Goal: Task Accomplishment & Management: Use online tool/utility

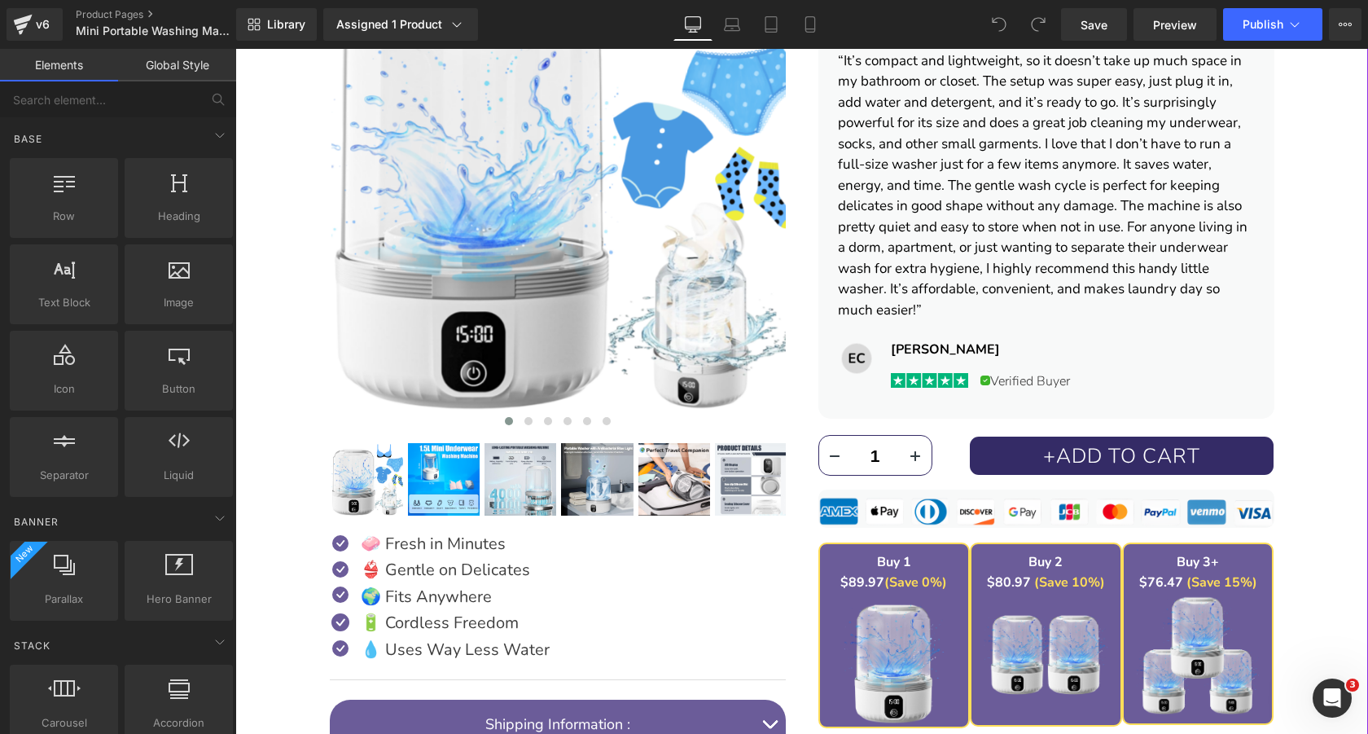
scroll to position [565, 0]
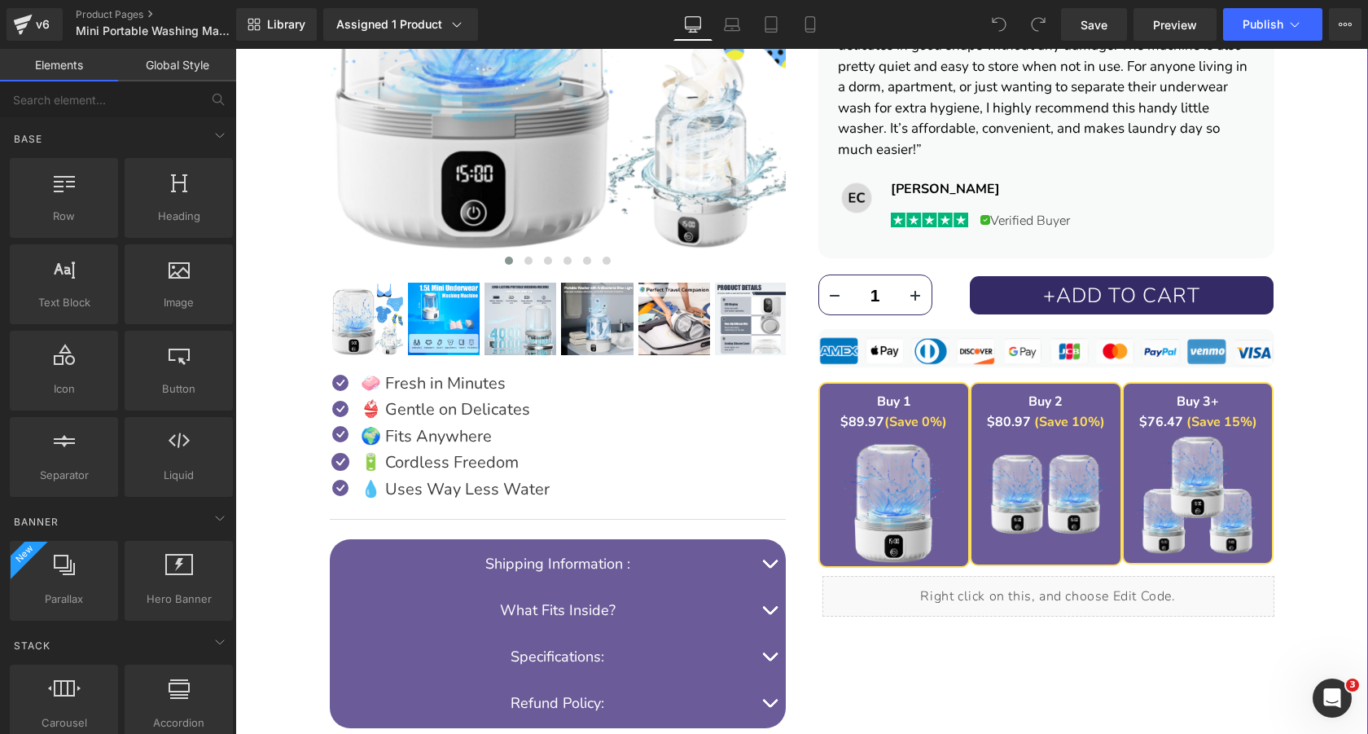
click at [894, 419] on div "Buy 1 $89.97 (Save 0%) Text Block" at bounding box center [894, 413] width 125 height 42
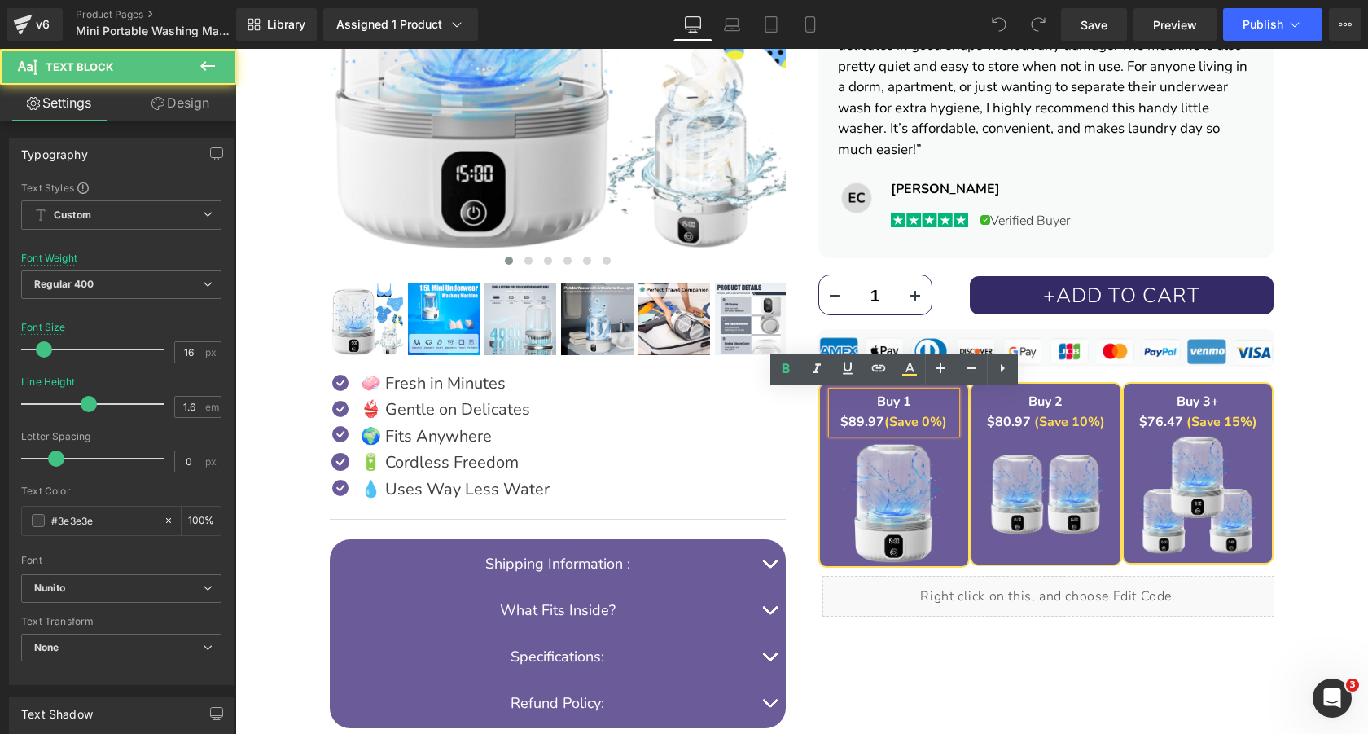
click at [857, 422] on strong "$89.97" at bounding box center [862, 422] width 44 height 18
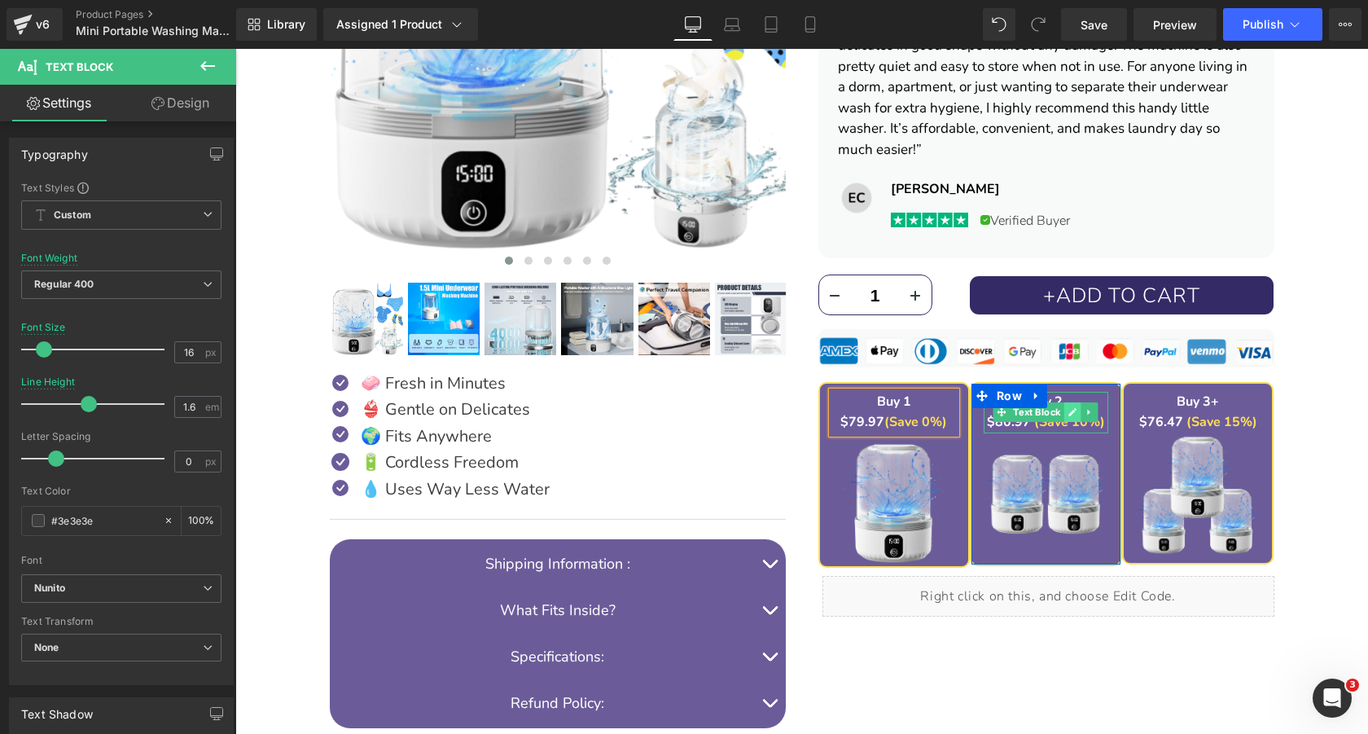
click at [1074, 411] on icon at bounding box center [1073, 413] width 8 height 8
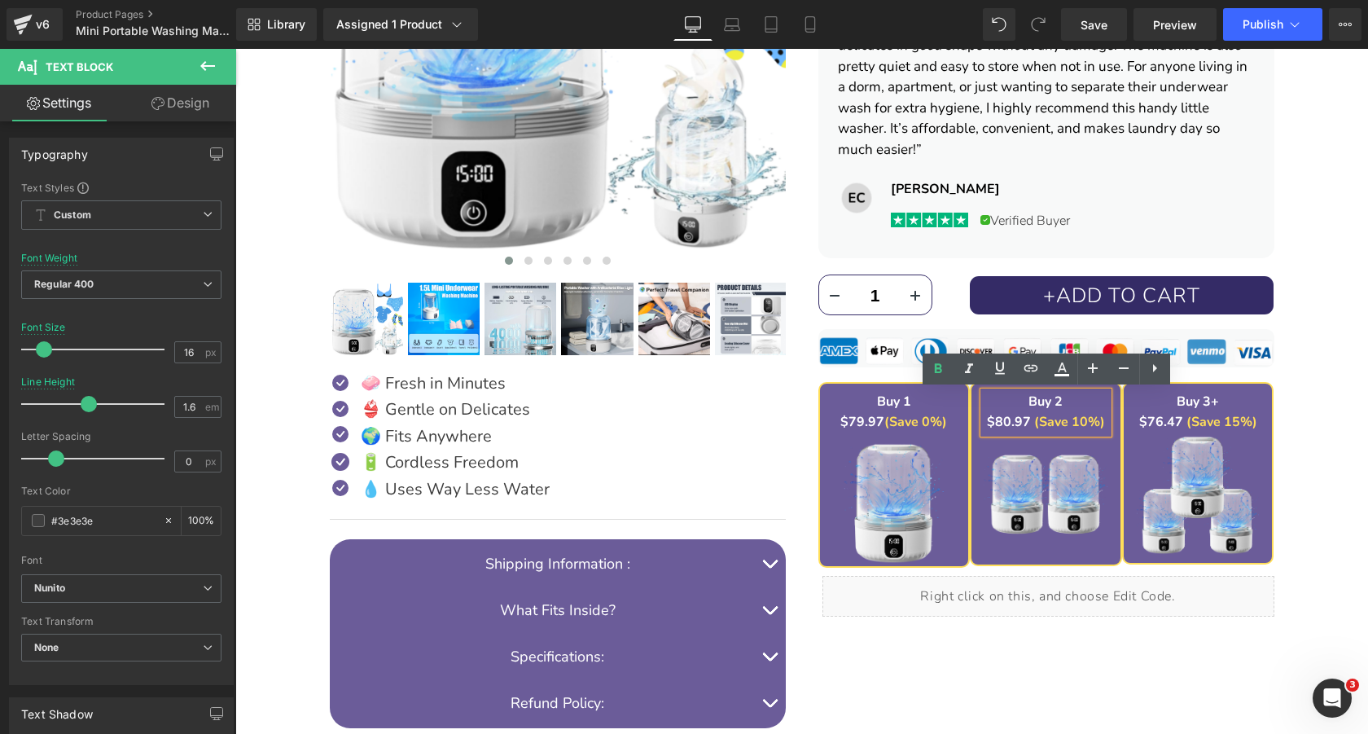
click at [1004, 420] on font "$80.97" at bounding box center [1009, 422] width 44 height 18
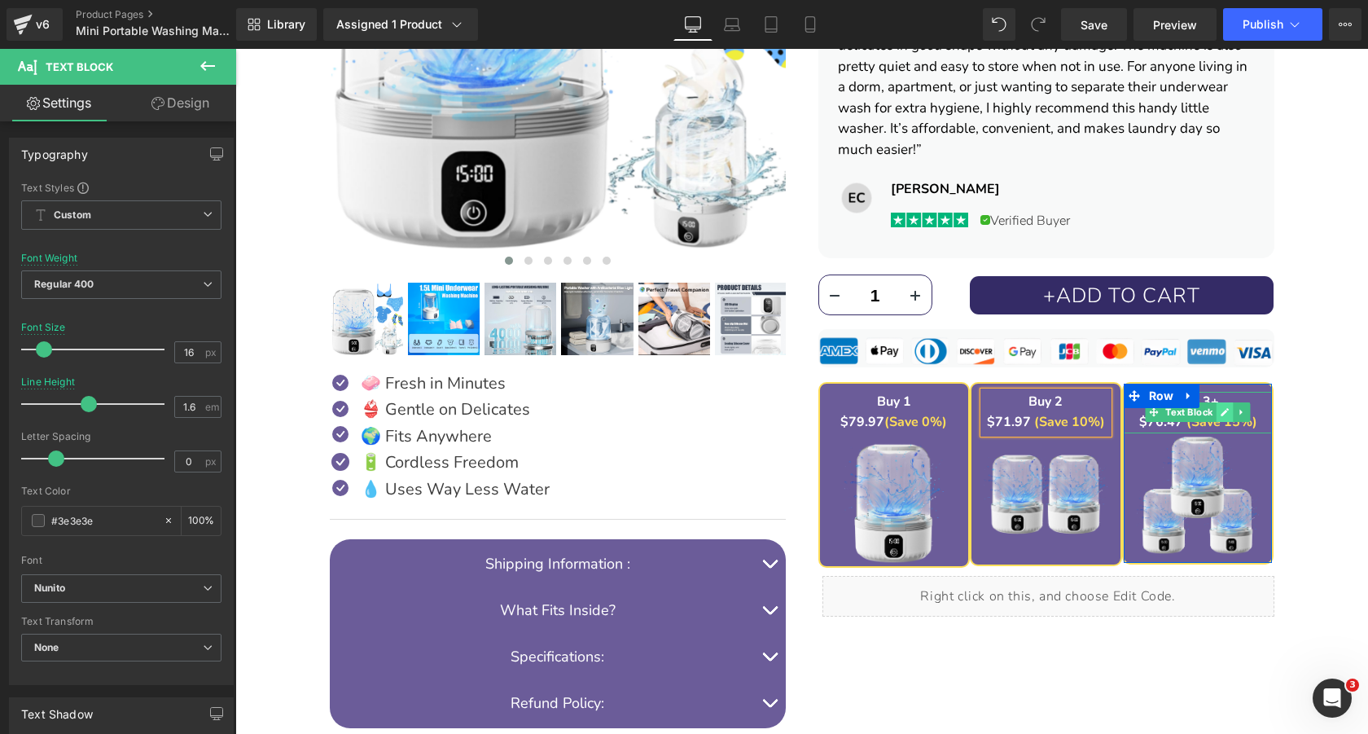
click at [1225, 407] on icon at bounding box center [1224, 412] width 9 height 10
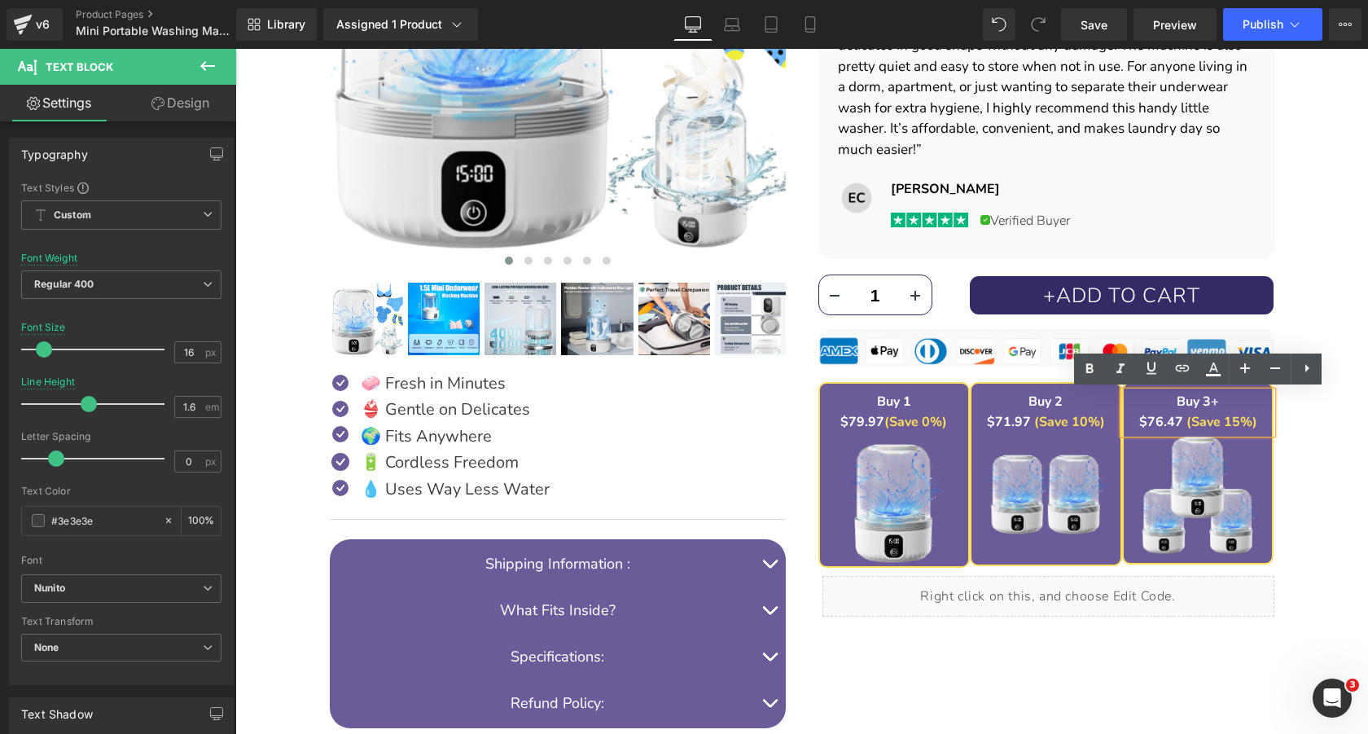
click at [1153, 423] on strong "$76.47" at bounding box center [1161, 422] width 44 height 18
click at [1098, 25] on span "Save" at bounding box center [1093, 24] width 27 height 17
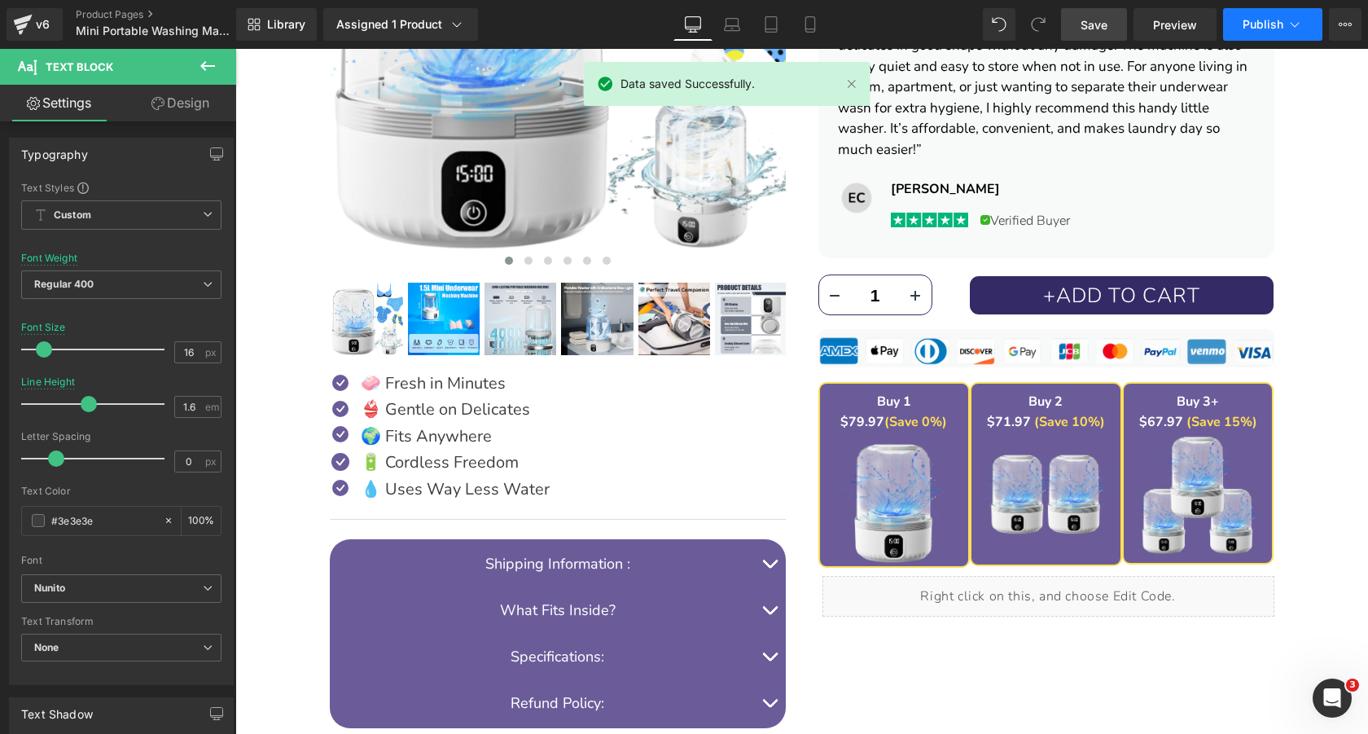
click at [1270, 34] on button "Publish" at bounding box center [1272, 24] width 99 height 33
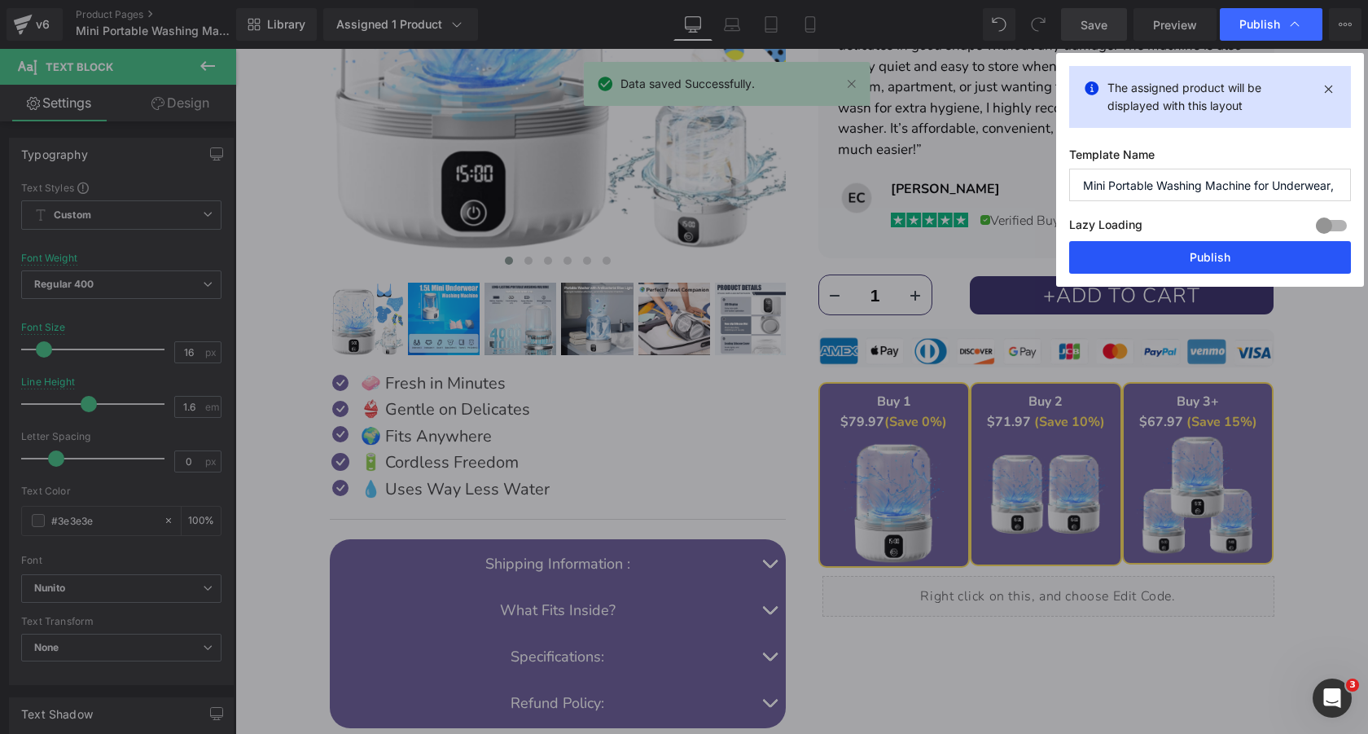
click at [1205, 261] on button "Publish" at bounding box center [1210, 257] width 282 height 33
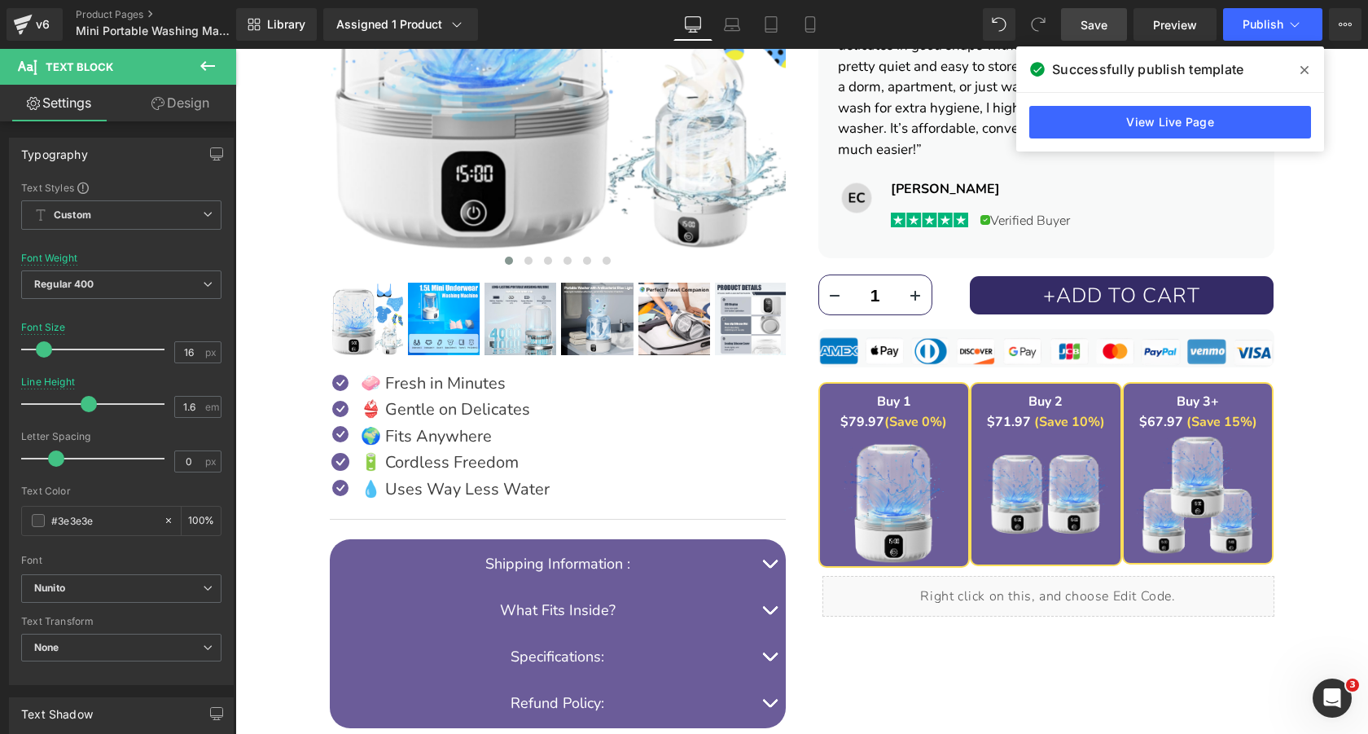
click at [1093, 24] on span "Save" at bounding box center [1093, 24] width 27 height 17
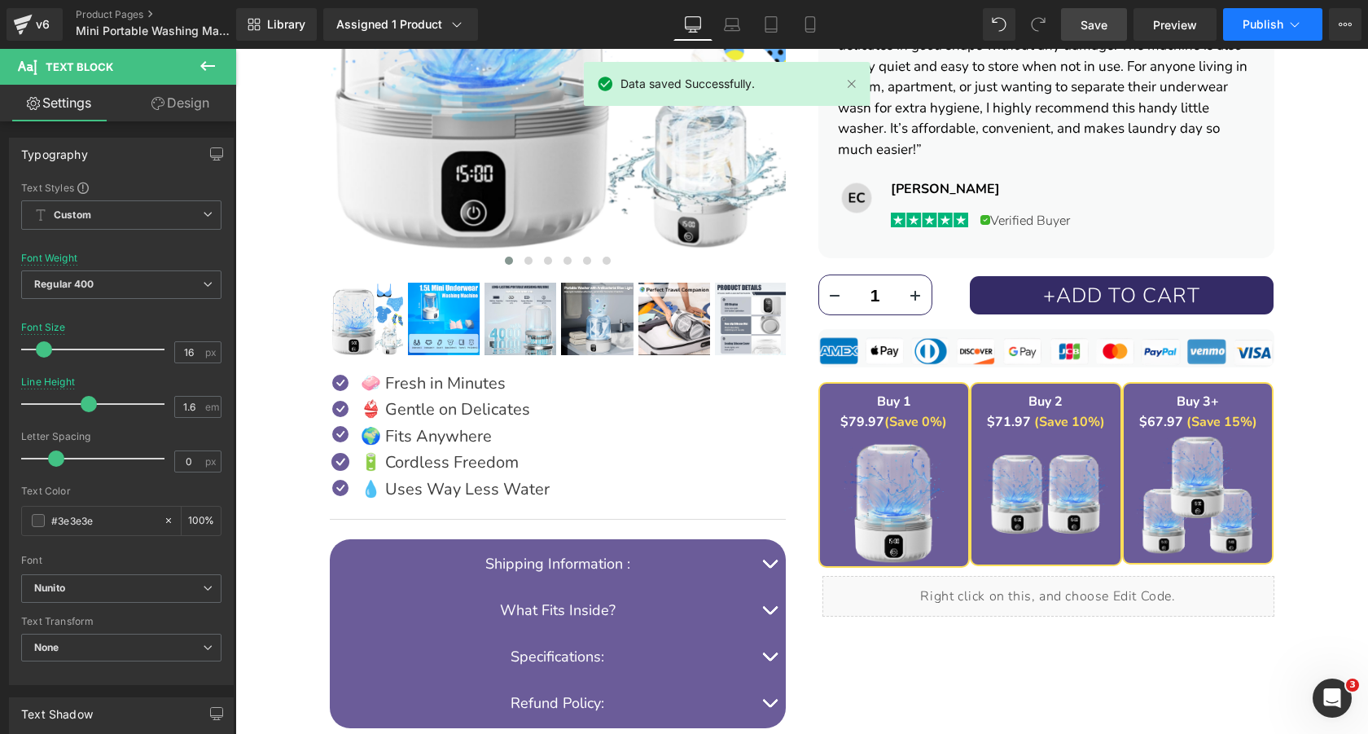
click at [1254, 28] on span "Publish" at bounding box center [1262, 24] width 41 height 13
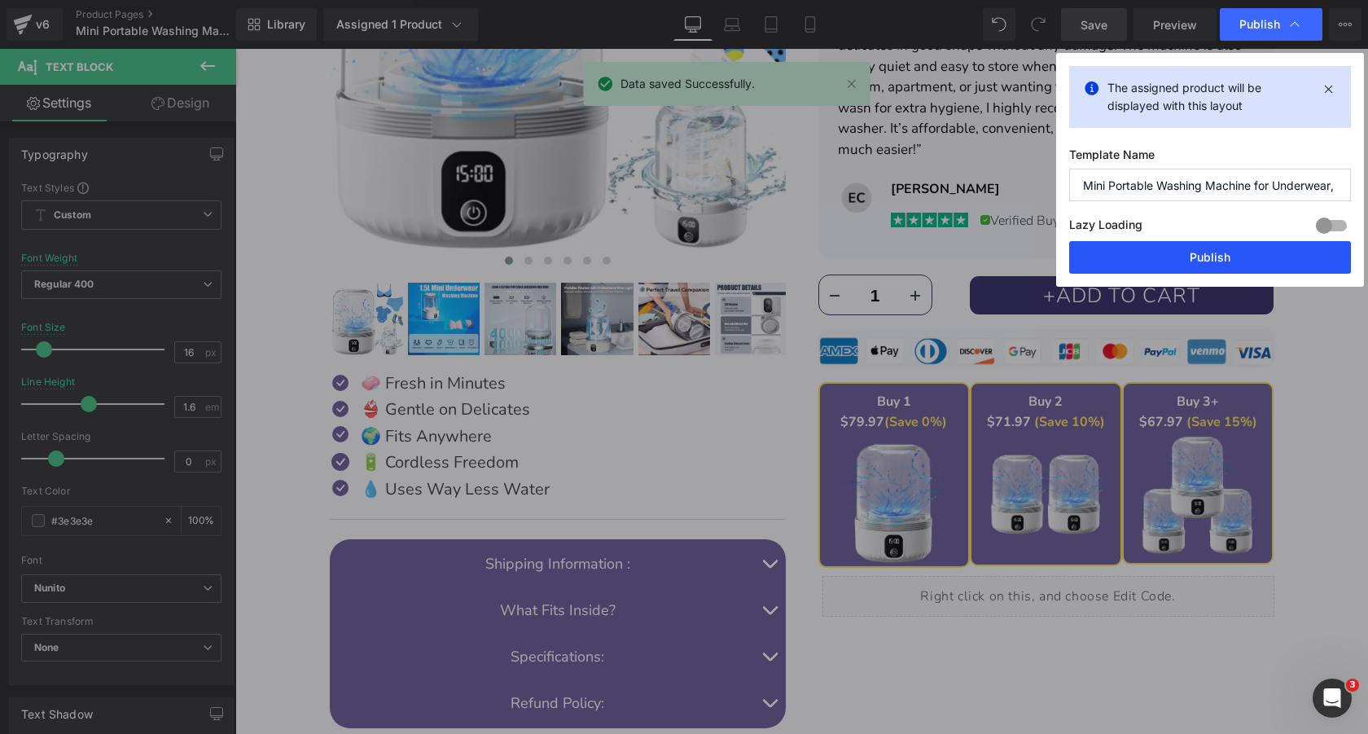
click at [1185, 251] on button "Publish" at bounding box center [1210, 257] width 282 height 33
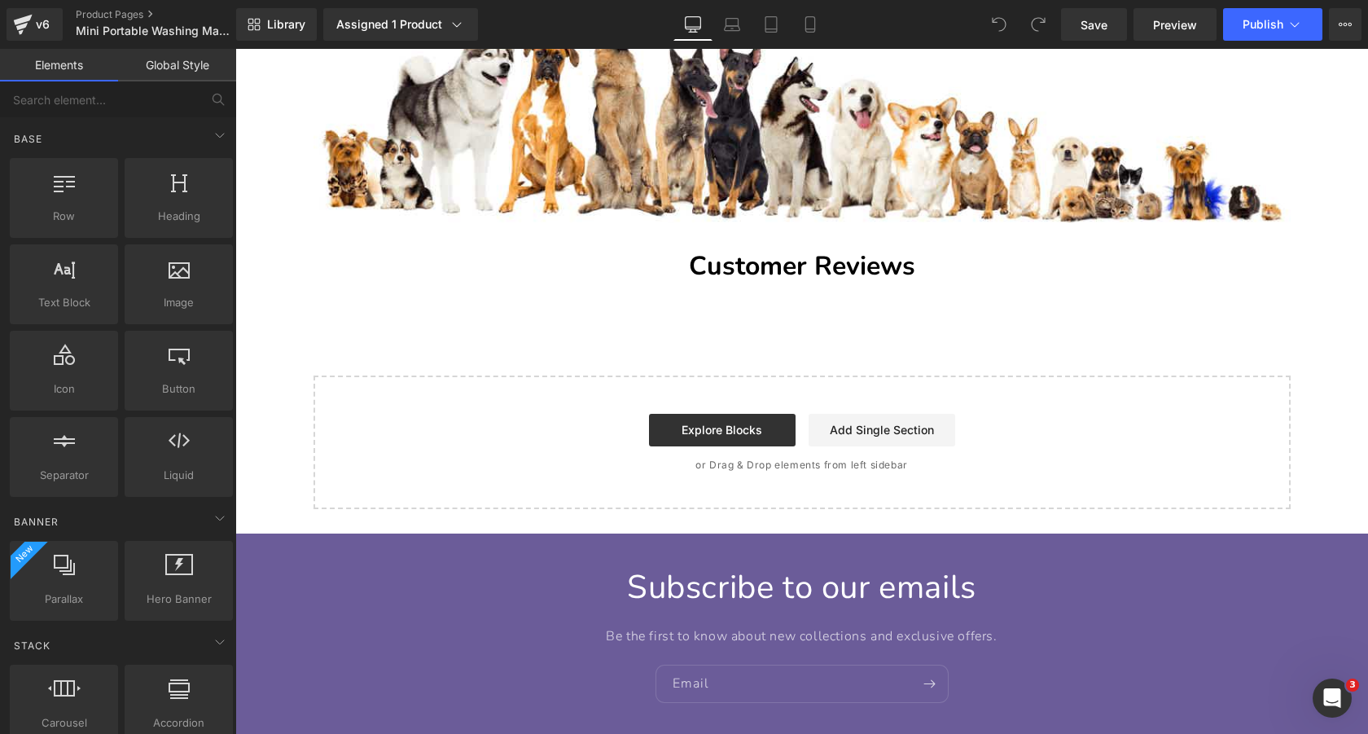
scroll to position [6367, 0]
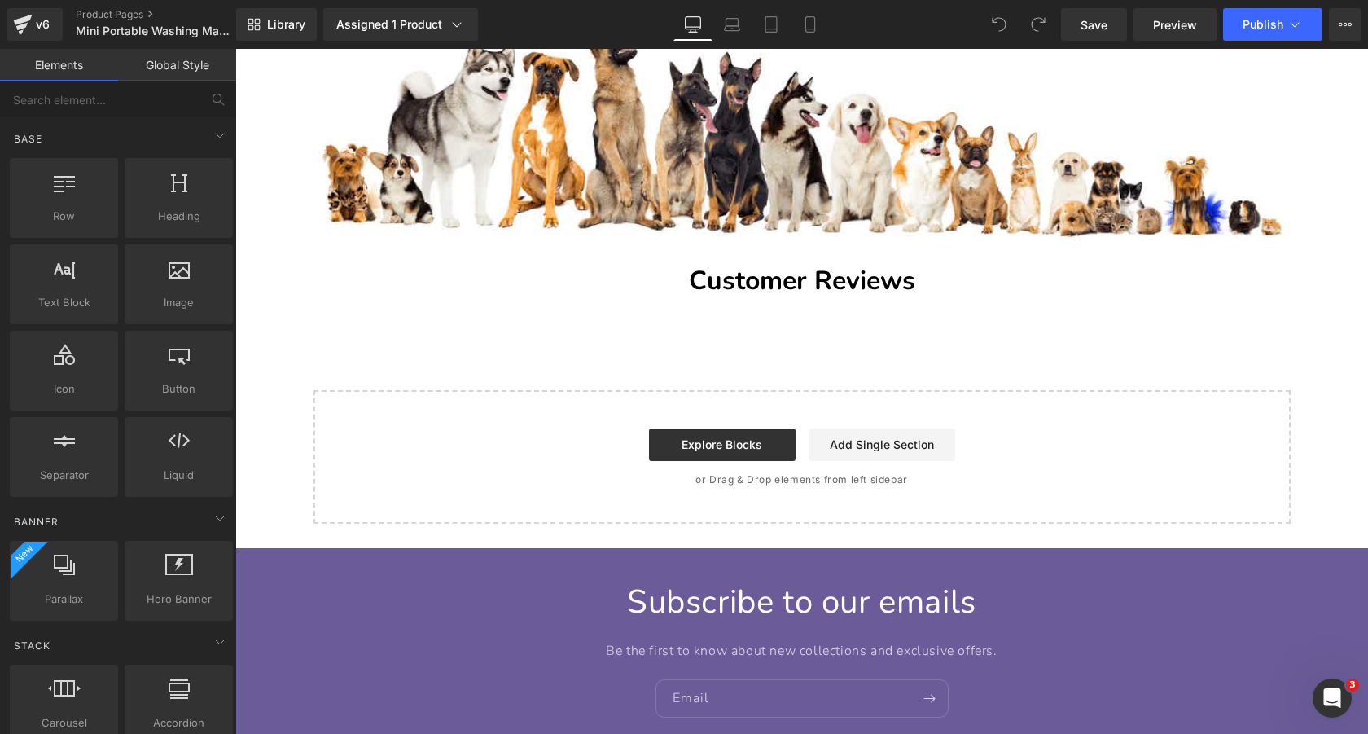
scroll to position [6370, 0]
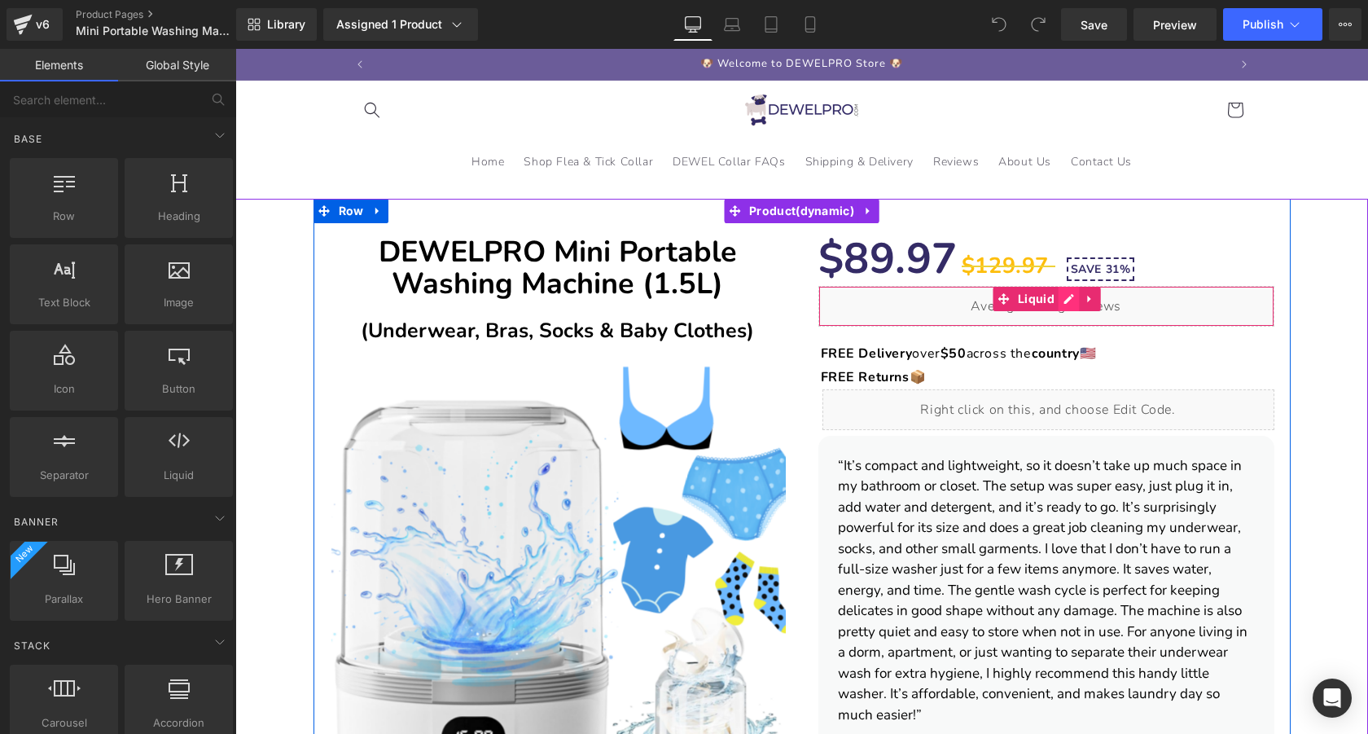
click at [1071, 304] on div "Liquid" at bounding box center [1046, 306] width 456 height 41
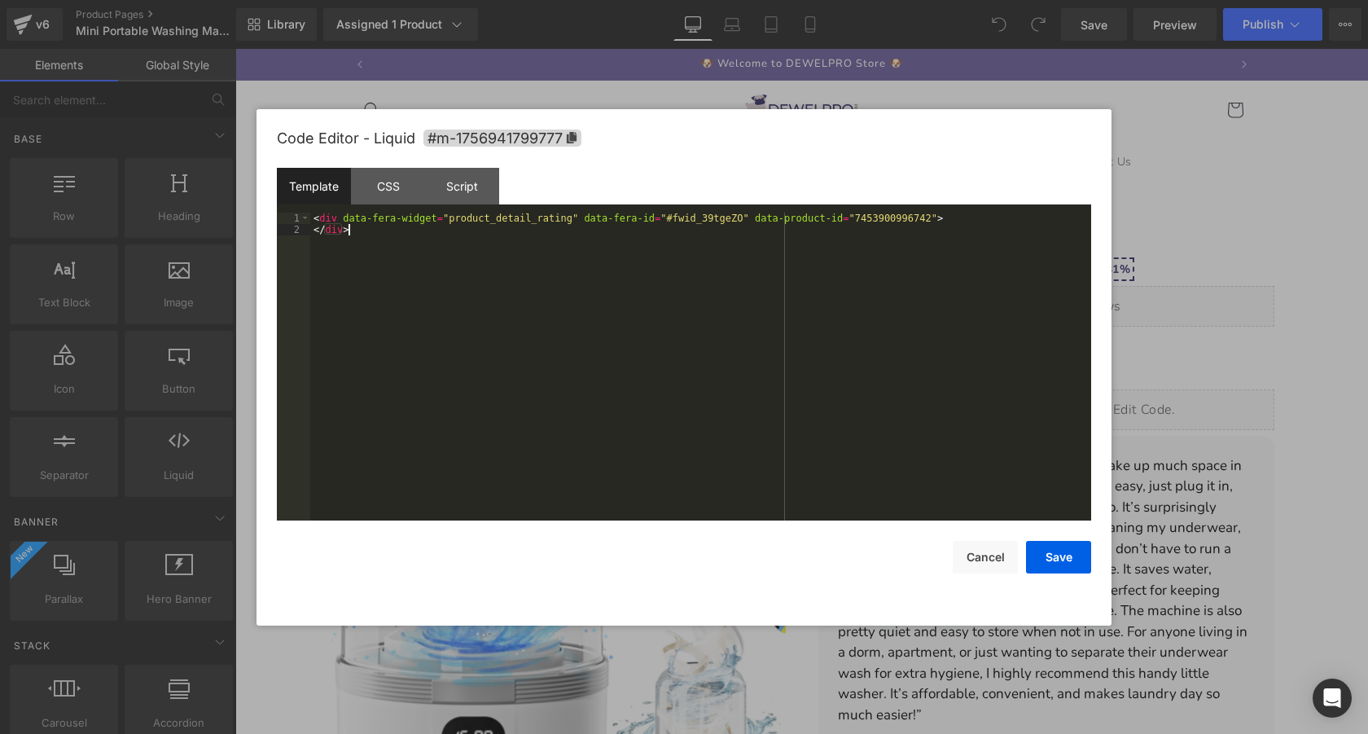
click at [891, 261] on div "< div data-fera-widget = "product_detail_rating" data-fera-id = "#fwid_39tgeZO"…" at bounding box center [700, 378] width 781 height 331
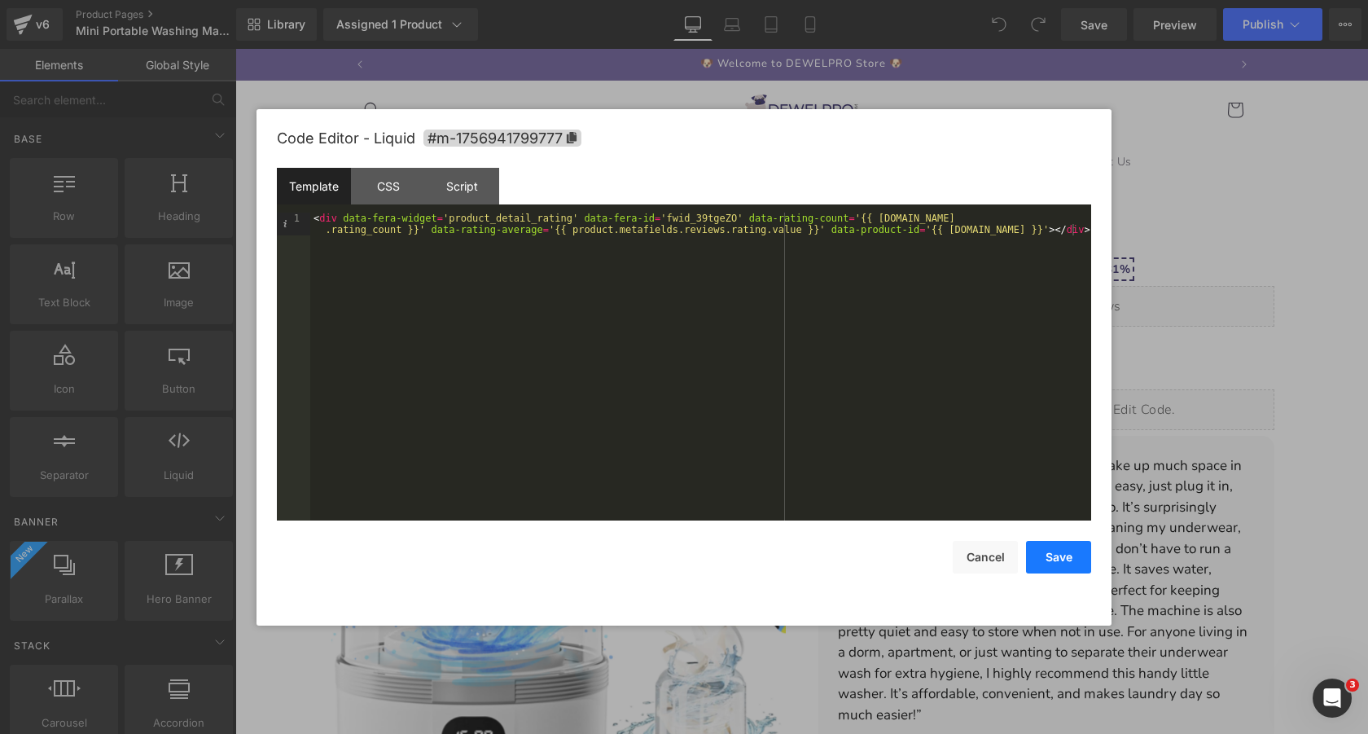
click at [1055, 552] on button "Save" at bounding box center [1058, 557] width 65 height 33
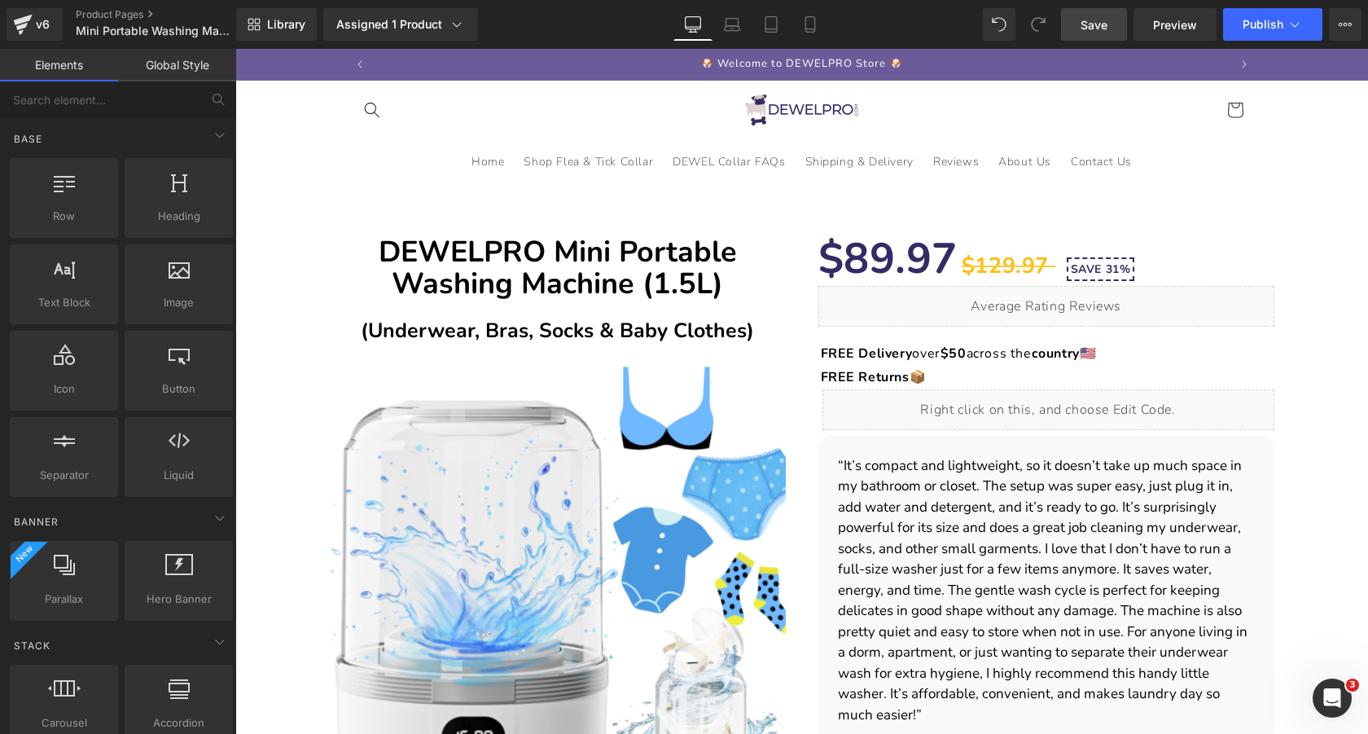
click at [1094, 22] on span "Save" at bounding box center [1093, 24] width 27 height 17
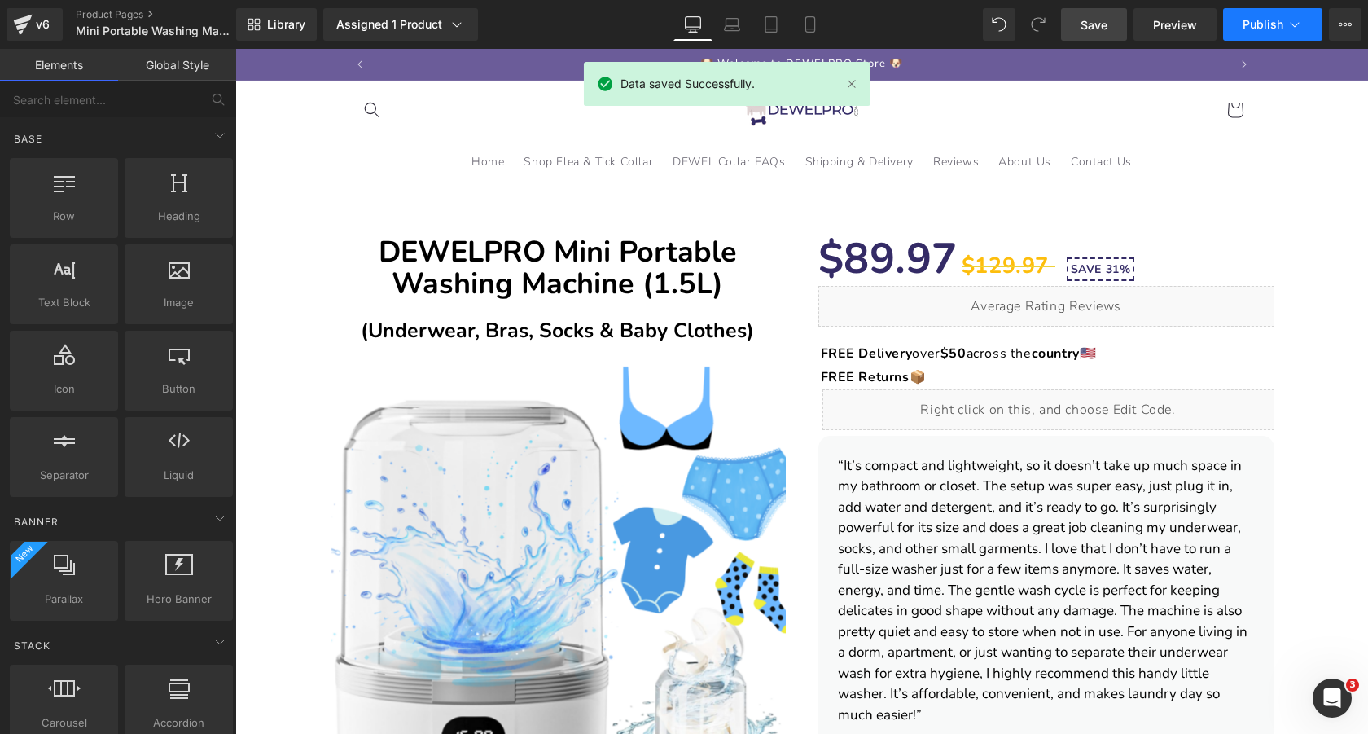
click at [1259, 21] on span "Publish" at bounding box center [1262, 24] width 41 height 13
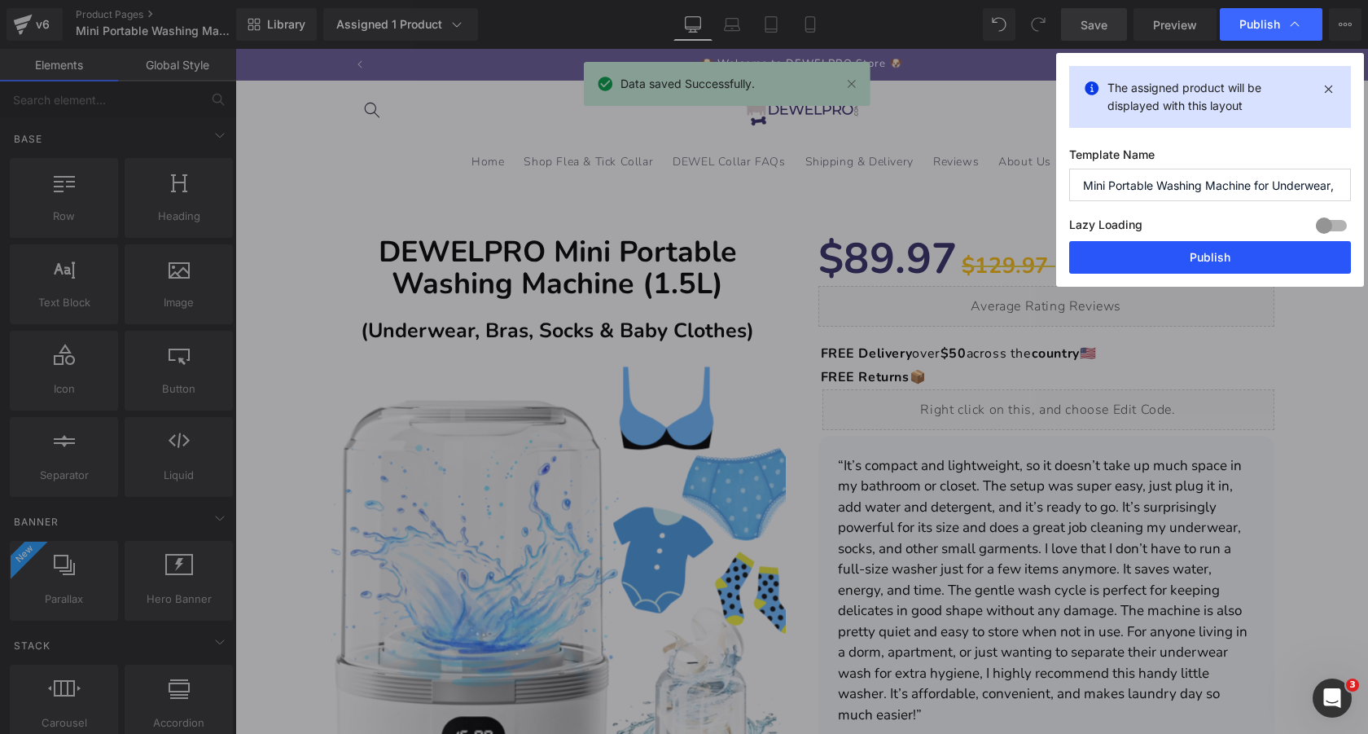
click at [1153, 242] on button "Publish" at bounding box center [1210, 257] width 282 height 33
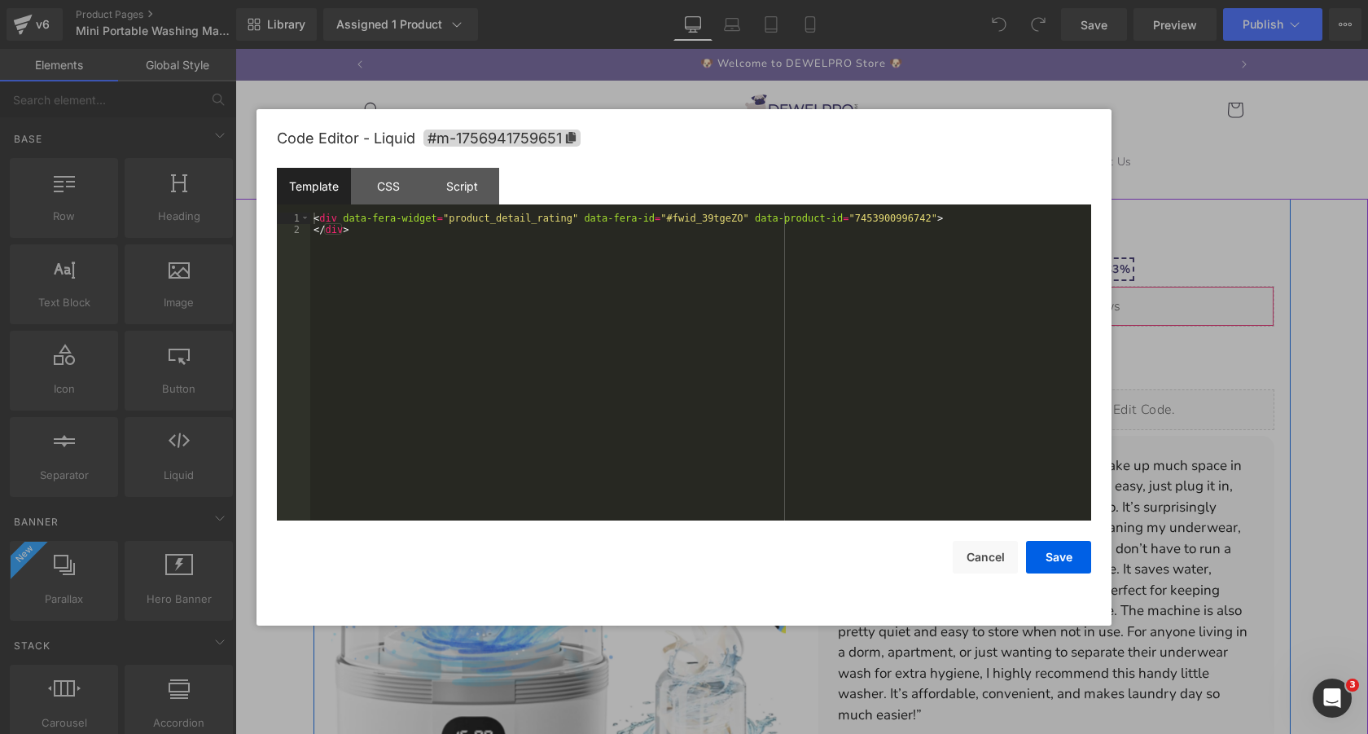
click at [1069, 300] on div "Liquid" at bounding box center [1046, 306] width 456 height 41
click at [989, 226] on div "< div data-fera-widget = "product_detail_rating" data-fera-id = "#fwid_39tgeZO"…" at bounding box center [700, 378] width 781 height 331
click at [984, 217] on div "< div data-fera-widget = "product_detail_rating" data-fera-id = "#fwid_39tgeZO"…" at bounding box center [700, 378] width 781 height 331
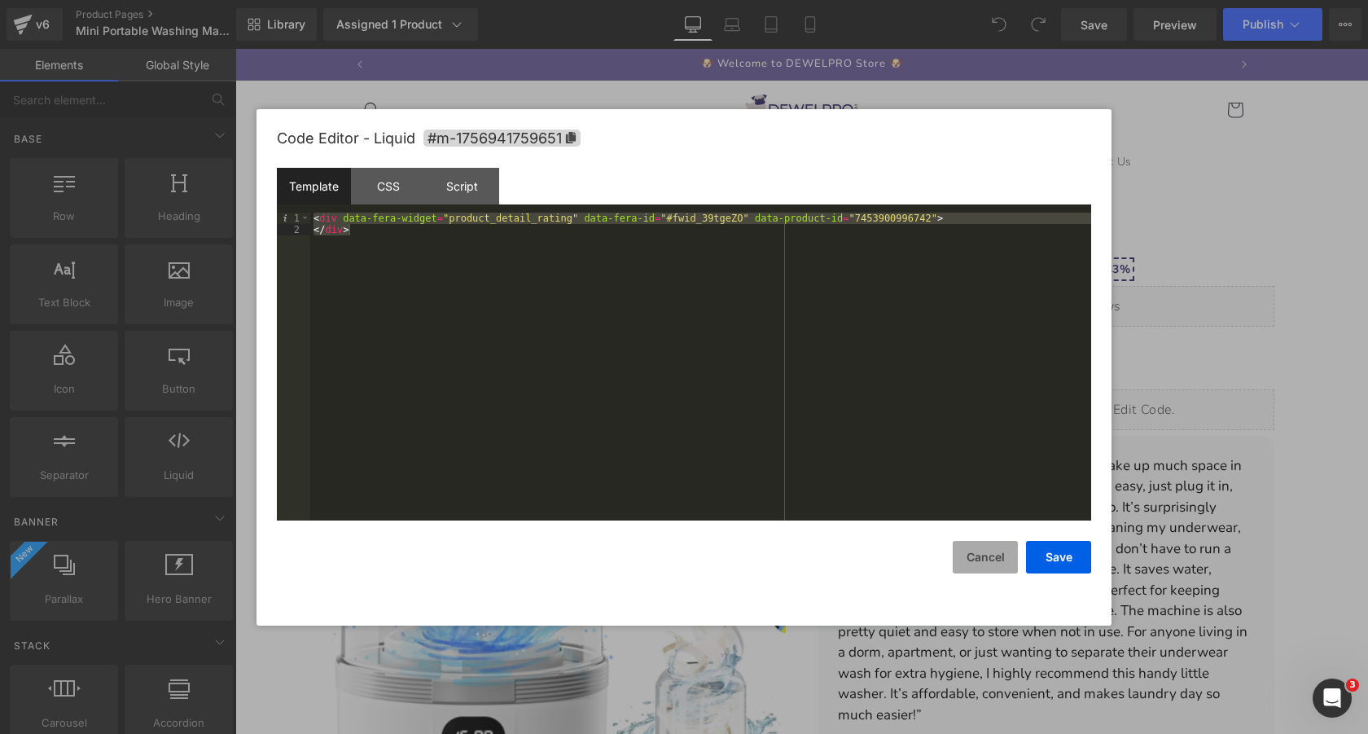
click at [975, 559] on button "Cancel" at bounding box center [985, 557] width 65 height 33
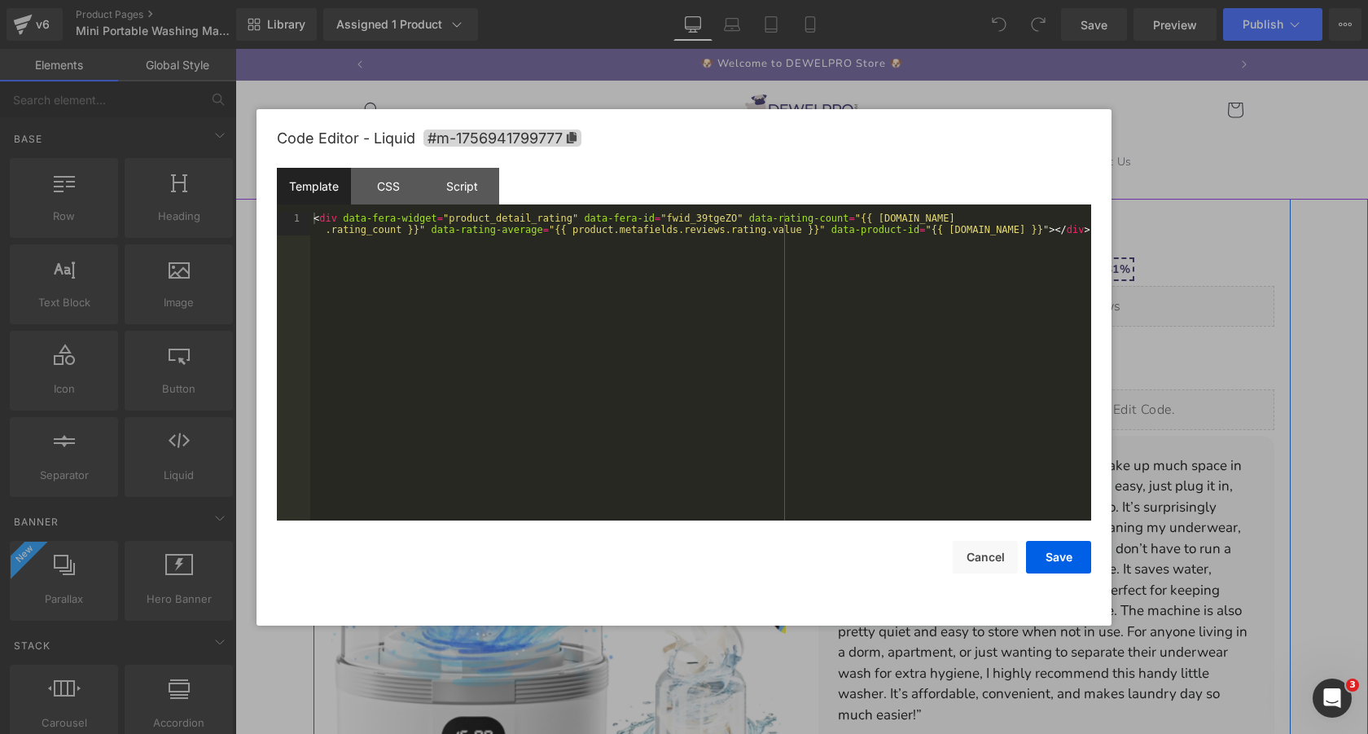
click at [1068, 299] on div "Liquid" at bounding box center [1046, 306] width 456 height 41
click at [920, 255] on div "< div data-fera-widget = "product_detail_rating" data-fera-id = "fwid_39tgeZO" …" at bounding box center [700, 389] width 781 height 353
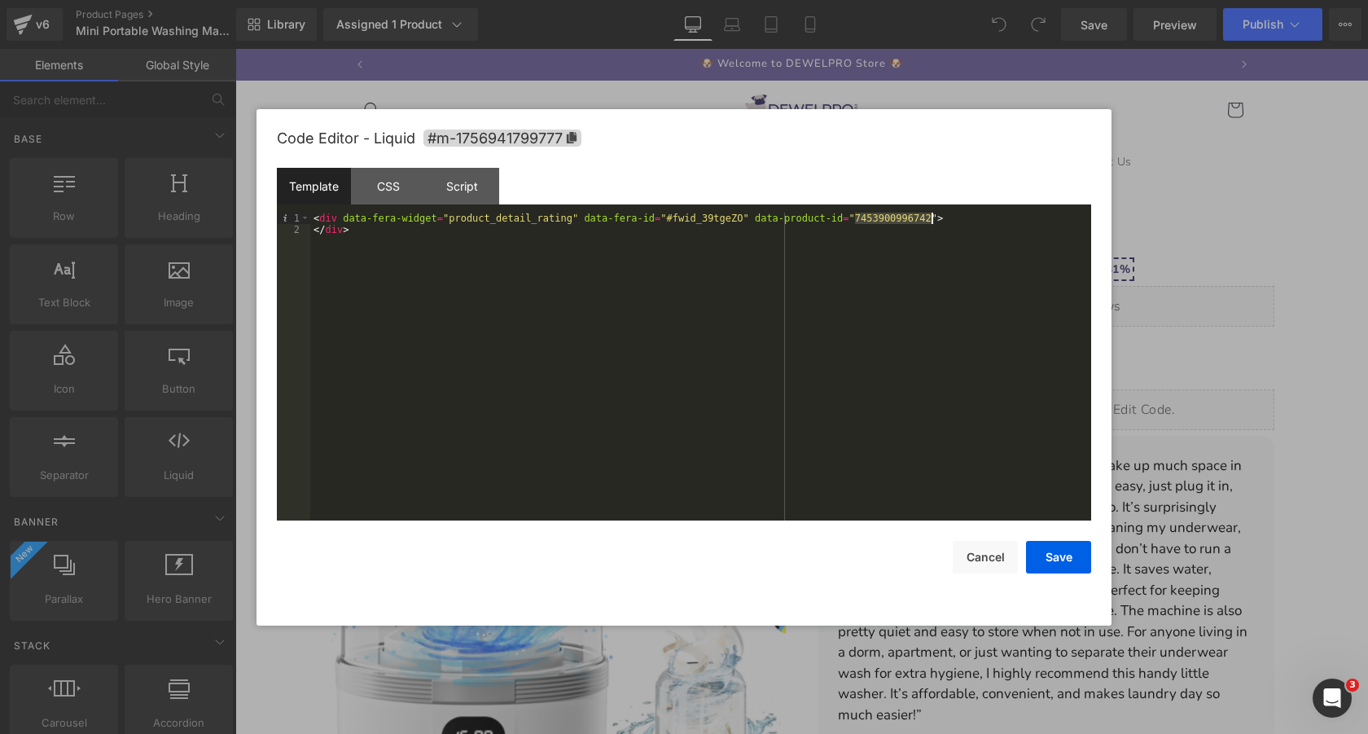
drag, startPoint x: 855, startPoint y: 219, endPoint x: 928, endPoint y: 221, distance: 73.3
click at [928, 221] on div "< div data-fera-widget = "product_detail_rating" data-fera-id = "#fwid_39tgeZO"…" at bounding box center [700, 378] width 781 height 331
click at [1055, 555] on button "Save" at bounding box center [1058, 557] width 65 height 33
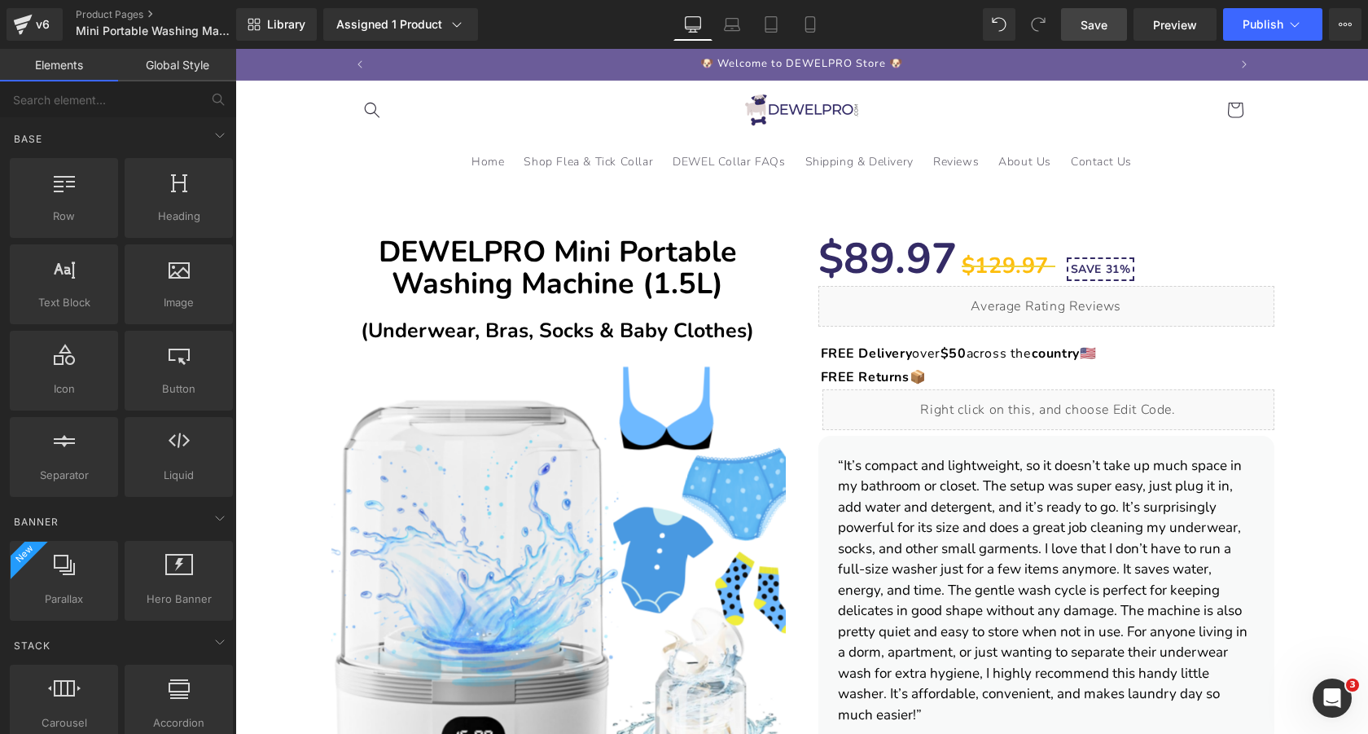
click at [1107, 24] on span "Save" at bounding box center [1093, 24] width 27 height 17
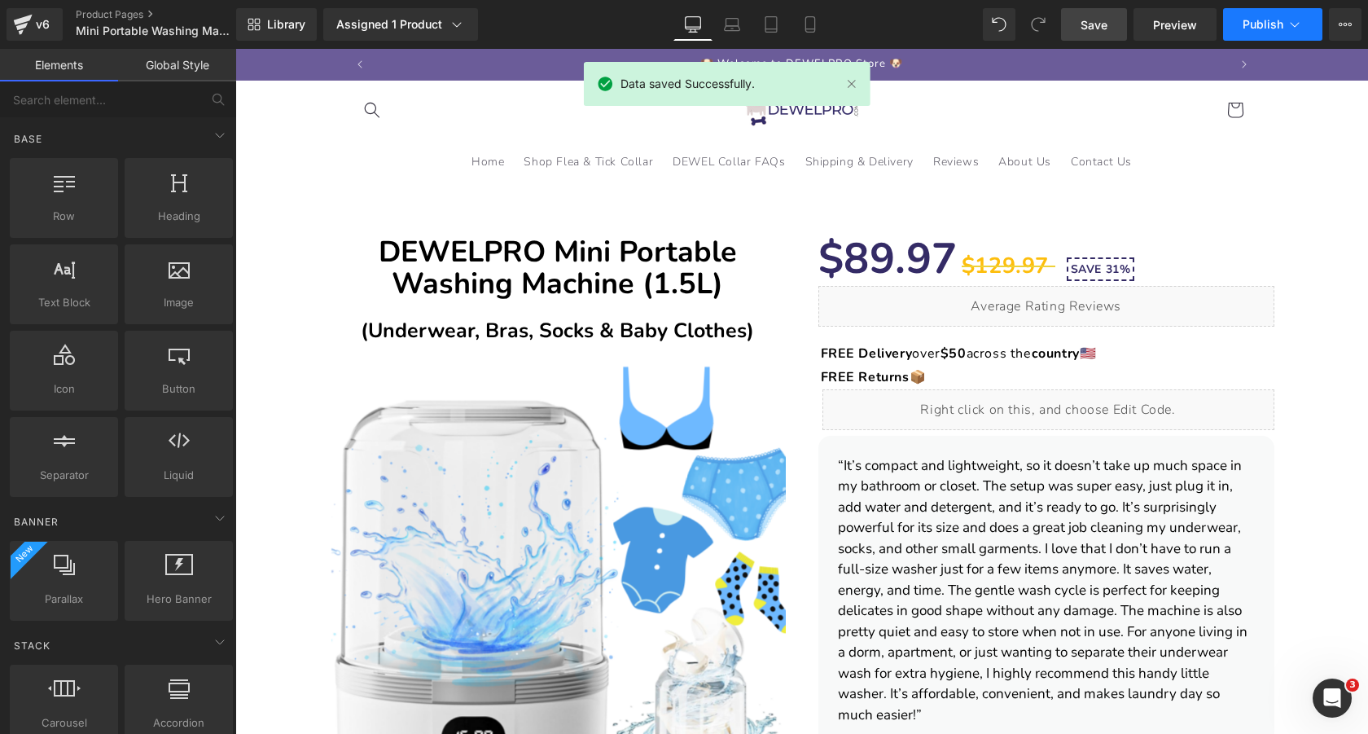
click at [1266, 24] on span "Publish" at bounding box center [1262, 24] width 41 height 13
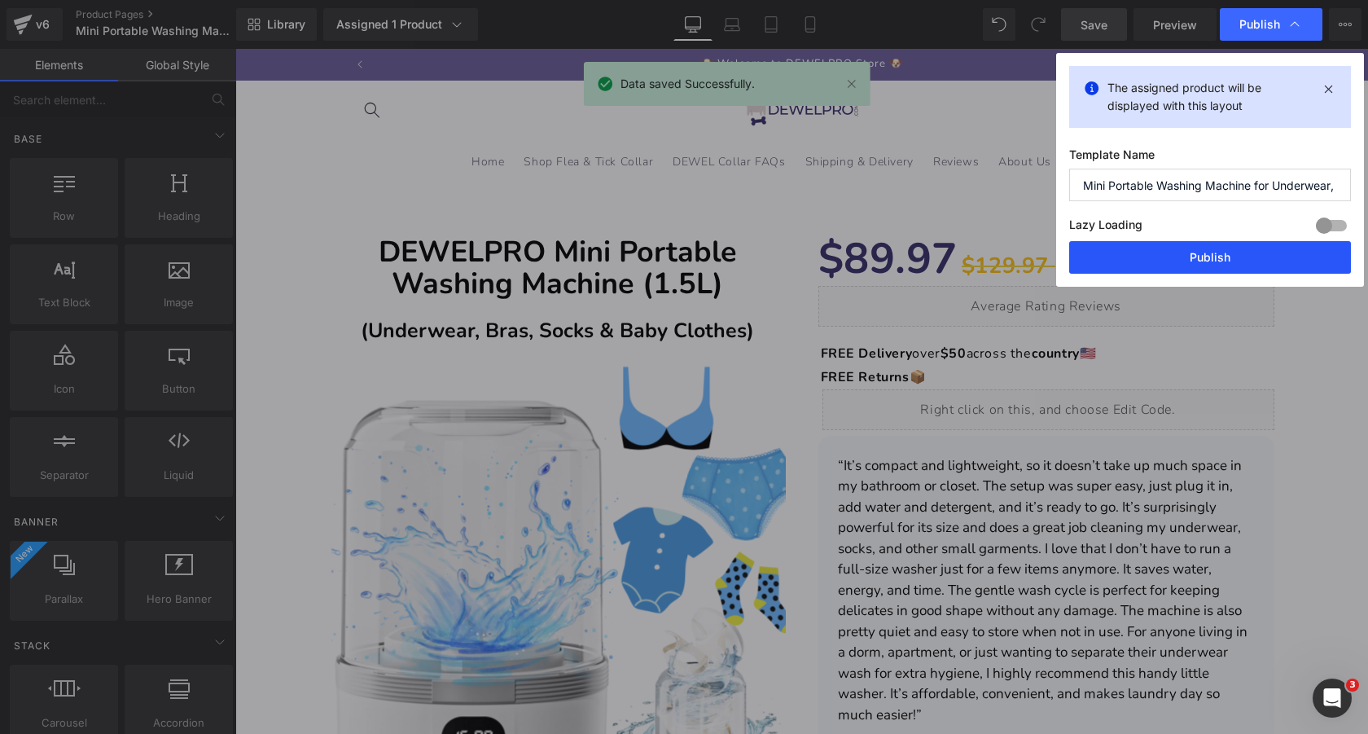
click at [1212, 254] on button "Publish" at bounding box center [1210, 257] width 282 height 33
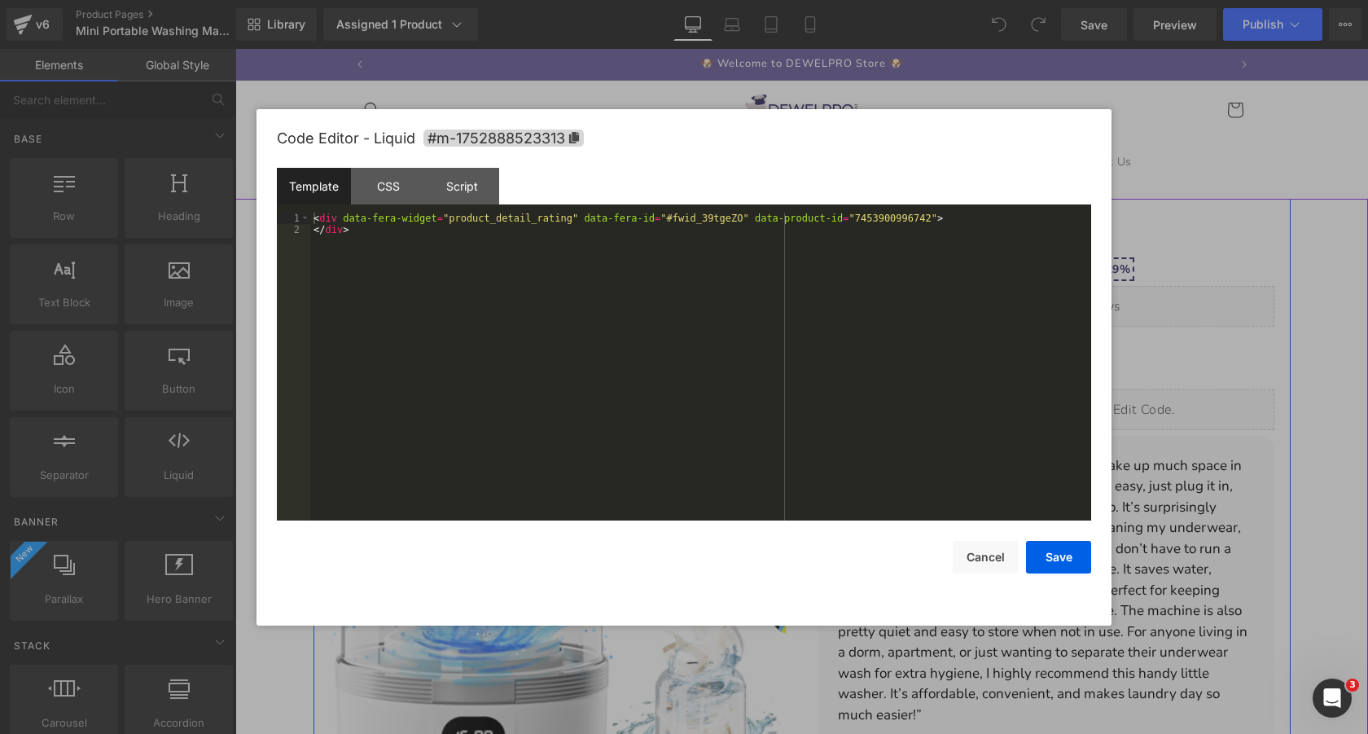
click at [1067, 304] on div "Liquid" at bounding box center [1046, 306] width 456 height 41
click at [853, 255] on div "< div data-fera-widget = "product_detail_rating" data-fera-id = "#fwid_39tgeZO"…" at bounding box center [700, 378] width 781 height 331
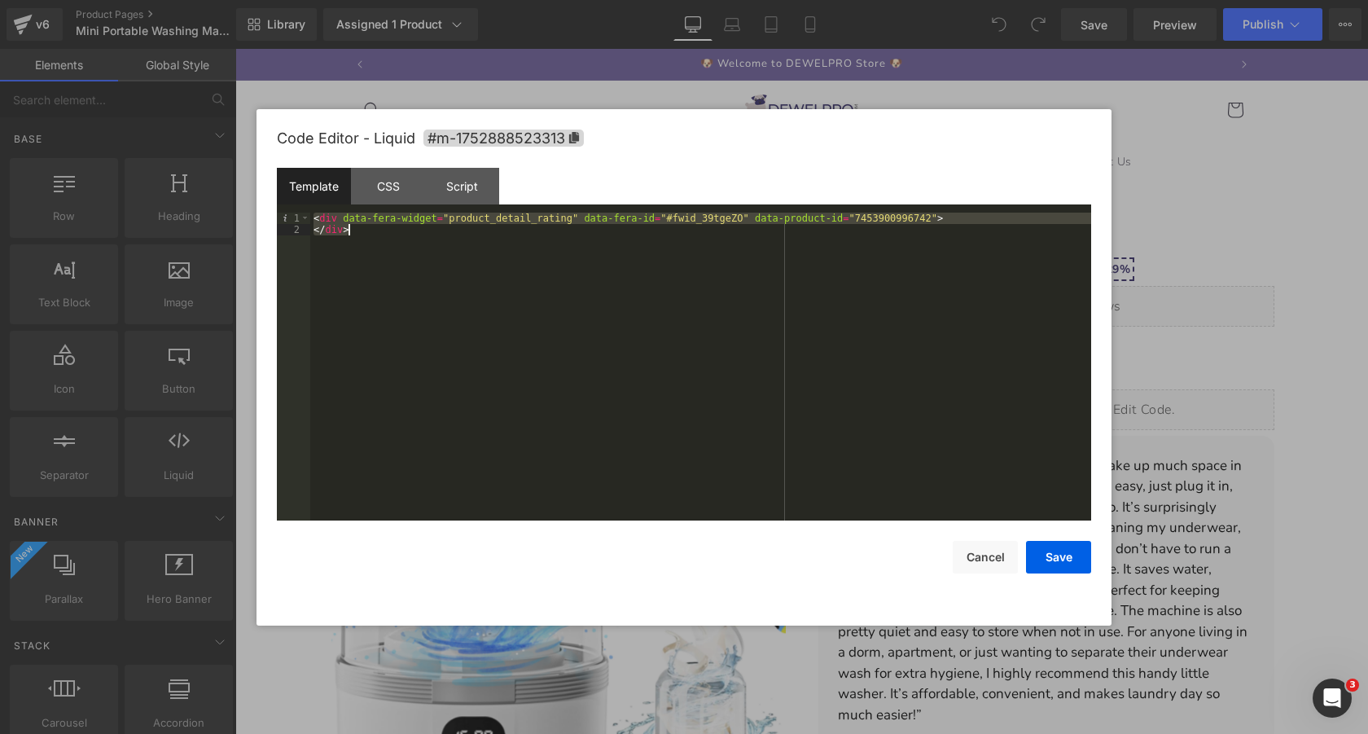
click at [965, 217] on div "< div data-fera-widget = "product_detail_rating" data-fera-id = "#fwid_39tgeZO"…" at bounding box center [700, 378] width 781 height 331
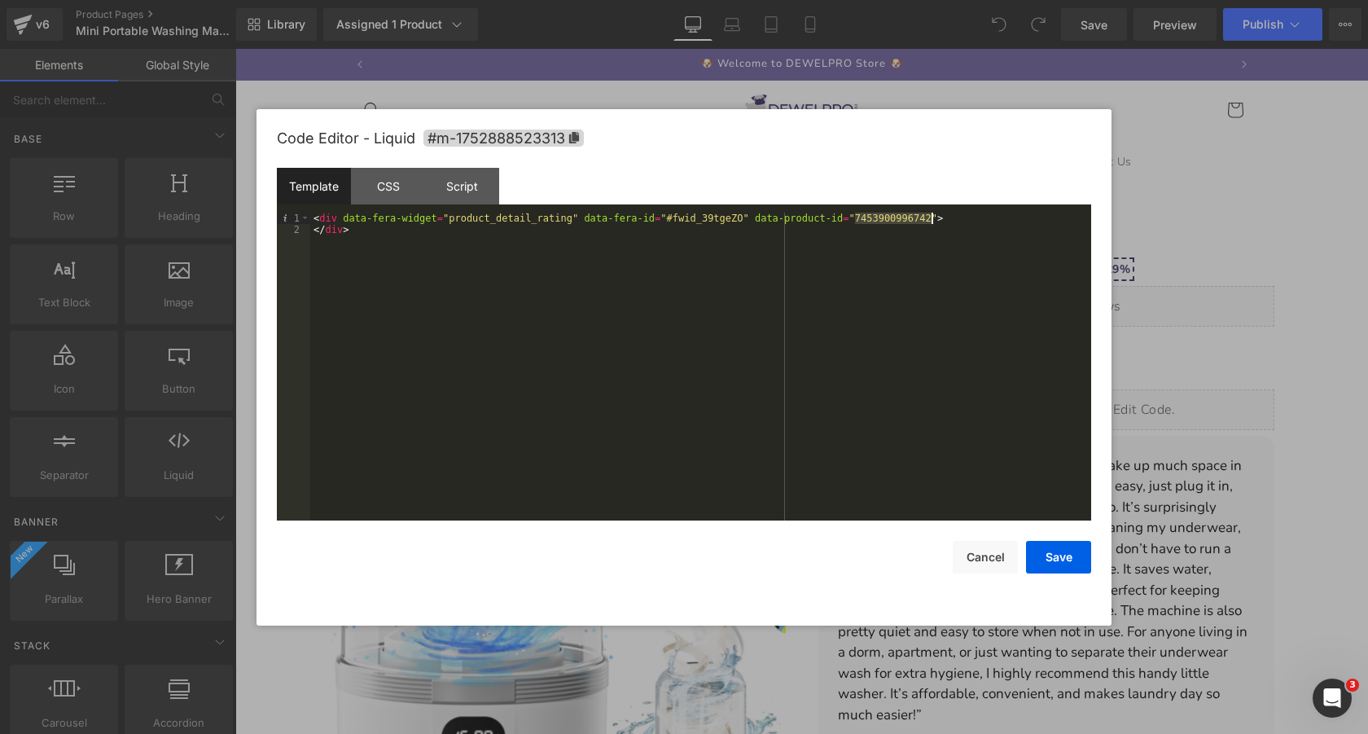
drag, startPoint x: 852, startPoint y: 222, endPoint x: 928, endPoint y: 221, distance: 75.7
click at [928, 221] on div "< div data-fera-widget = "product_detail_rating" data-fera-id = "#fwid_39tgeZO"…" at bounding box center [700, 378] width 781 height 331
click at [1058, 562] on button "Save" at bounding box center [1058, 557] width 65 height 33
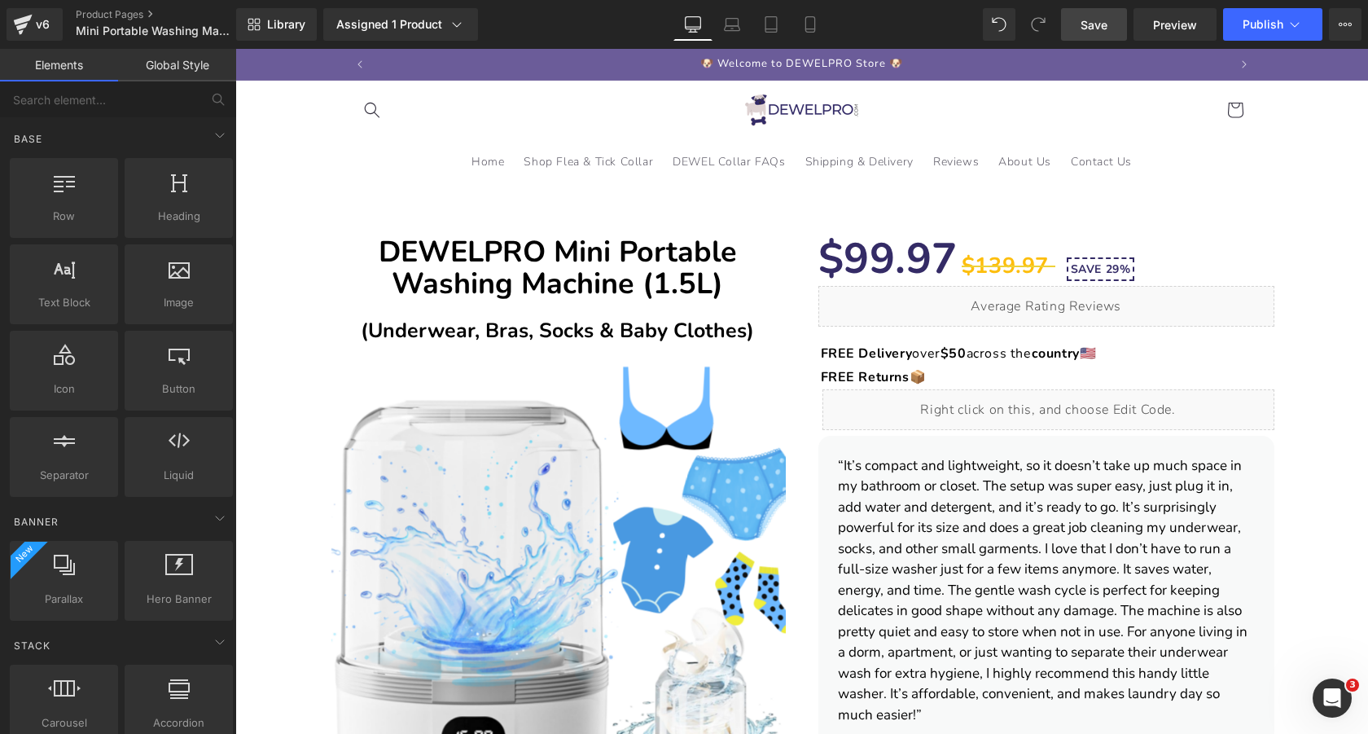
click at [1097, 33] on link "Save" at bounding box center [1094, 24] width 66 height 33
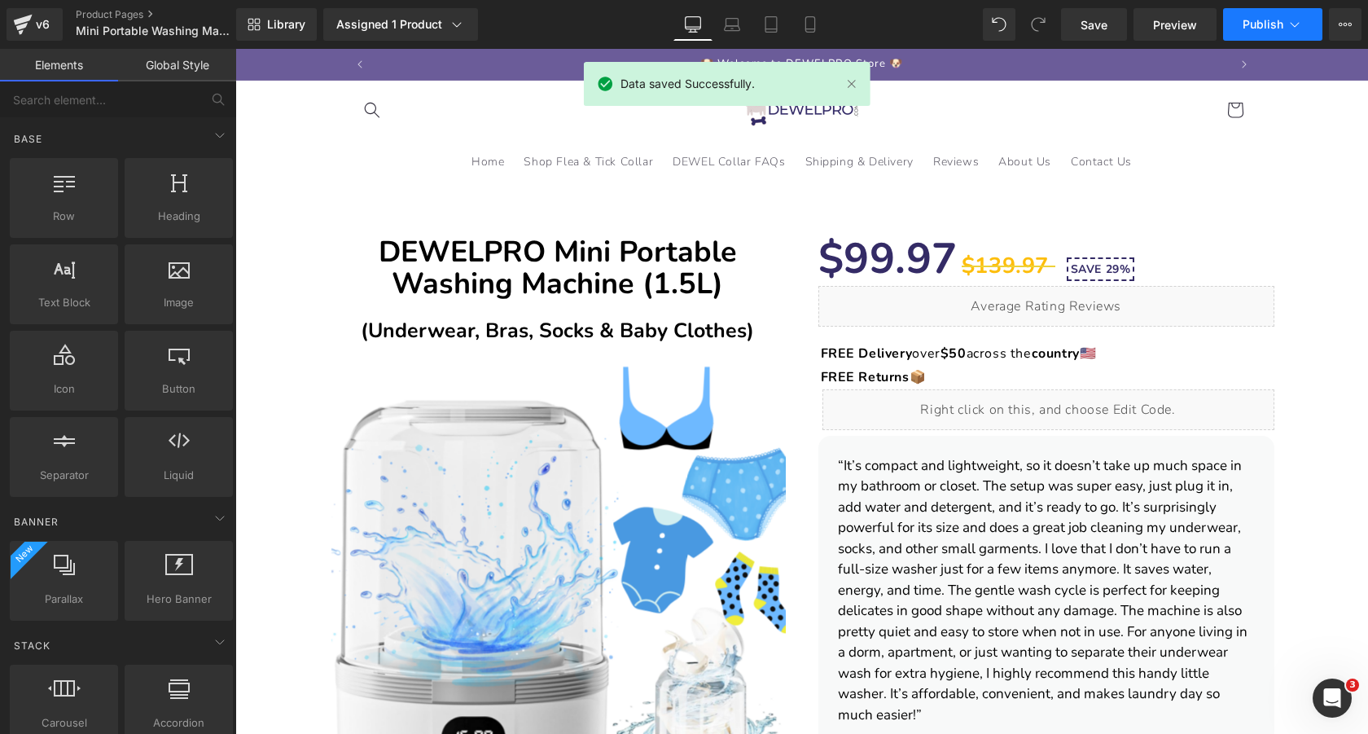
click at [1254, 19] on span "Publish" at bounding box center [1262, 24] width 41 height 13
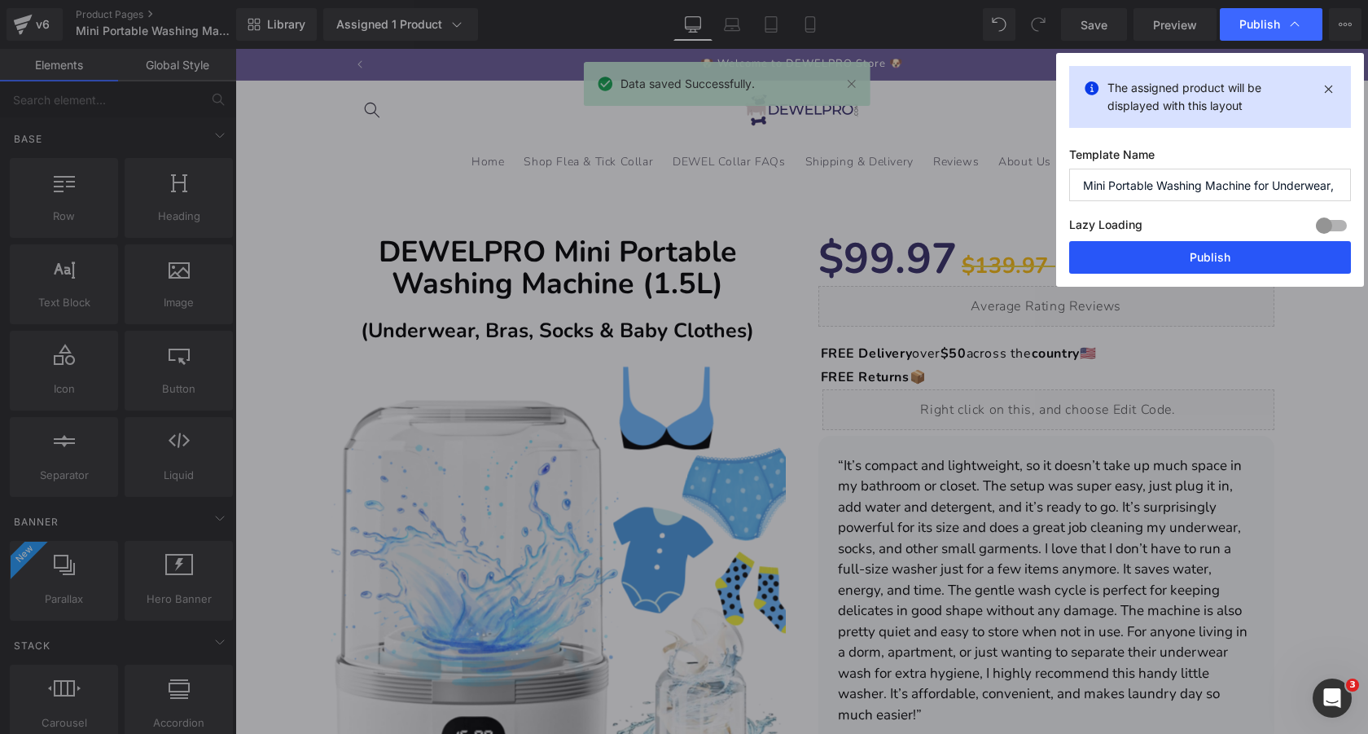
click at [1146, 258] on button "Publish" at bounding box center [1210, 257] width 282 height 33
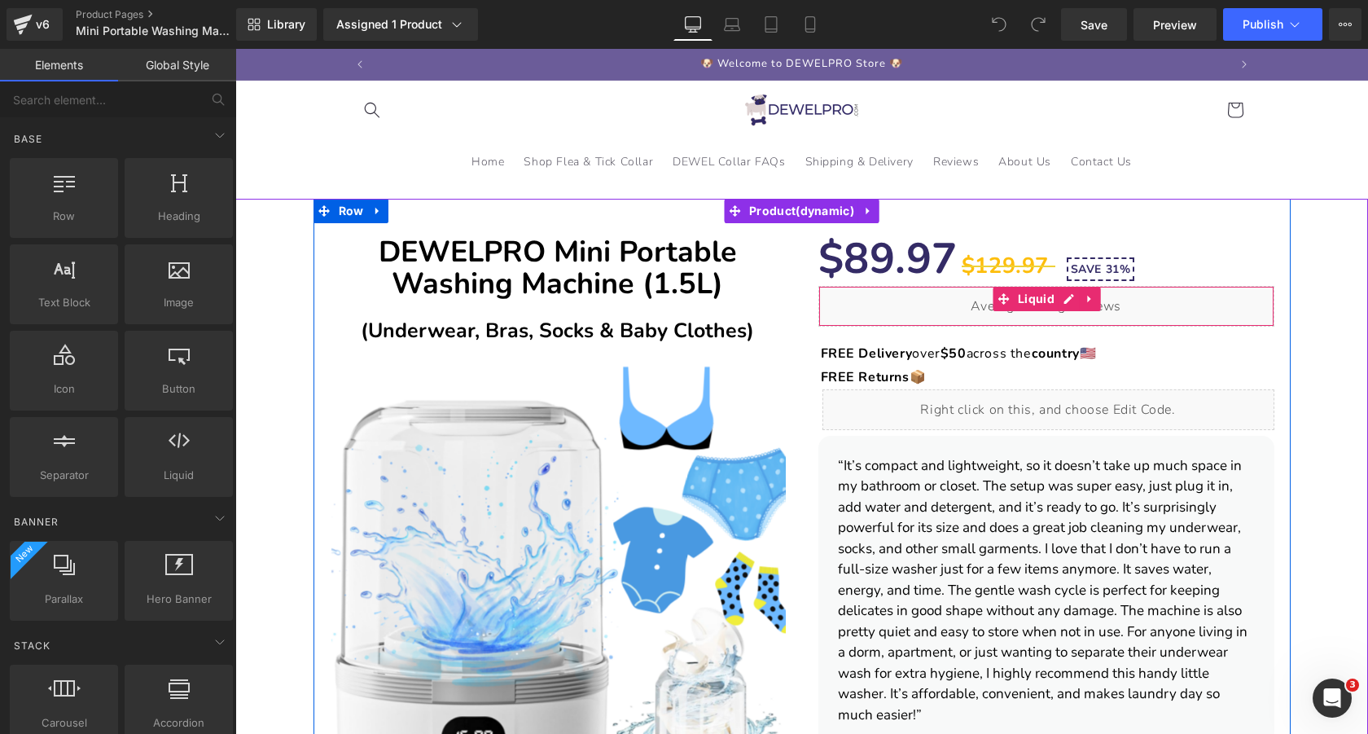
click at [1071, 300] on div "Liquid" at bounding box center [1046, 306] width 456 height 41
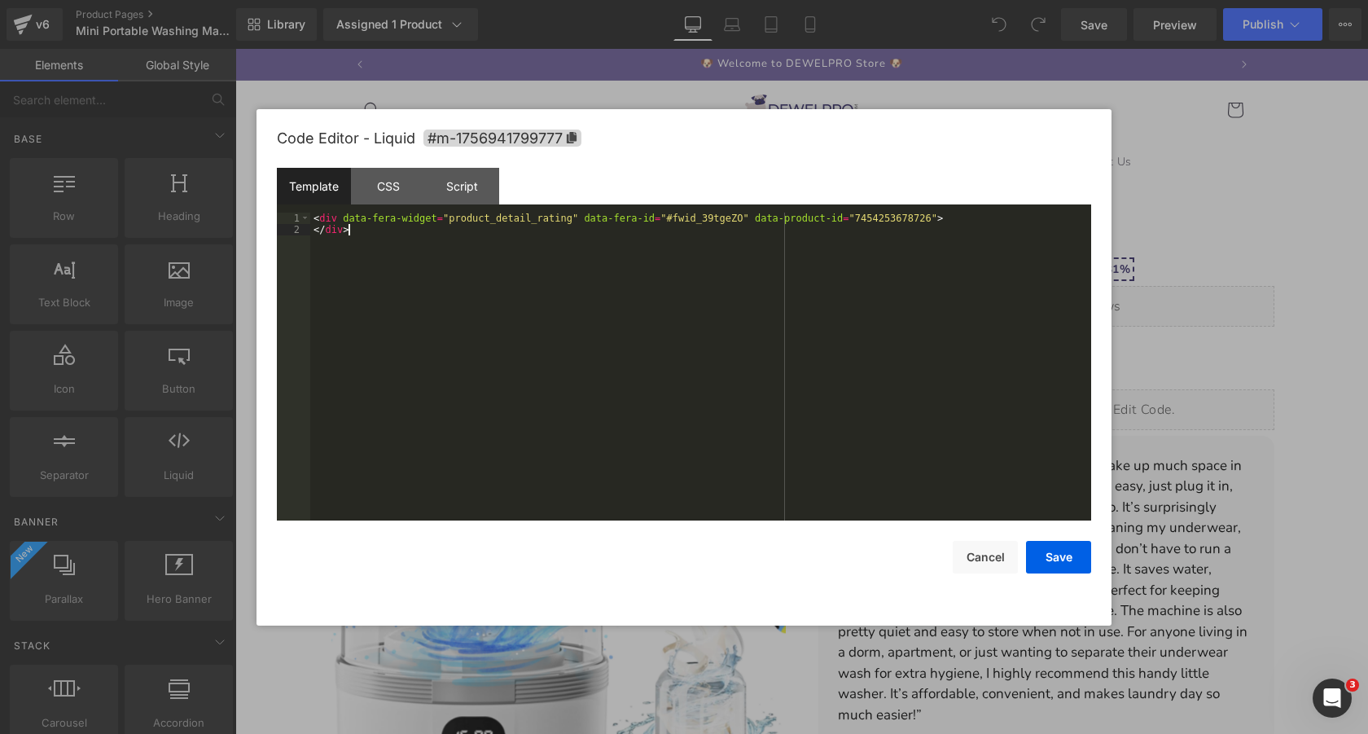
click at [943, 284] on div "< div data-fera-widget = "product_detail_rating" data-fera-id = "#fwid_39tgeZO"…" at bounding box center [700, 378] width 781 height 331
drag, startPoint x: 857, startPoint y: 220, endPoint x: 931, endPoint y: 222, distance: 74.9
click at [931, 222] on div "< div data-fera-widget = "product_detail_rating" data-fera-id = "#fwid_39tgeZO"…" at bounding box center [700, 378] width 781 height 331
click at [1065, 559] on button "Save" at bounding box center [1058, 557] width 65 height 33
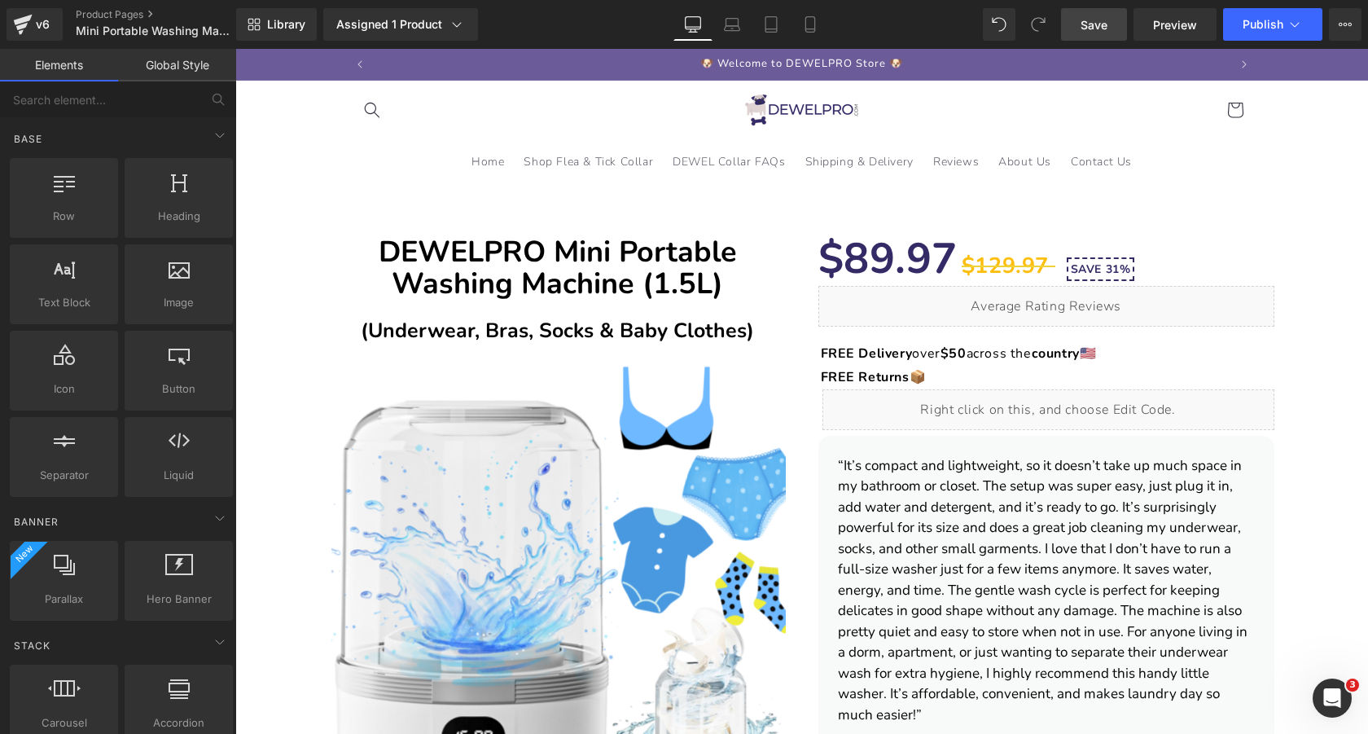
click at [1102, 24] on span "Save" at bounding box center [1093, 24] width 27 height 17
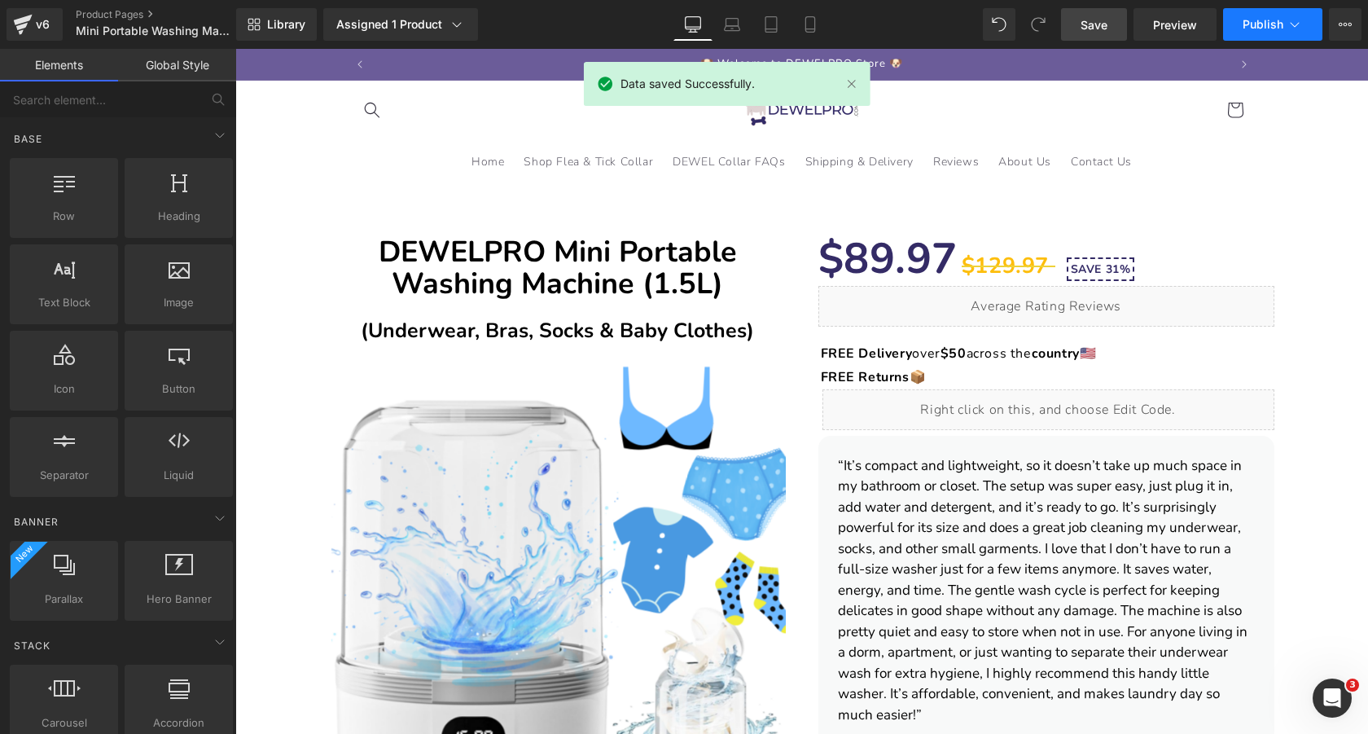
click at [1276, 28] on span "Publish" at bounding box center [1262, 24] width 41 height 13
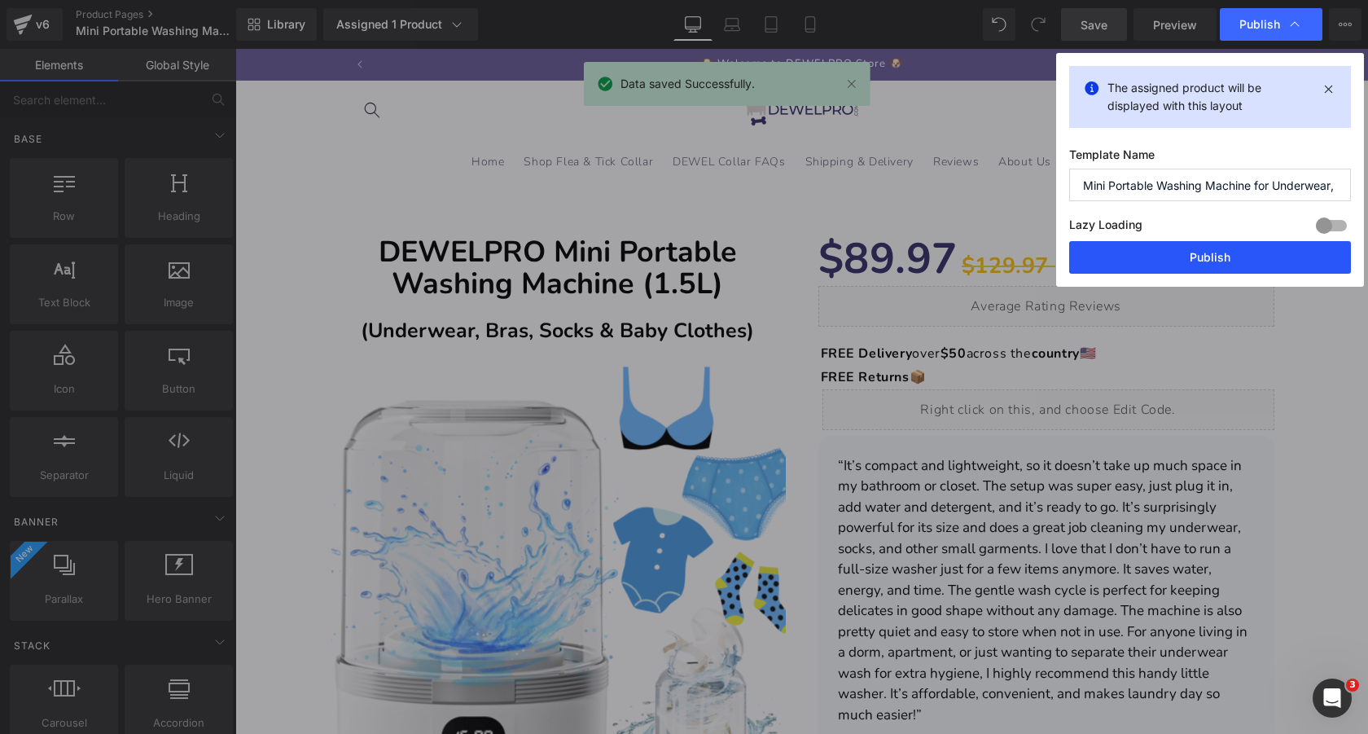
click at [1221, 253] on button "Publish" at bounding box center [1210, 257] width 282 height 33
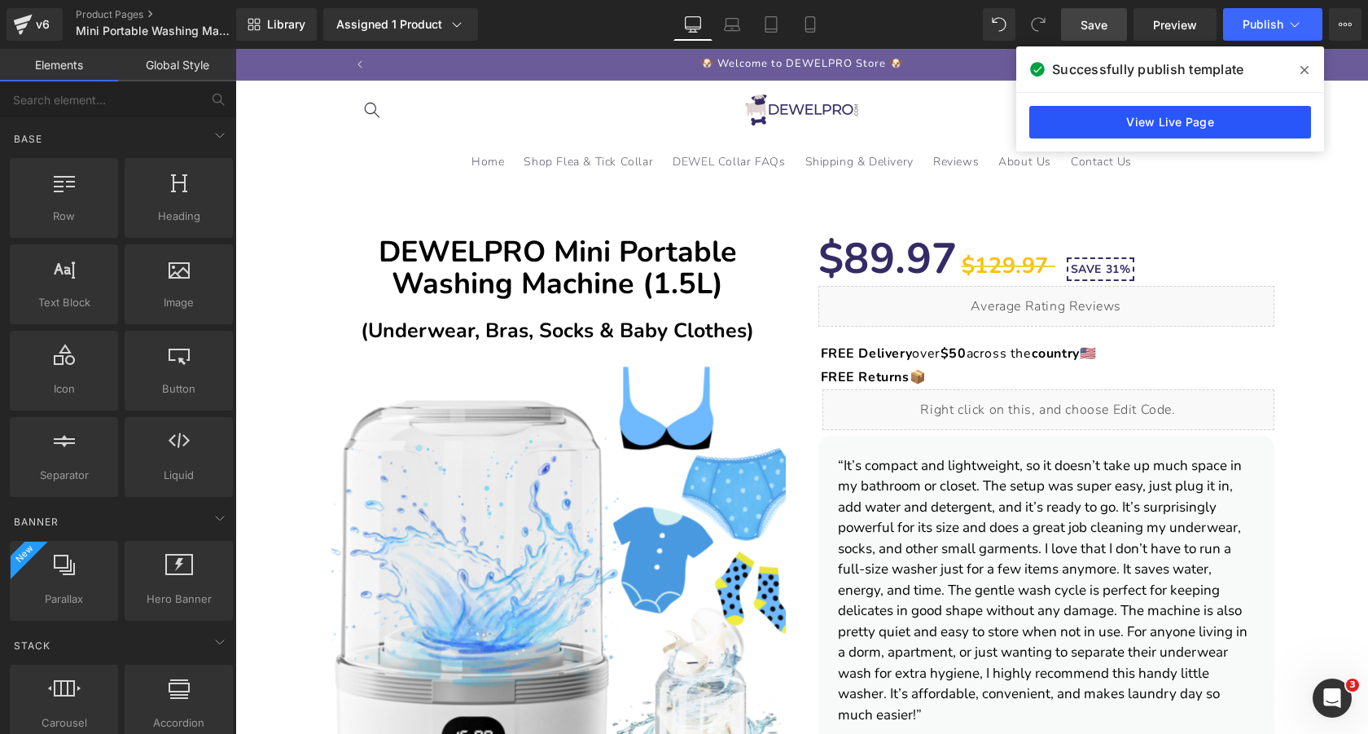
click at [1119, 121] on link "View Live Page" at bounding box center [1170, 122] width 282 height 33
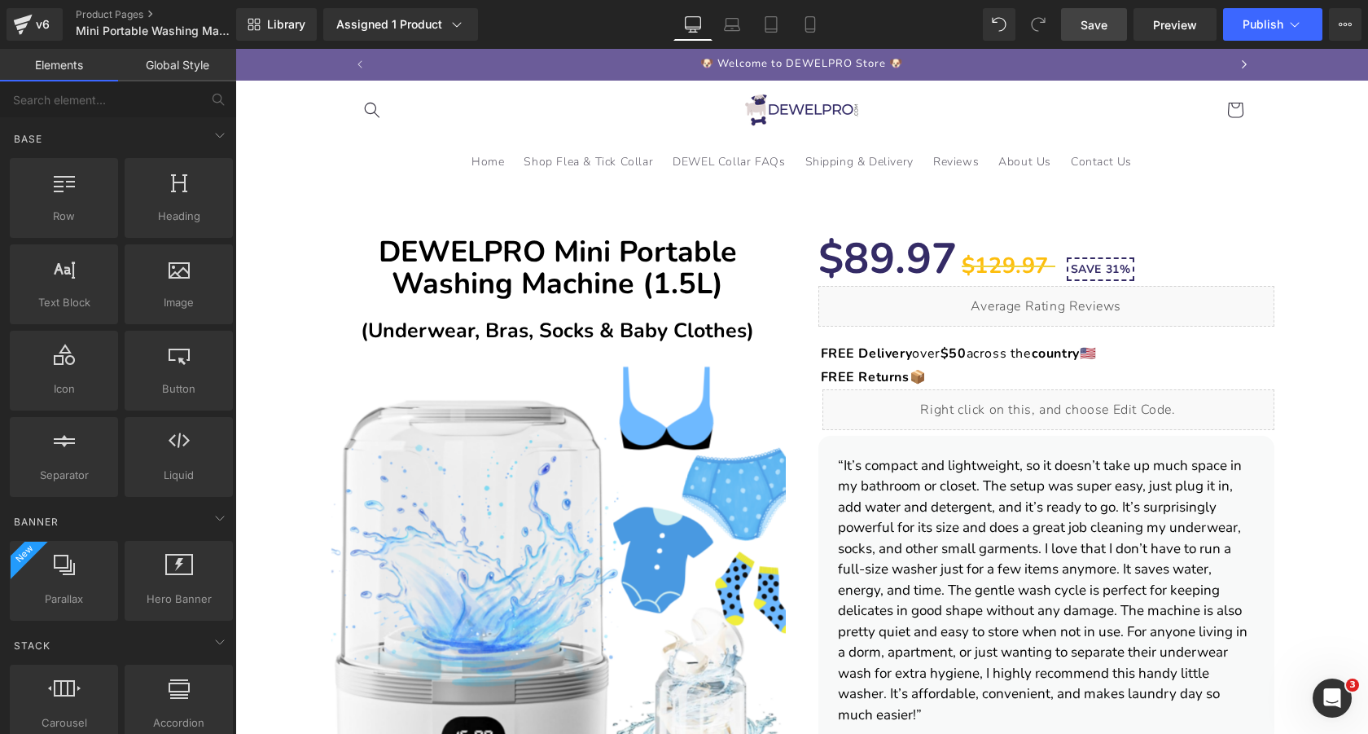
click at [1243, 65] on icon "Next announcement" at bounding box center [1244, 64] width 5 height 8
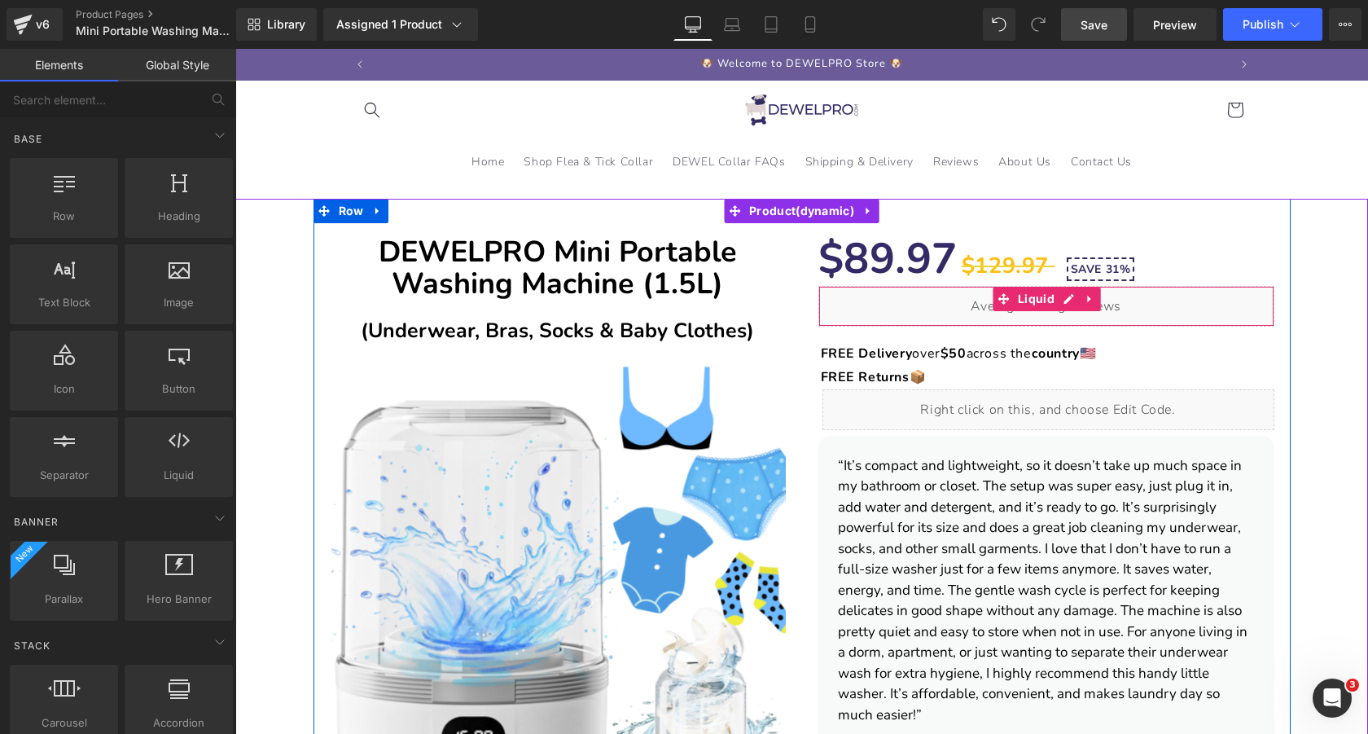
click at [1194, 302] on div "Liquid" at bounding box center [1046, 306] width 456 height 41
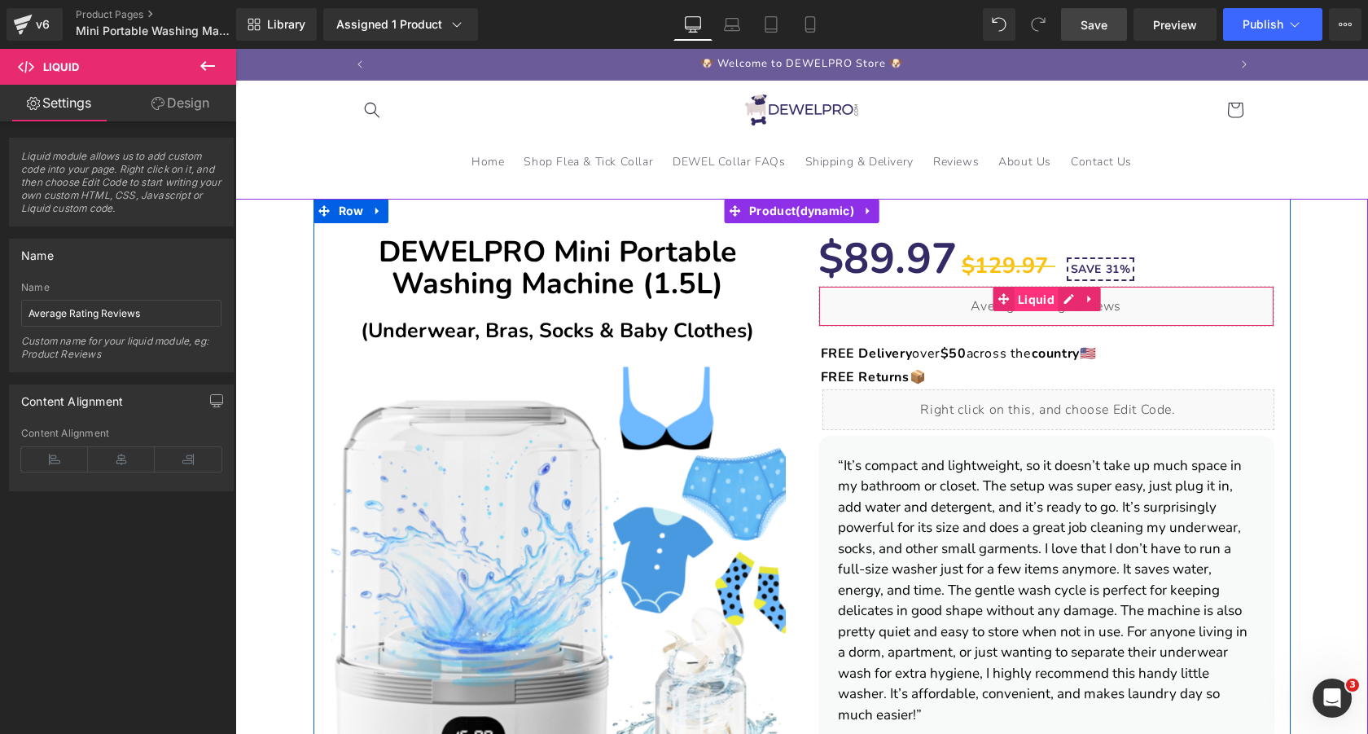
click at [1033, 294] on span "Liquid" at bounding box center [1036, 299] width 45 height 24
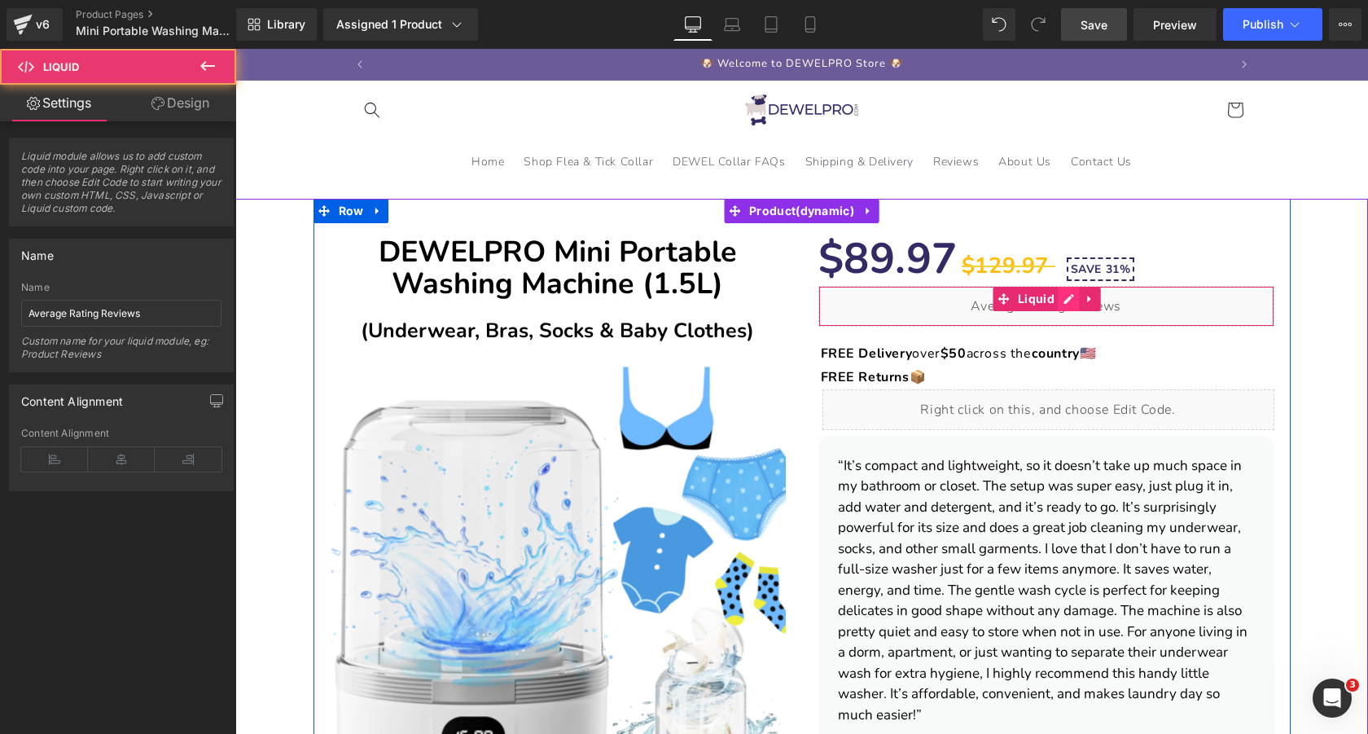
click at [1058, 298] on div "Liquid" at bounding box center [1046, 306] width 456 height 41
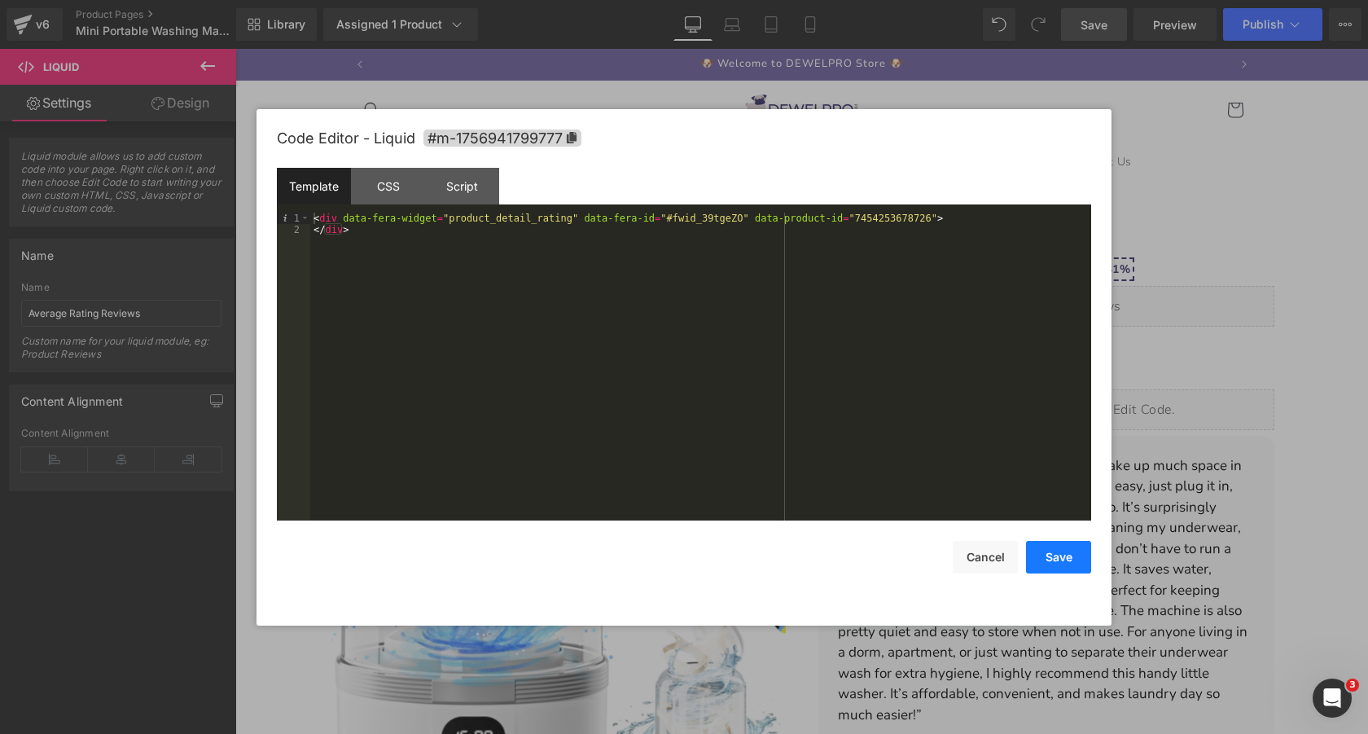
click at [1054, 550] on button "Save" at bounding box center [1058, 557] width 65 height 33
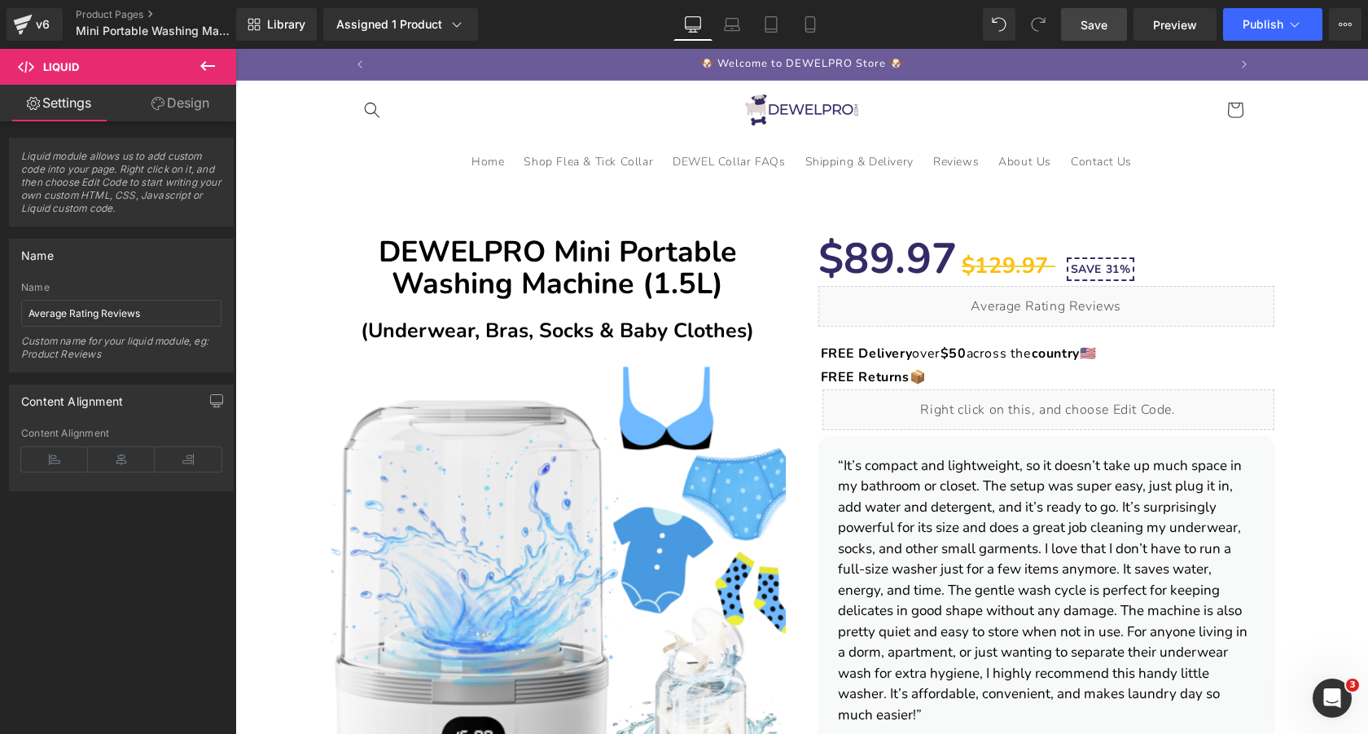
click at [1085, 31] on span "Save" at bounding box center [1093, 24] width 27 height 17
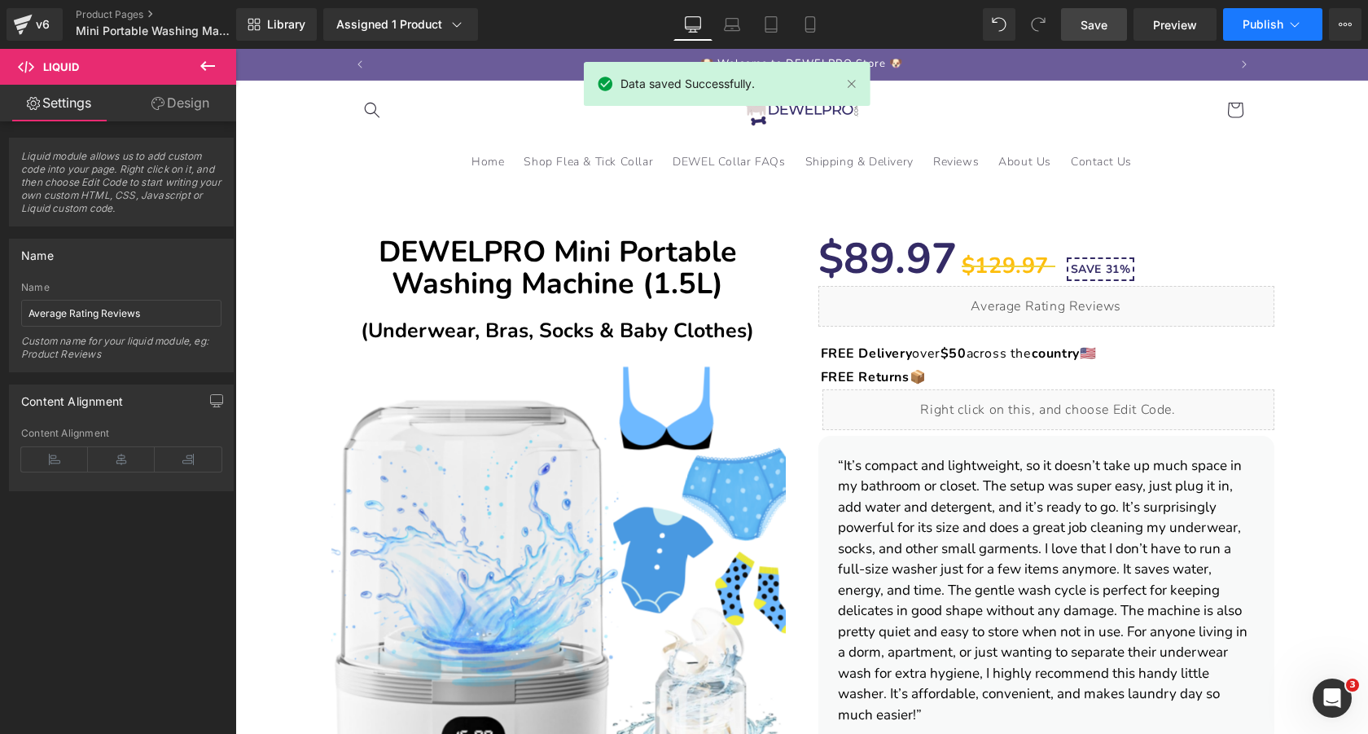
click at [1277, 25] on span "Publish" at bounding box center [1262, 24] width 41 height 13
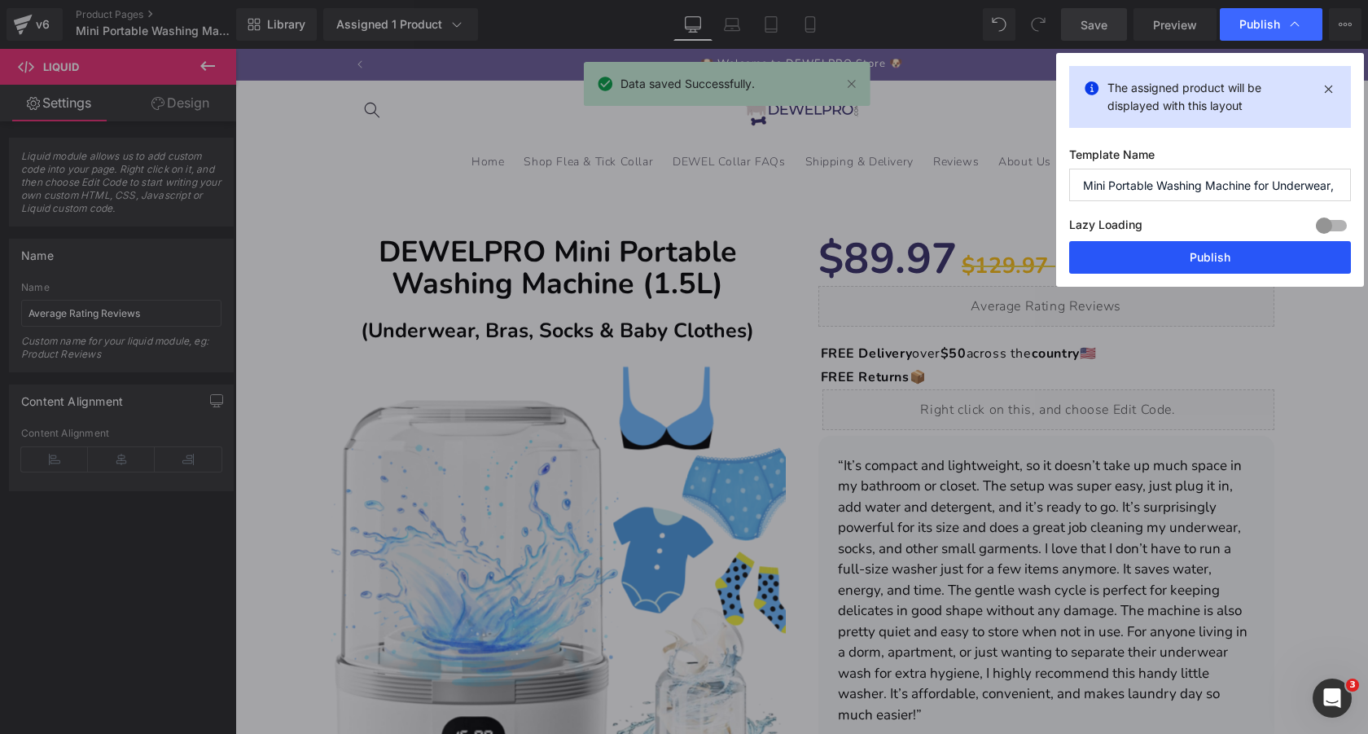
click at [1191, 254] on button "Publish" at bounding box center [1210, 257] width 282 height 33
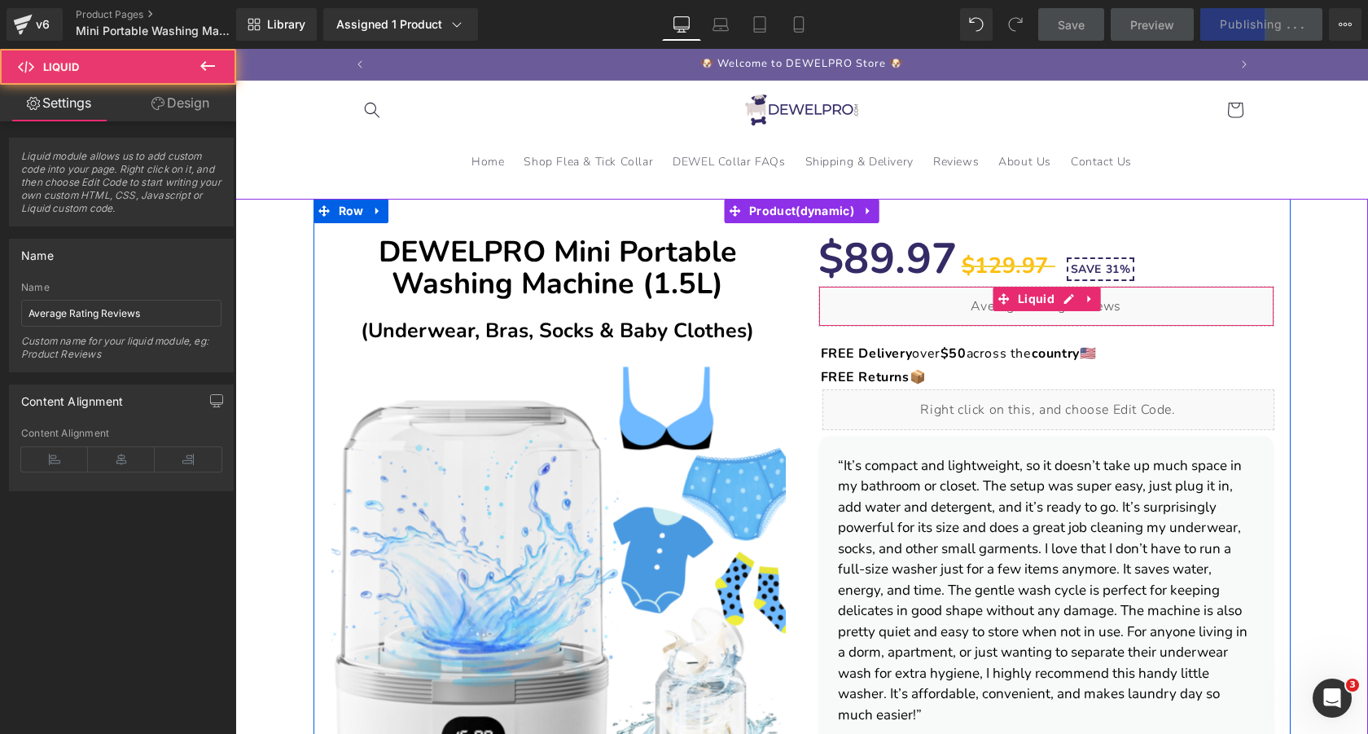
click at [936, 310] on div "Liquid" at bounding box center [1046, 306] width 456 height 41
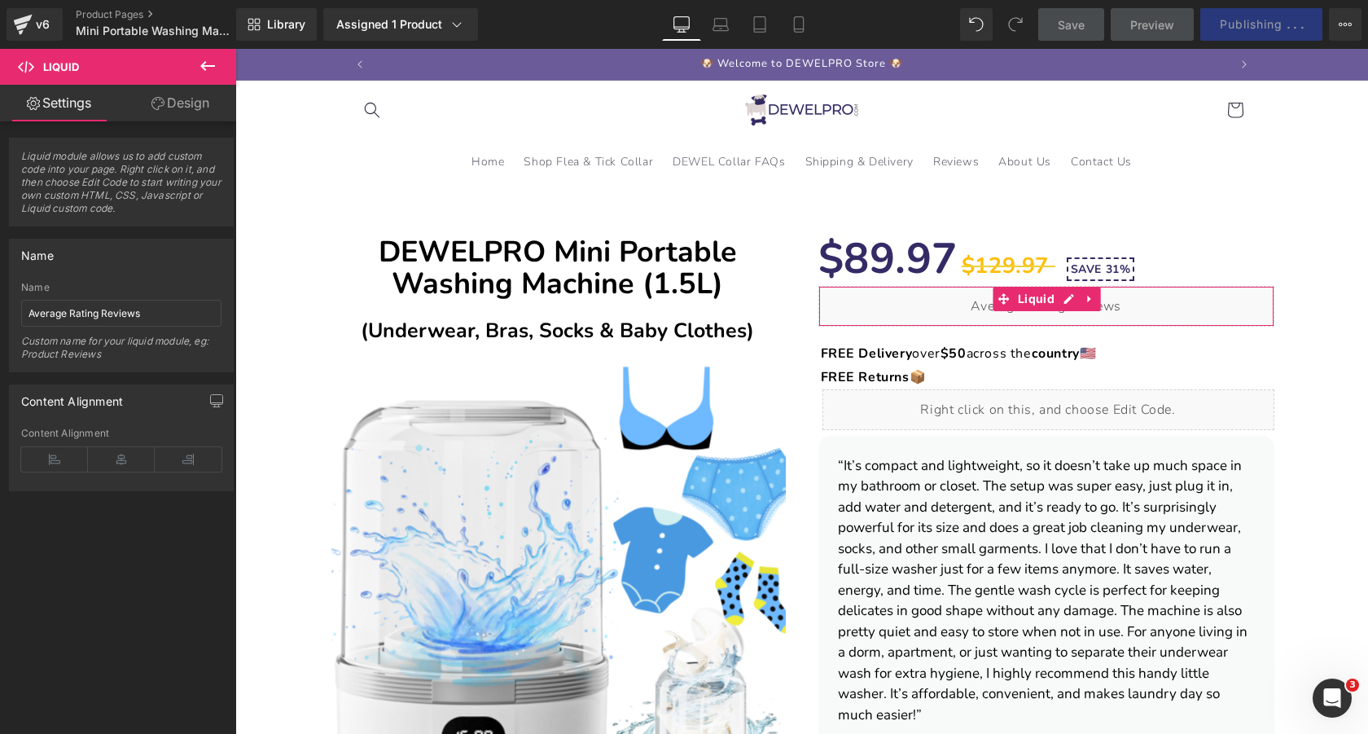
click at [177, 109] on link "Design" at bounding box center [180, 103] width 118 height 37
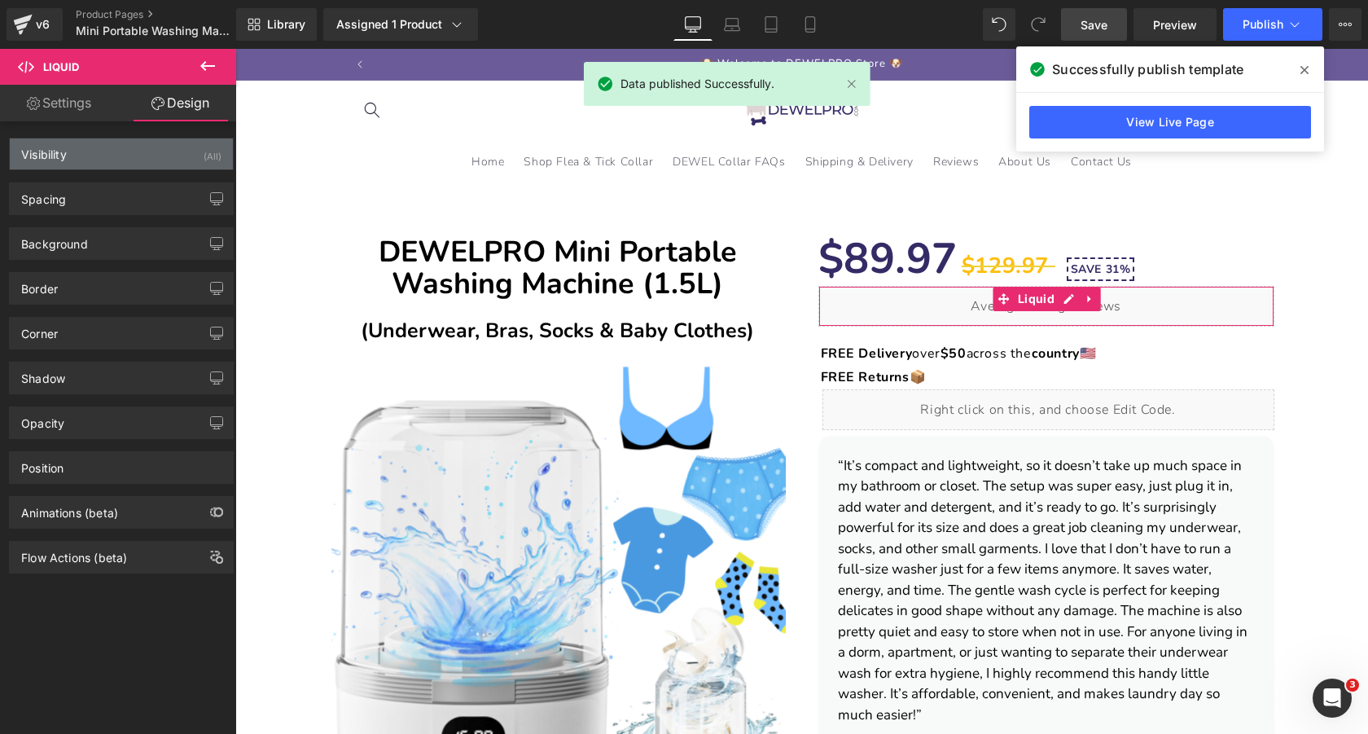
click at [153, 149] on div "Visibility (All)" at bounding box center [121, 153] width 223 height 31
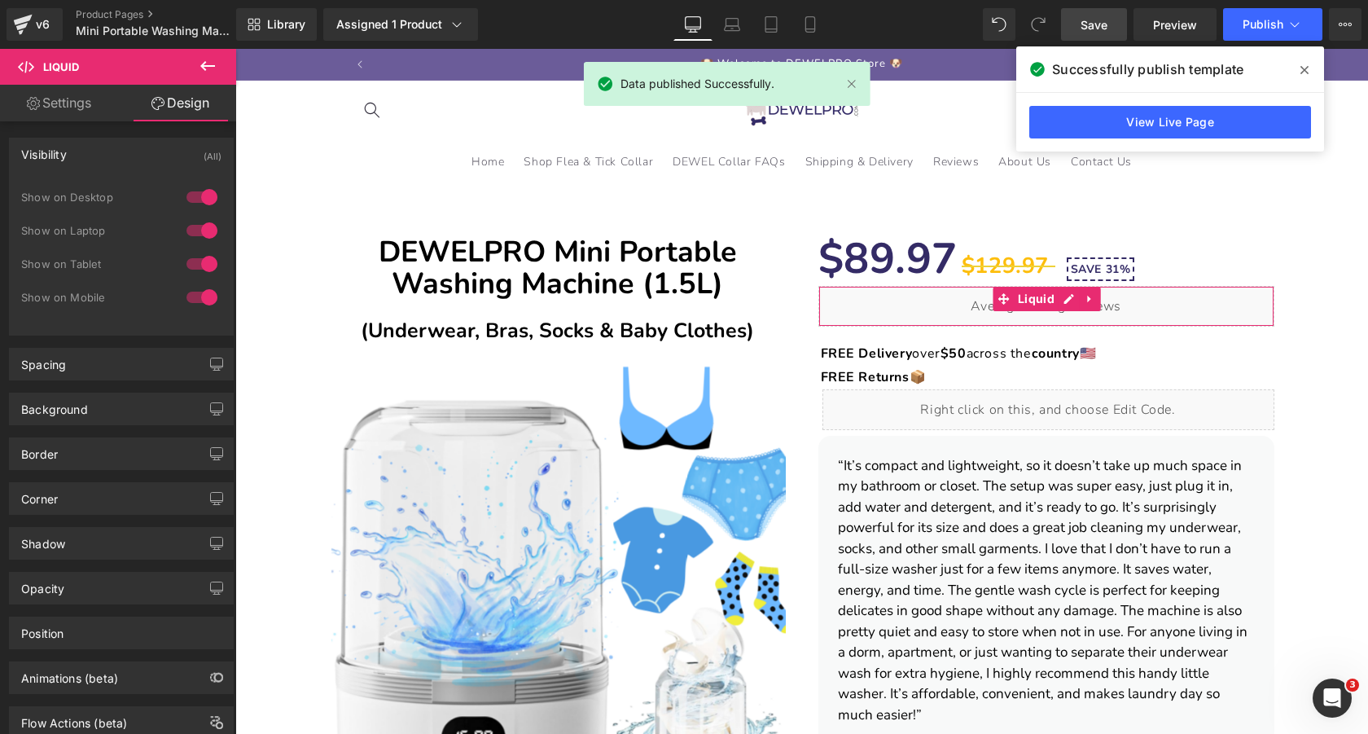
click at [153, 149] on div "Visibility (All)" at bounding box center [121, 153] width 223 height 31
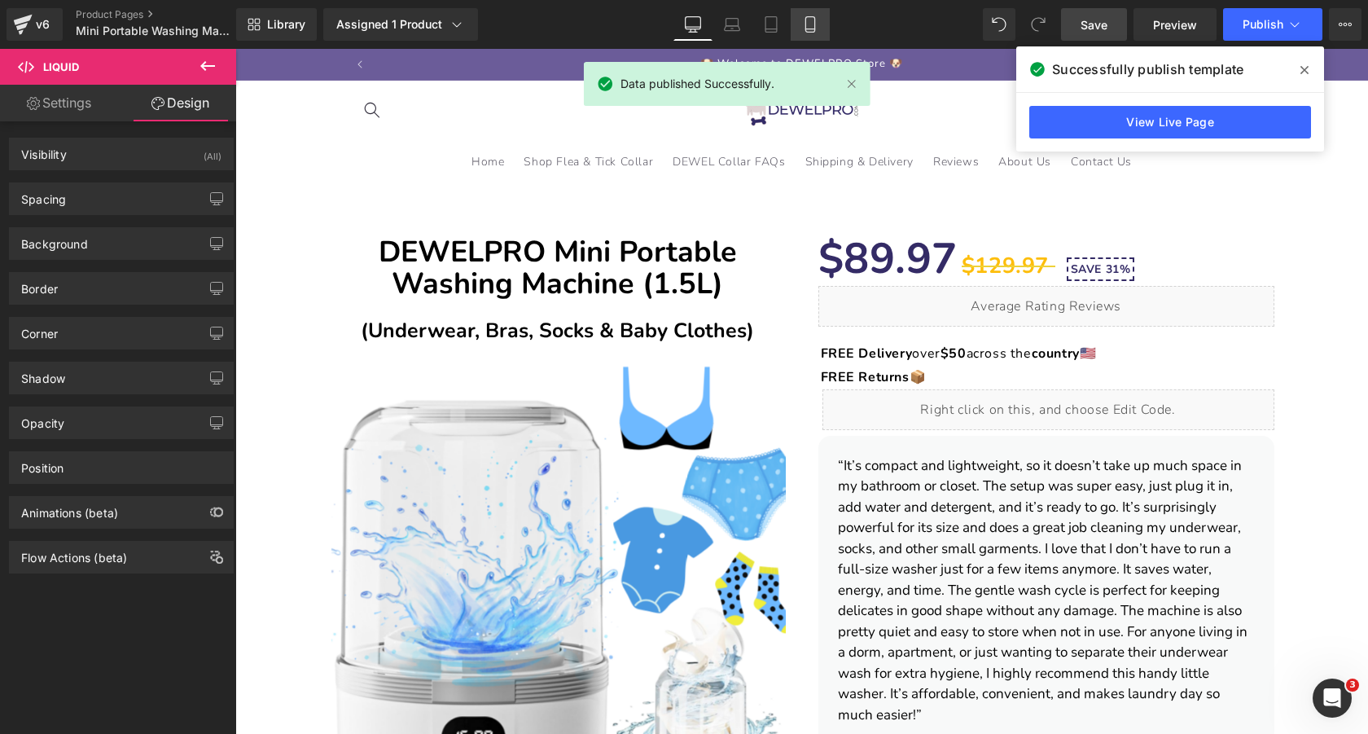
click at [812, 20] on icon at bounding box center [810, 24] width 16 height 16
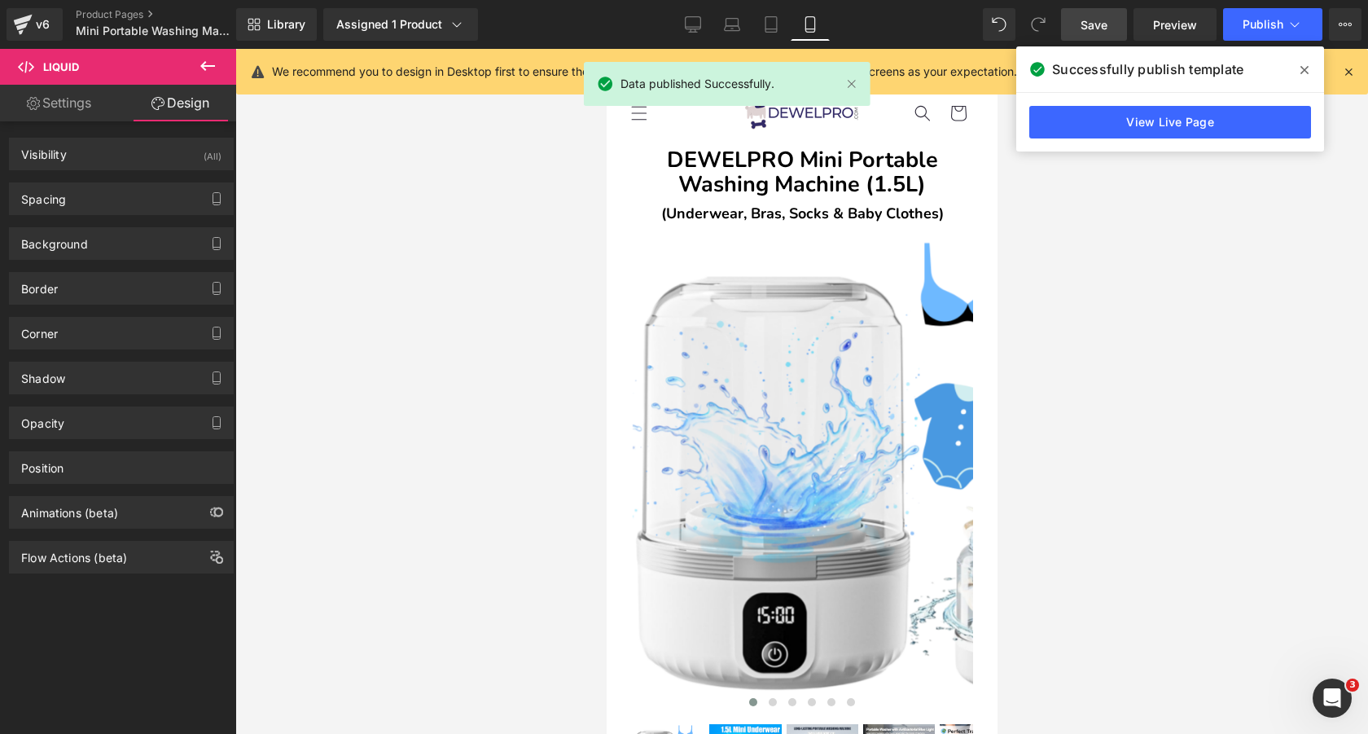
scroll to position [566, 0]
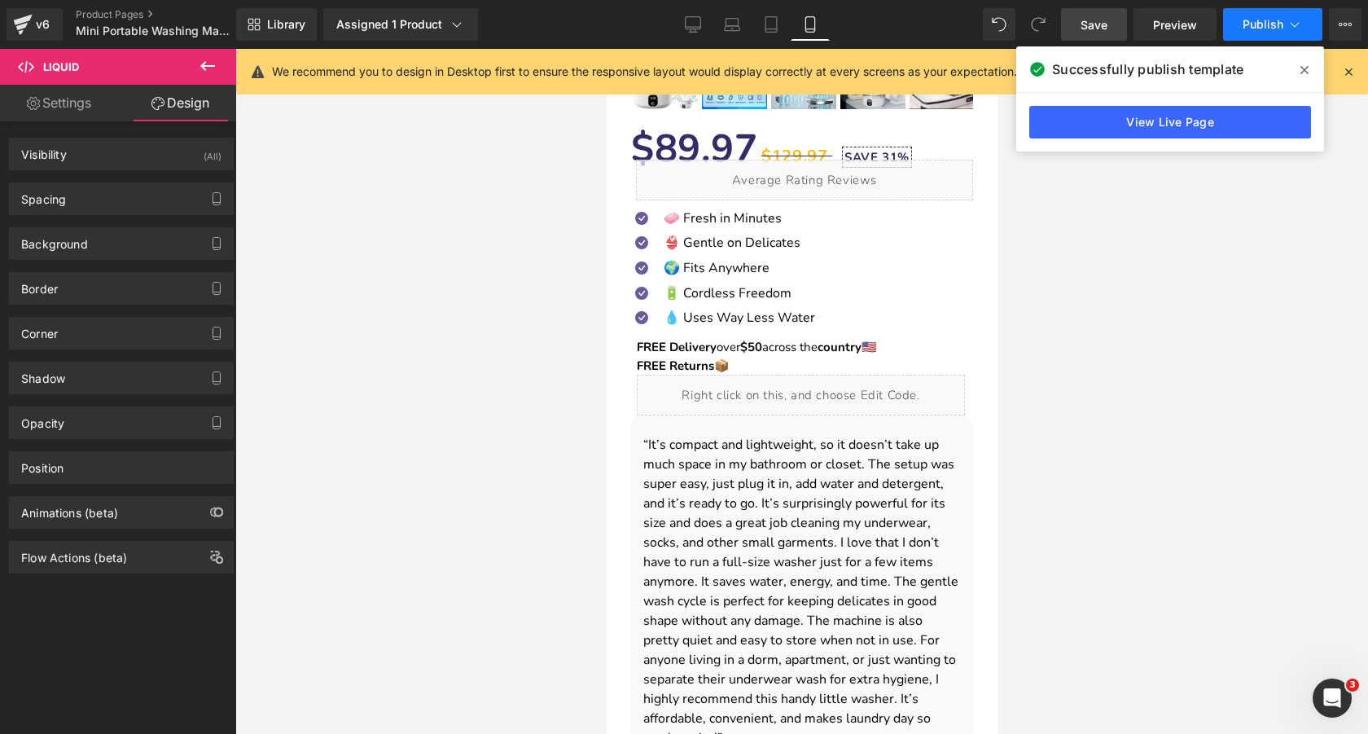
click at [1269, 32] on button "Publish" at bounding box center [1272, 24] width 99 height 33
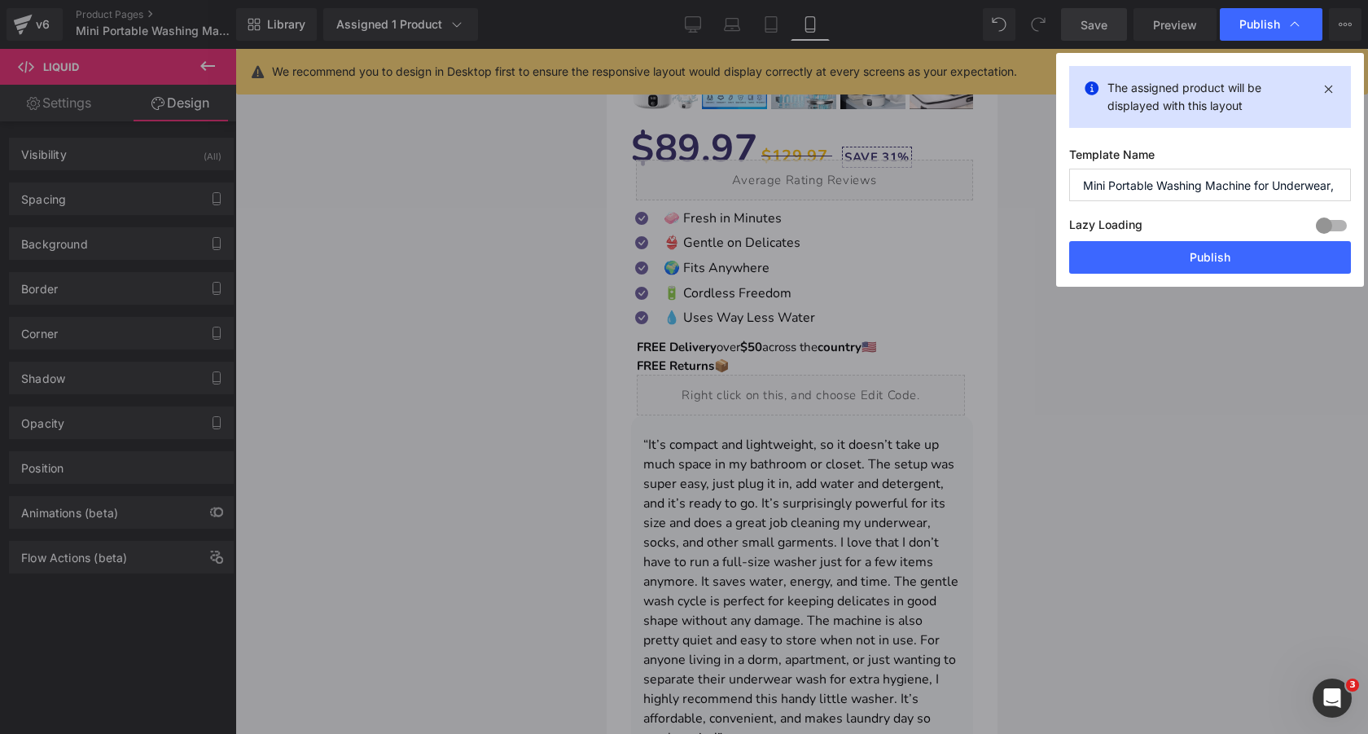
click at [1206, 237] on div "Lazy Loading Build Upgrade plan to unlock" at bounding box center [1210, 227] width 282 height 27
click at [1181, 246] on button "Publish" at bounding box center [1210, 257] width 282 height 33
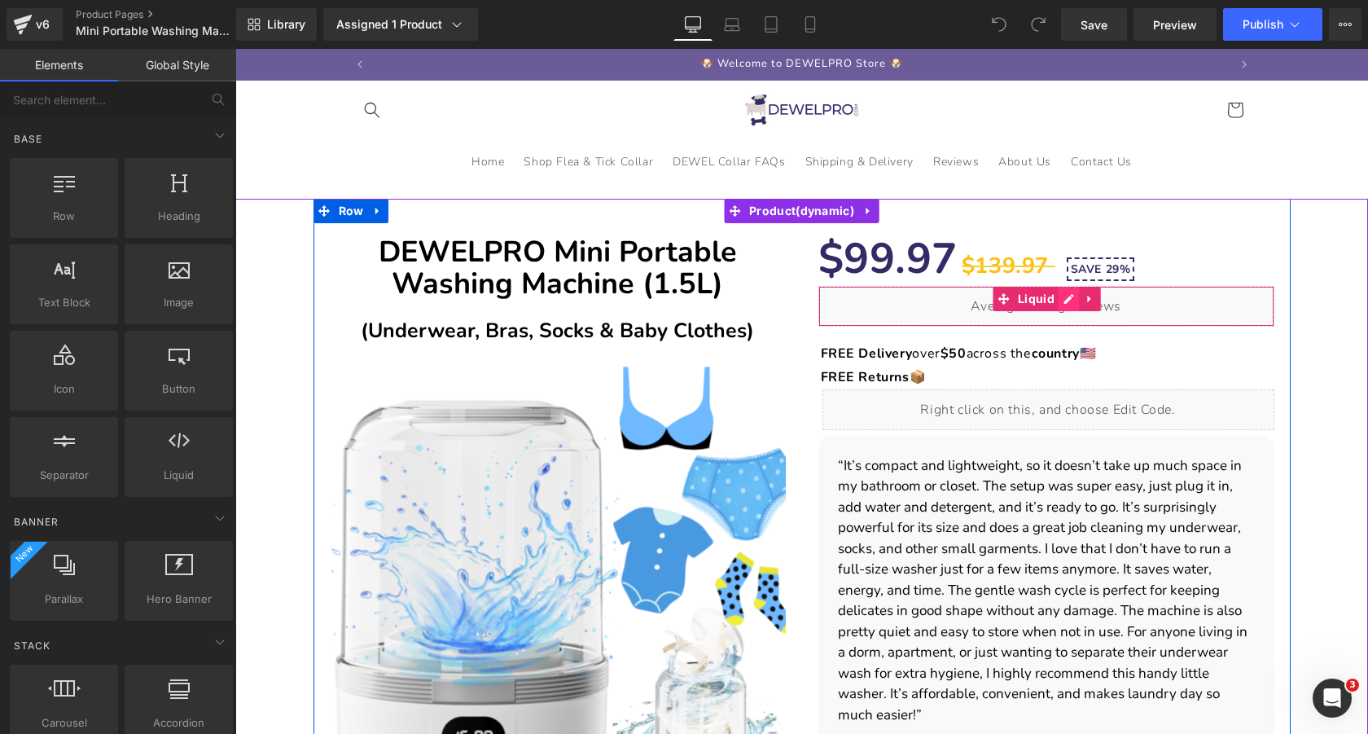
click at [1071, 300] on div "Liquid" at bounding box center [1046, 306] width 456 height 41
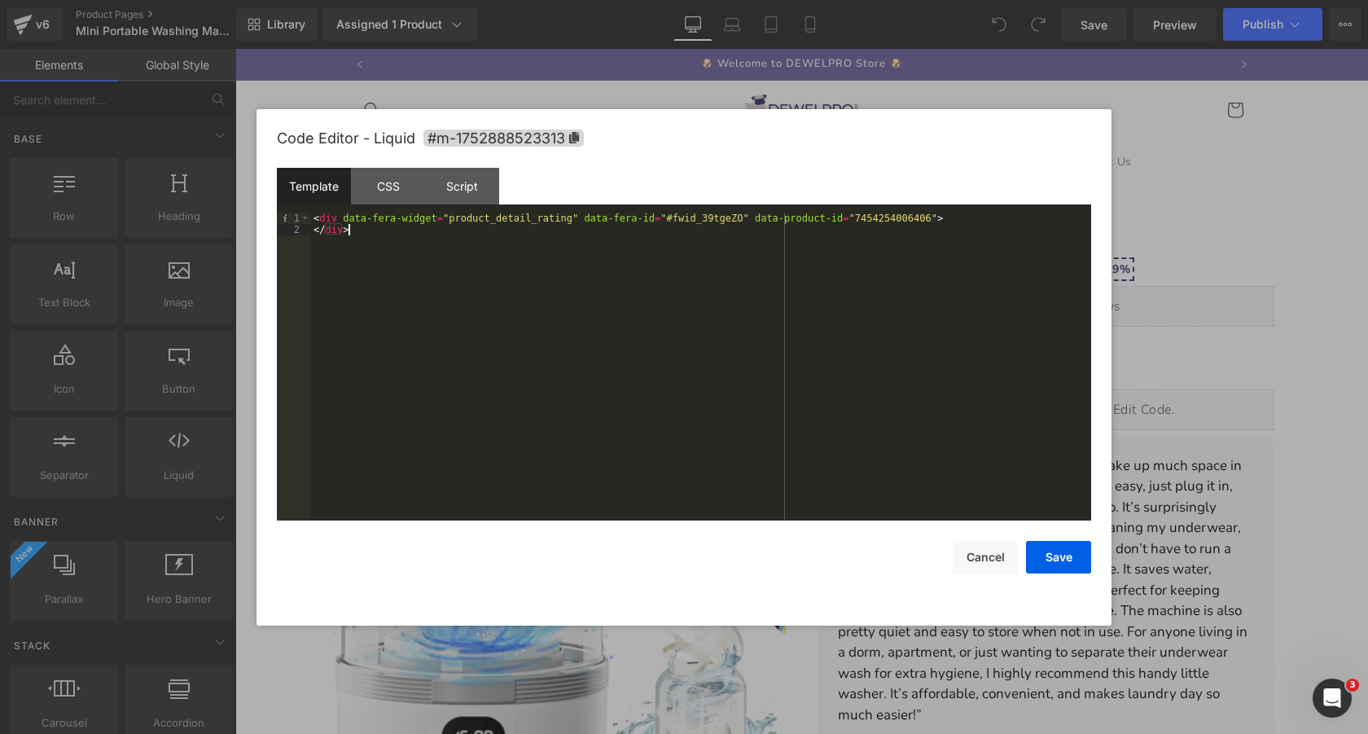
click at [987, 230] on div "< div data-fera-widget = "product_detail_rating" data-fera-id = "#fwid_39tgeZO"…" at bounding box center [700, 378] width 781 height 331
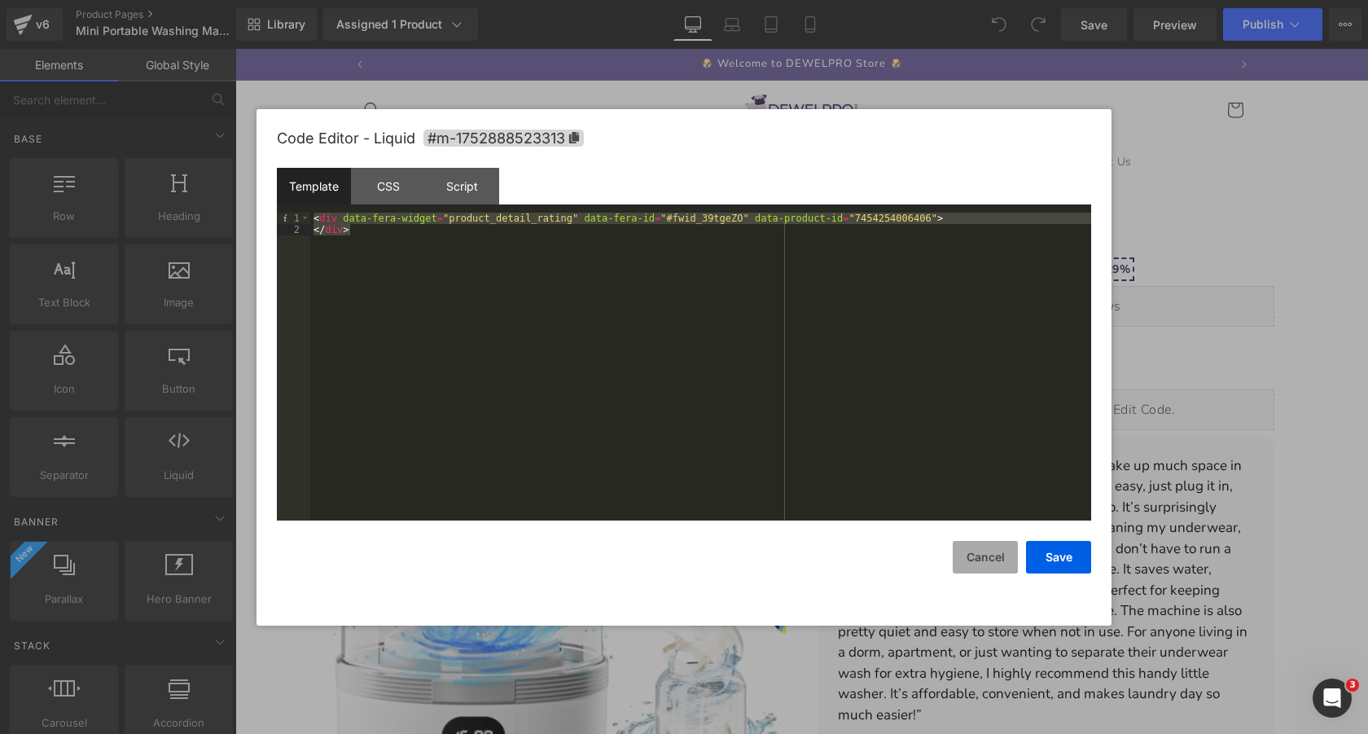
click at [985, 552] on button "Cancel" at bounding box center [985, 557] width 65 height 33
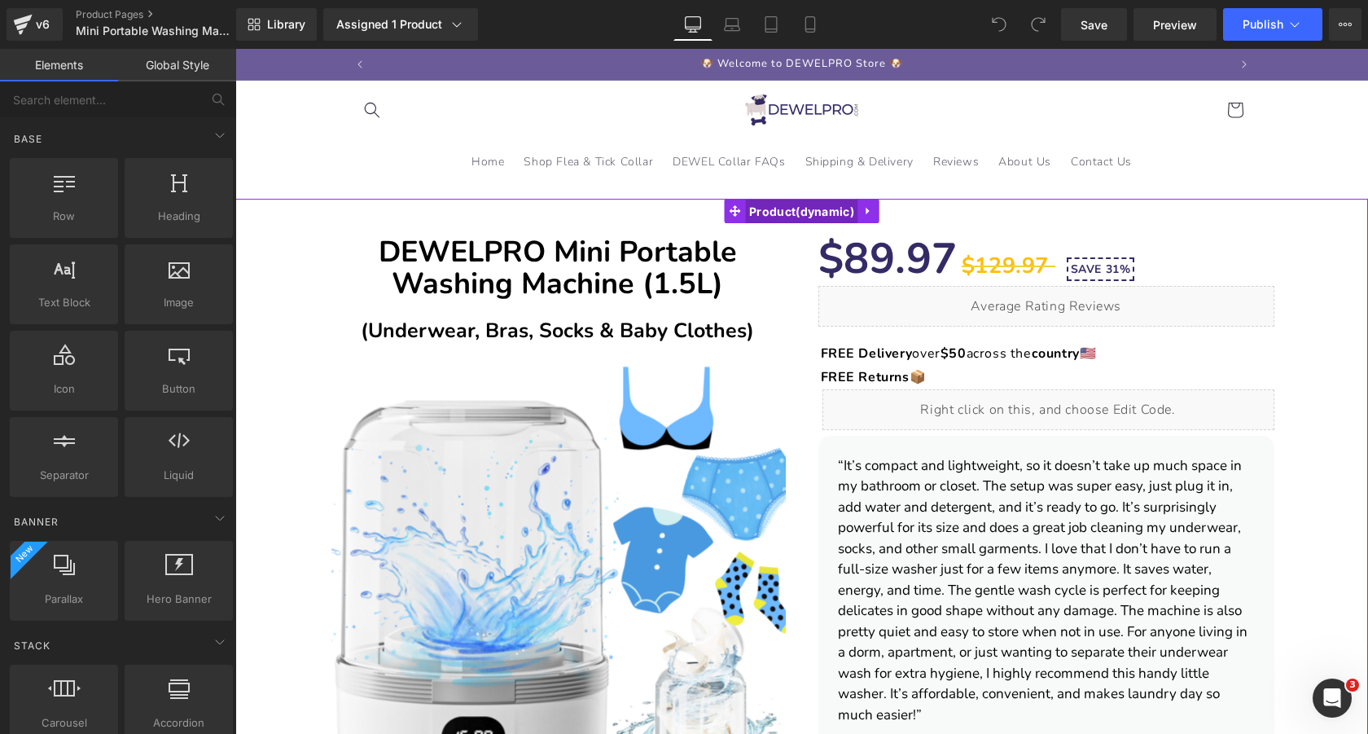
click at [789, 209] on span "Product" at bounding box center [801, 211] width 113 height 24
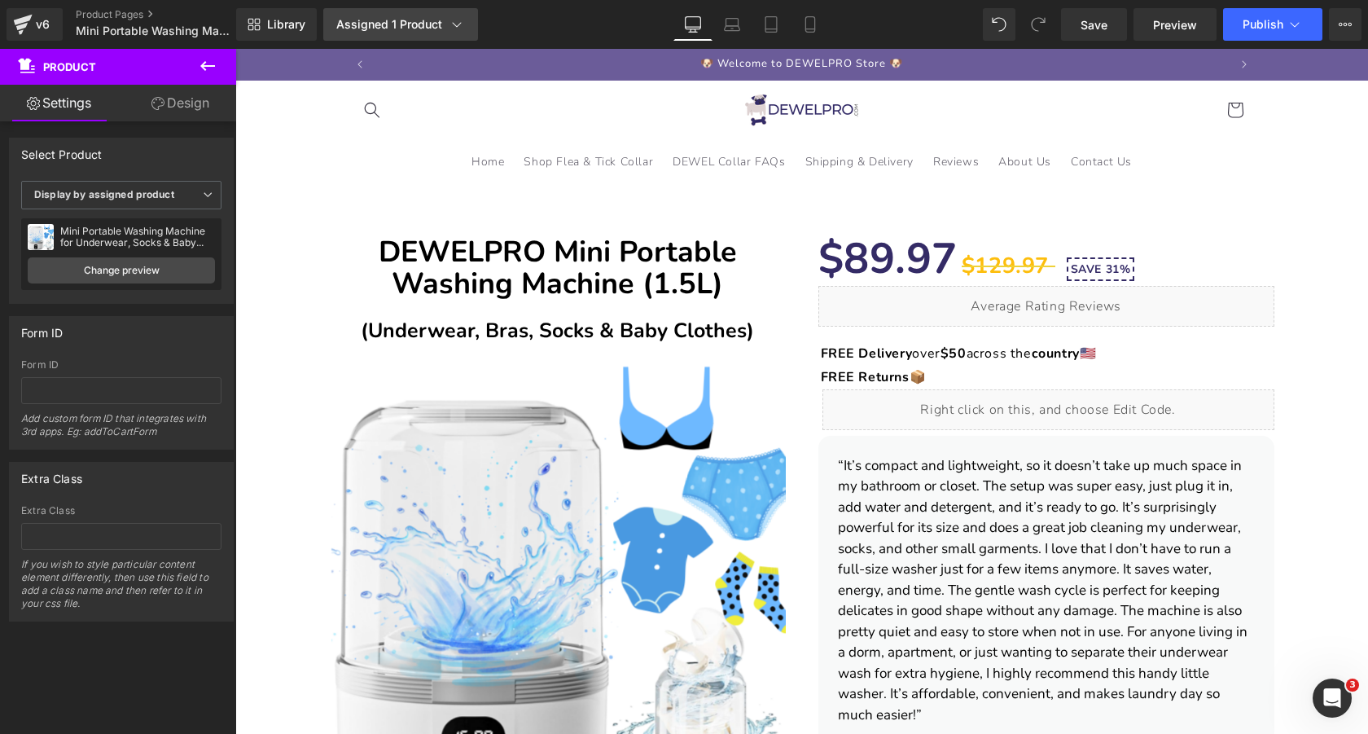
click at [391, 24] on div "Assigned 1 Product" at bounding box center [400, 24] width 129 height 16
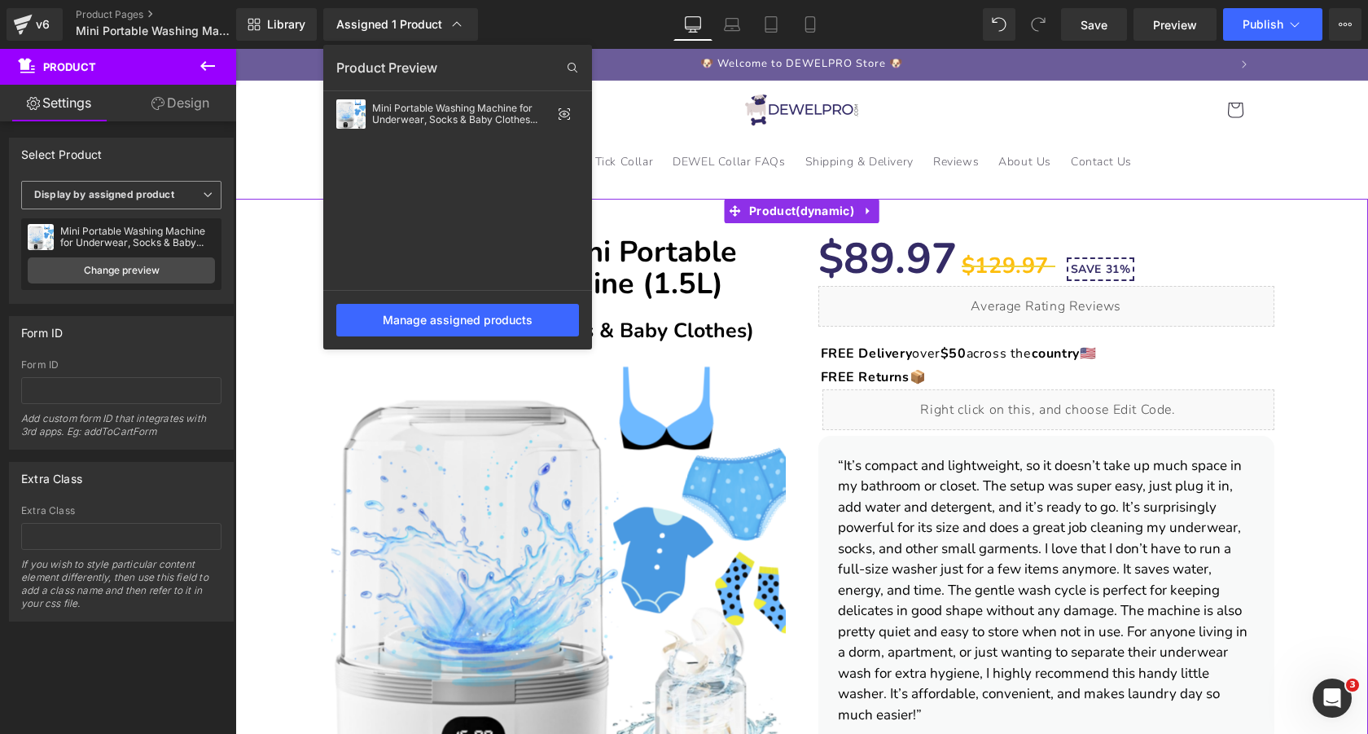
click at [135, 197] on b "Display by assigned product" at bounding box center [104, 194] width 140 height 12
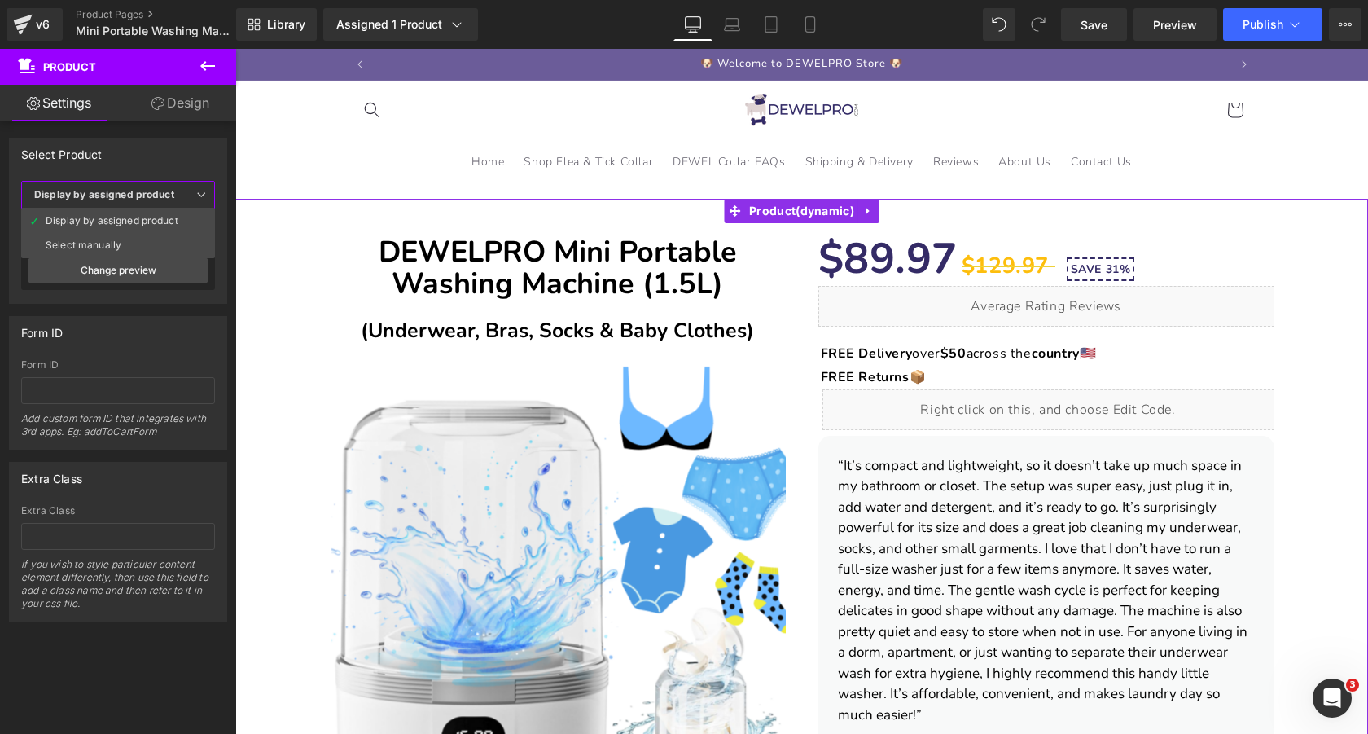
click at [106, 150] on div "Select Product" at bounding box center [118, 153] width 217 height 31
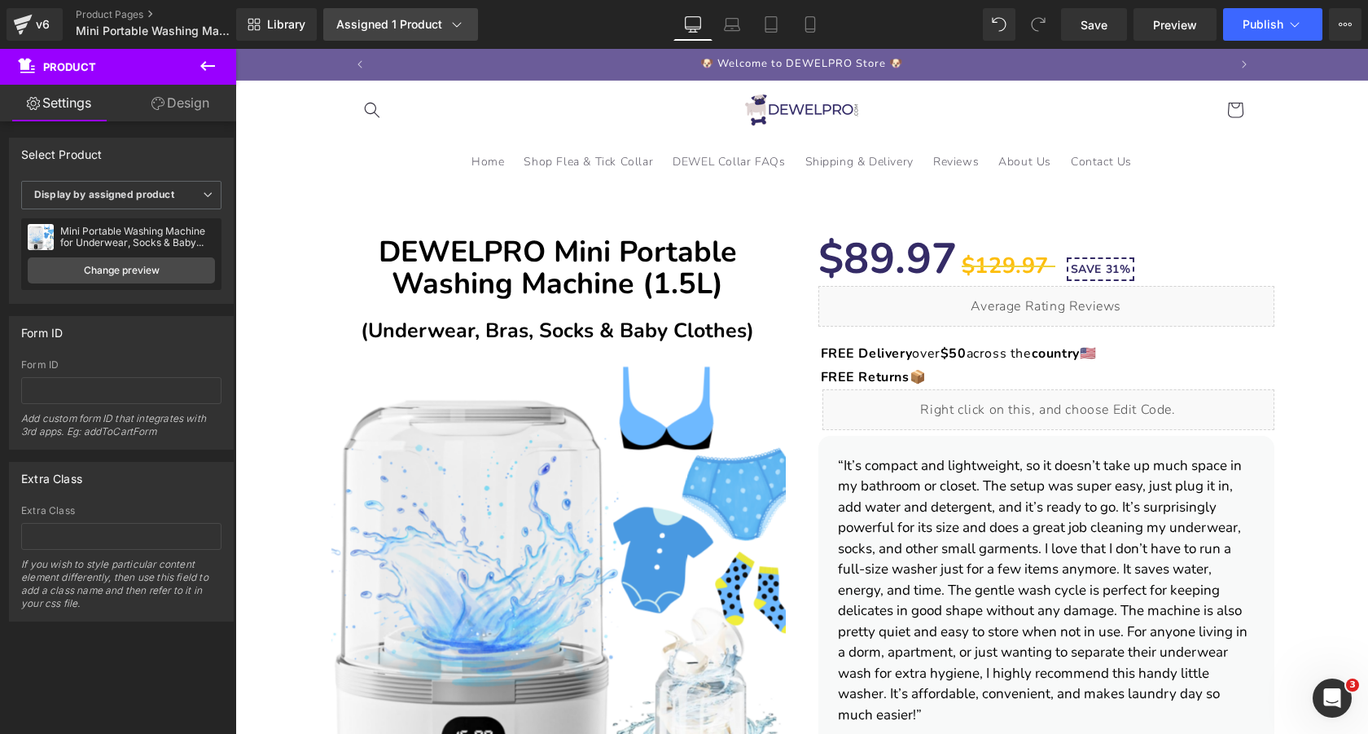
click at [436, 15] on link "Assigned 1 Product" at bounding box center [400, 24] width 155 height 33
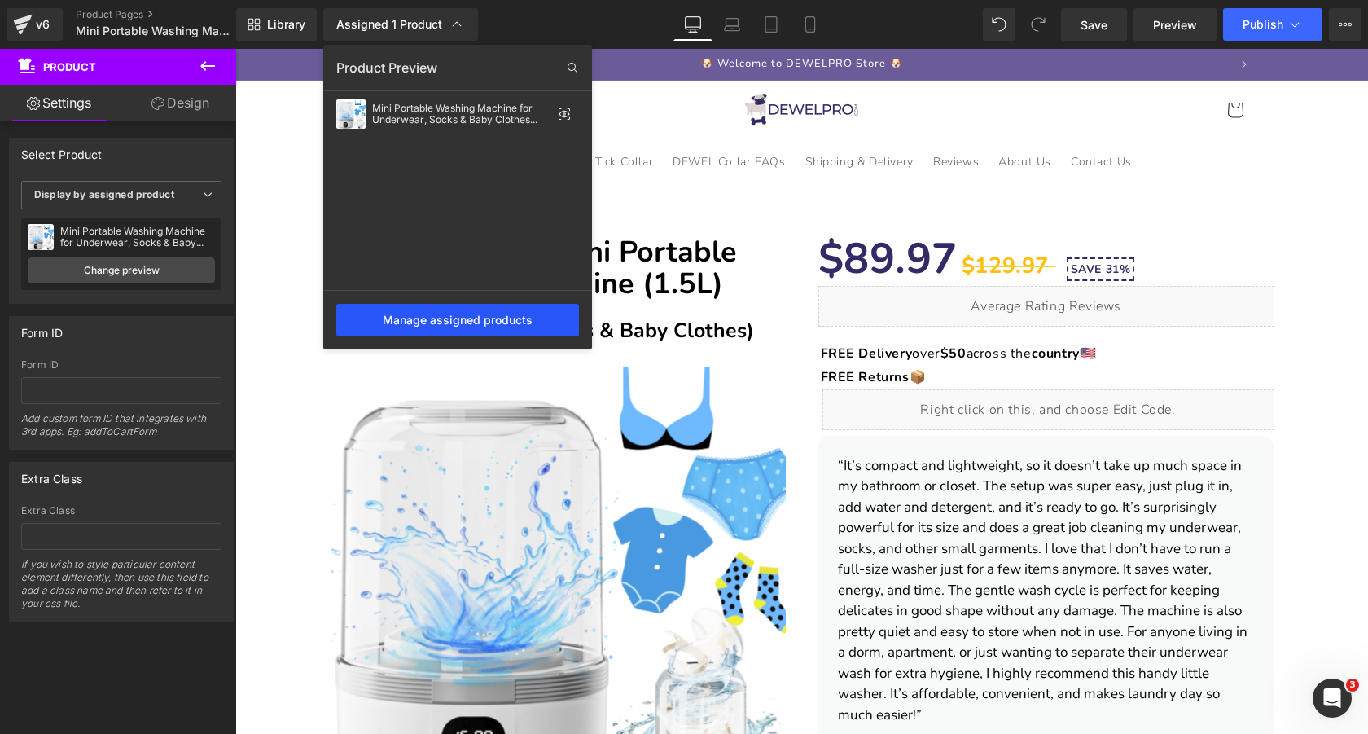
click at [493, 327] on div "Manage assigned products" at bounding box center [457, 320] width 243 height 33
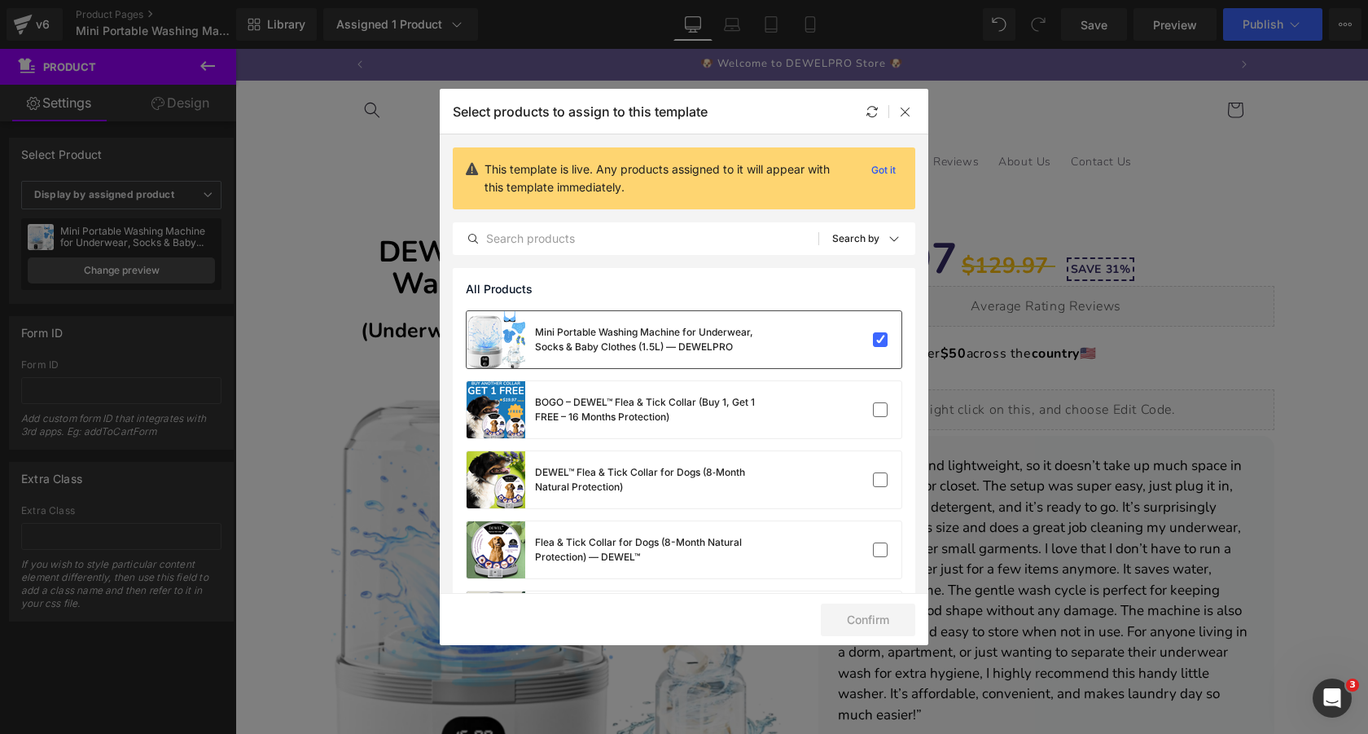
click at [732, 340] on div "Mini Portable Washing Machine for Underwear, Socks & Baby Clothes (1.5L) — DEWE…" at bounding box center [657, 339] width 244 height 29
click at [699, 322] on div "Mini Portable Washing Machine for Underwear, Socks & Baby Clothes (1.5L) — DEWE…" at bounding box center [623, 339] width 313 height 57
click at [869, 176] on p "Got it" at bounding box center [883, 170] width 37 height 20
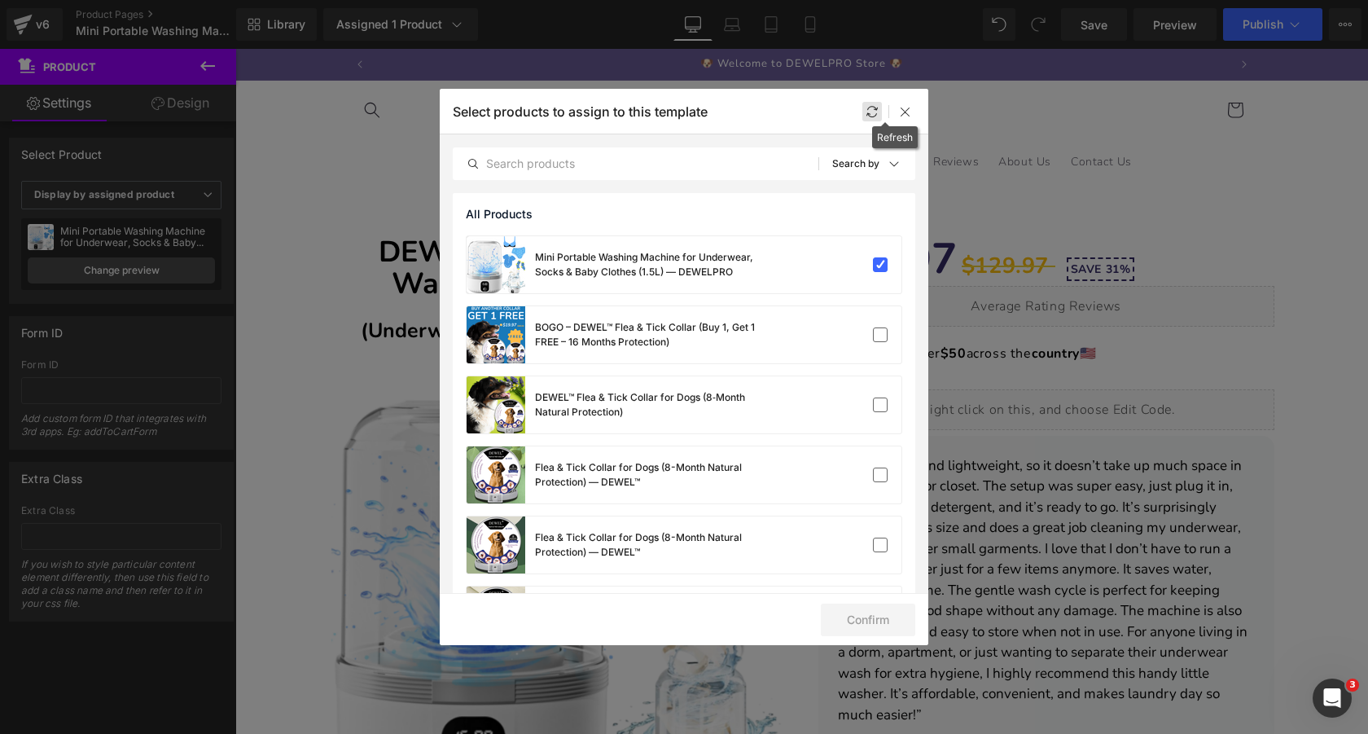
click at [868, 114] on icon at bounding box center [872, 111] width 13 height 13
click at [907, 107] on icon at bounding box center [905, 111] width 13 height 13
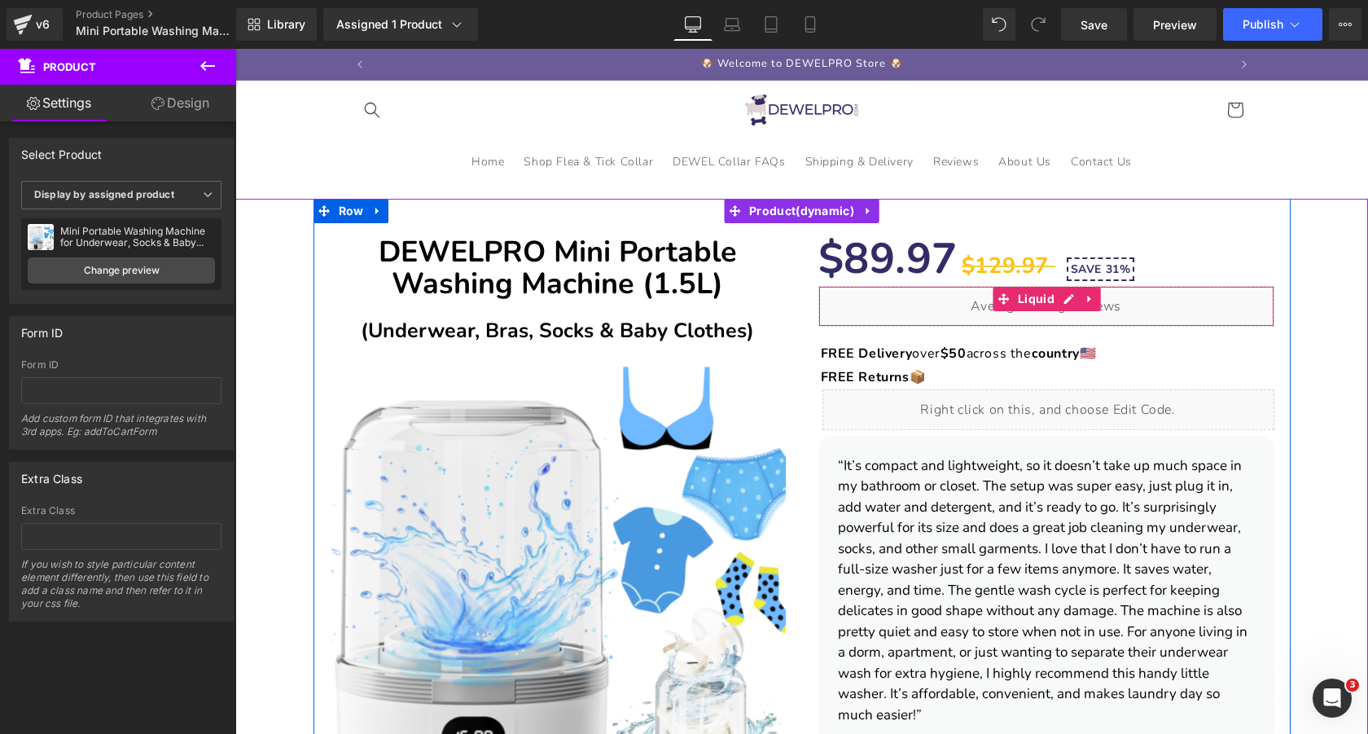
click at [1070, 304] on div "Liquid" at bounding box center [1046, 306] width 456 height 41
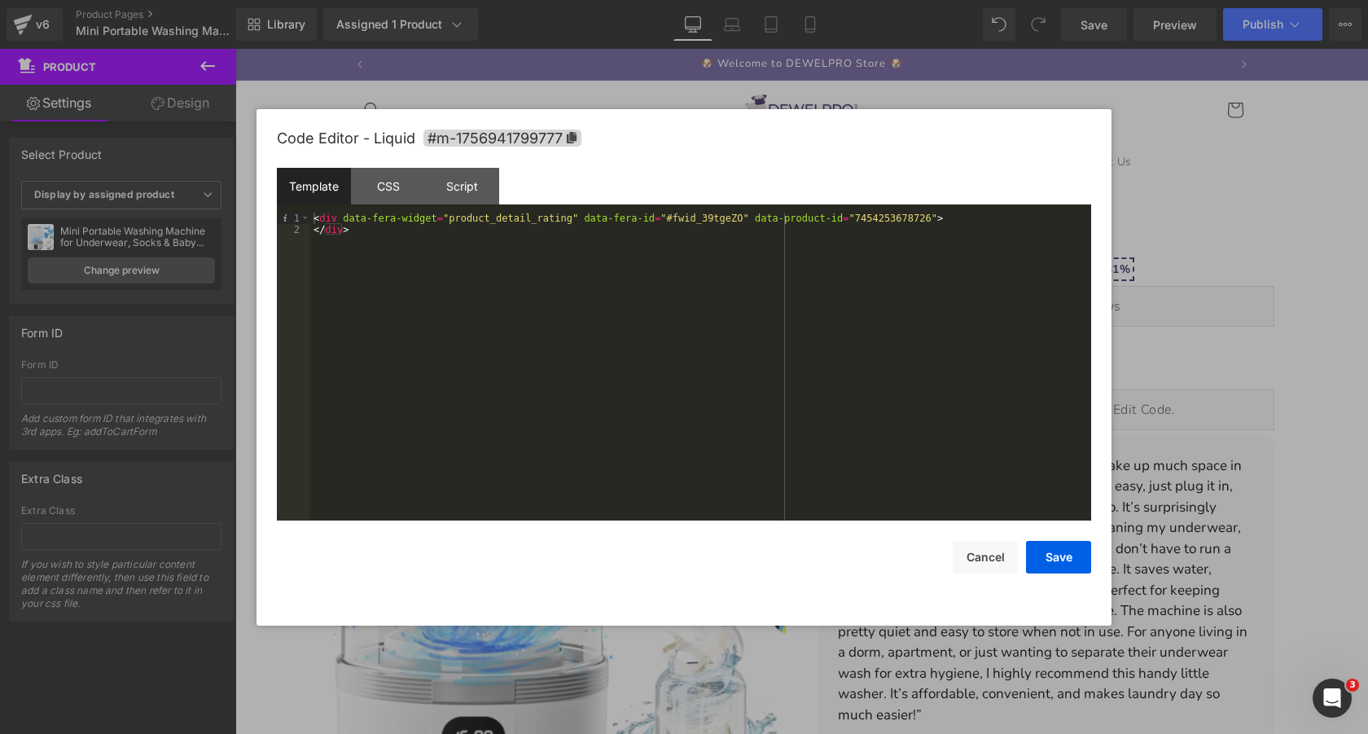
click at [1019, 230] on div "< div data-fera-widget = "product_detail_rating" data-fera-id = "#fwid_39tgeZO"…" at bounding box center [700, 378] width 781 height 331
click at [1053, 550] on button "Save" at bounding box center [1058, 557] width 65 height 33
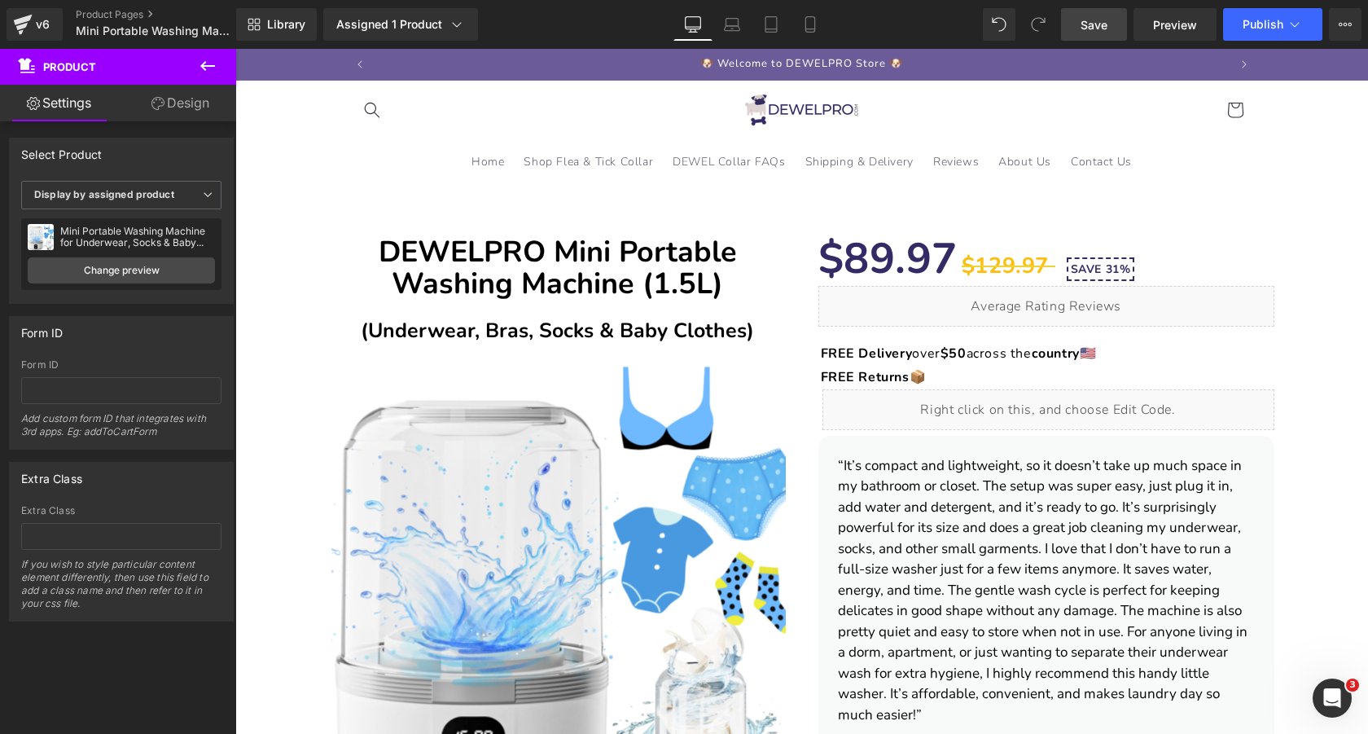
click at [1083, 25] on span "Save" at bounding box center [1093, 24] width 27 height 17
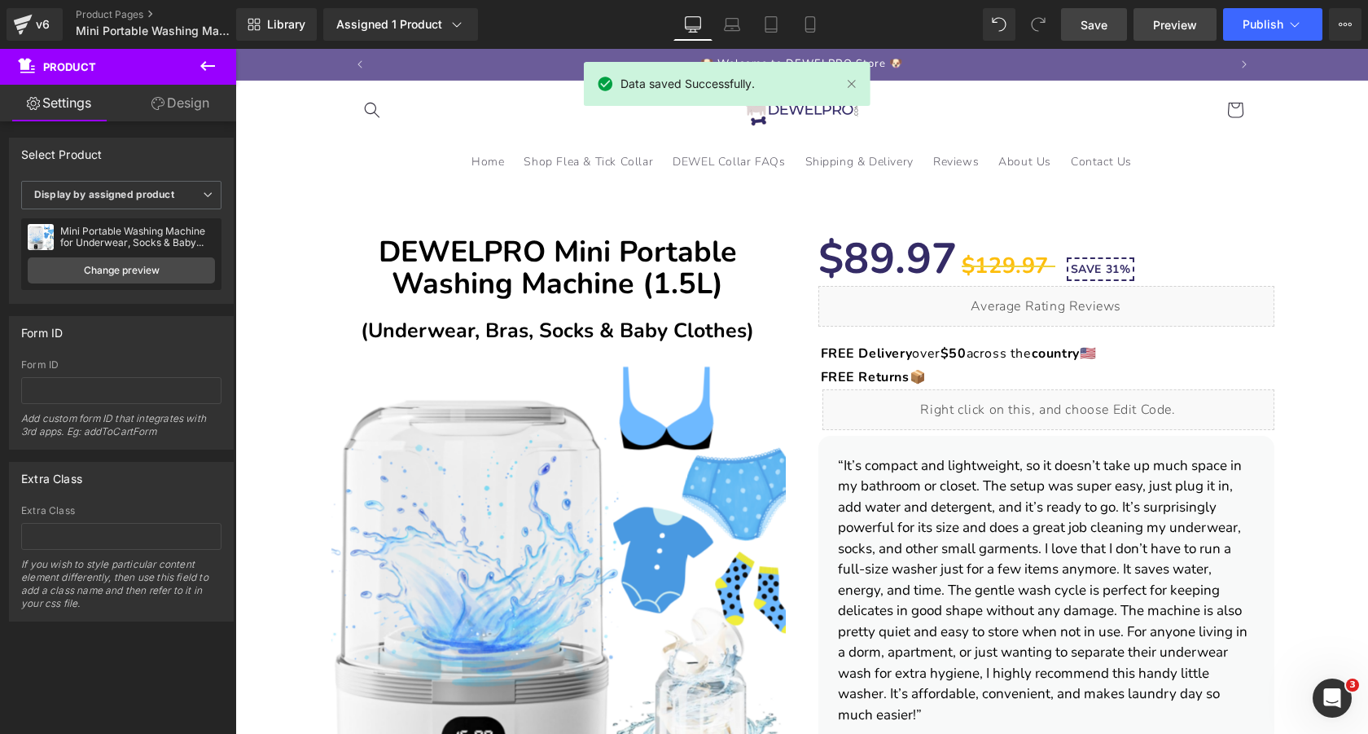
click at [1168, 19] on span "Preview" at bounding box center [1175, 24] width 44 height 17
click at [1256, 23] on span "Publish" at bounding box center [1262, 24] width 41 height 13
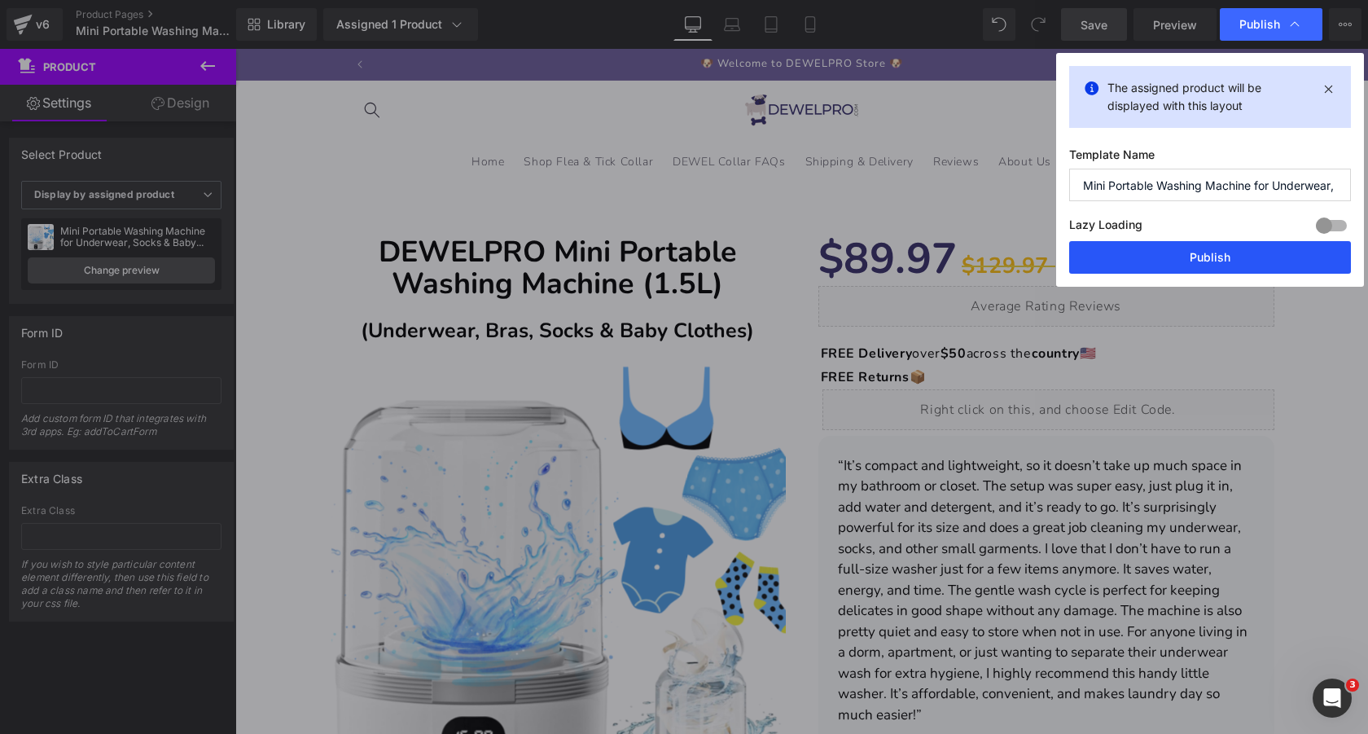
click at [1172, 257] on button "Publish" at bounding box center [1210, 257] width 282 height 33
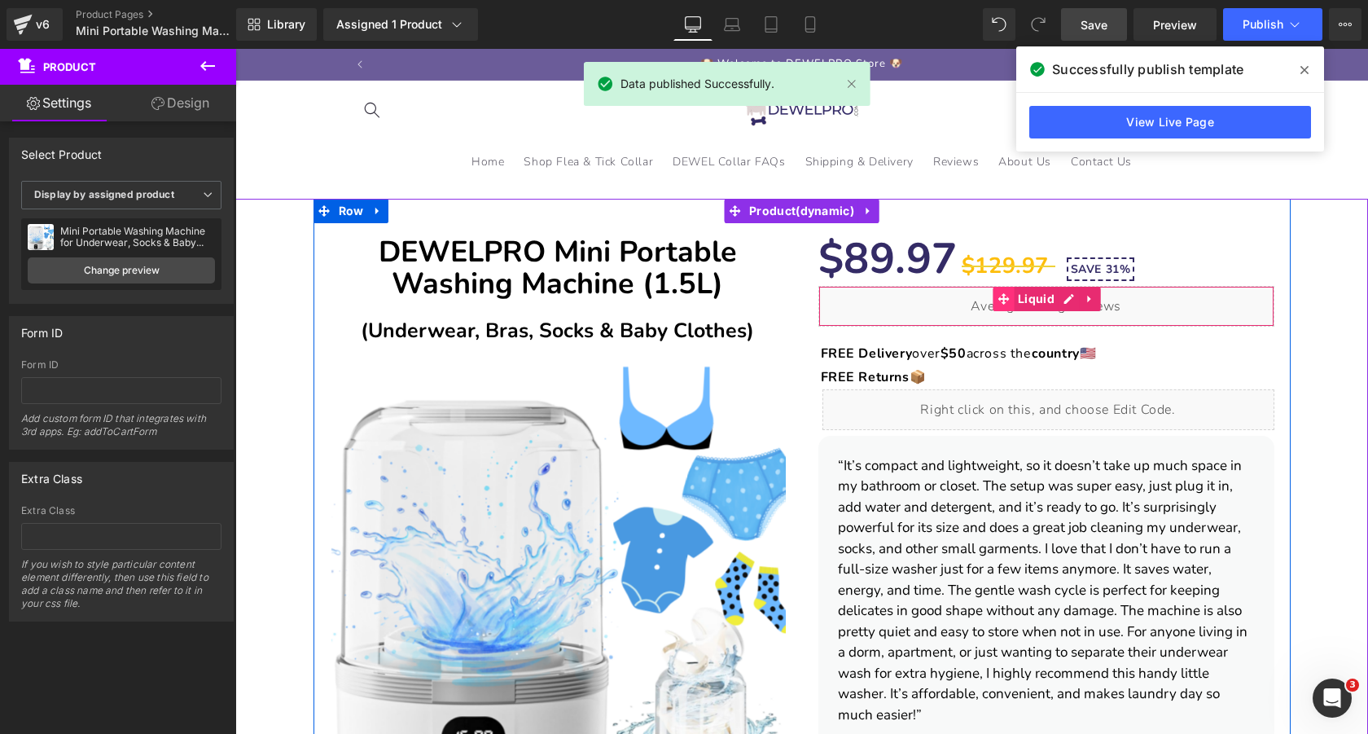
click at [1006, 300] on icon at bounding box center [1002, 298] width 11 height 11
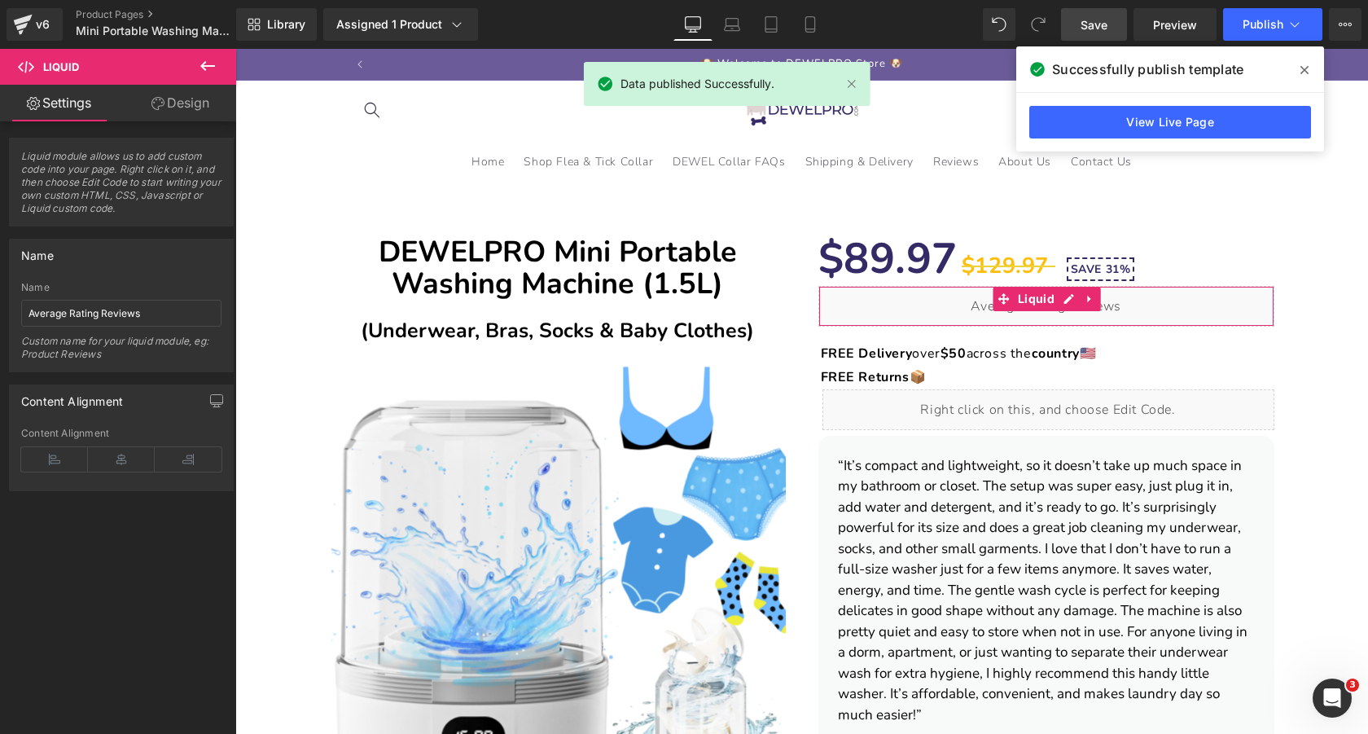
click at [169, 99] on link "Design" at bounding box center [180, 103] width 118 height 37
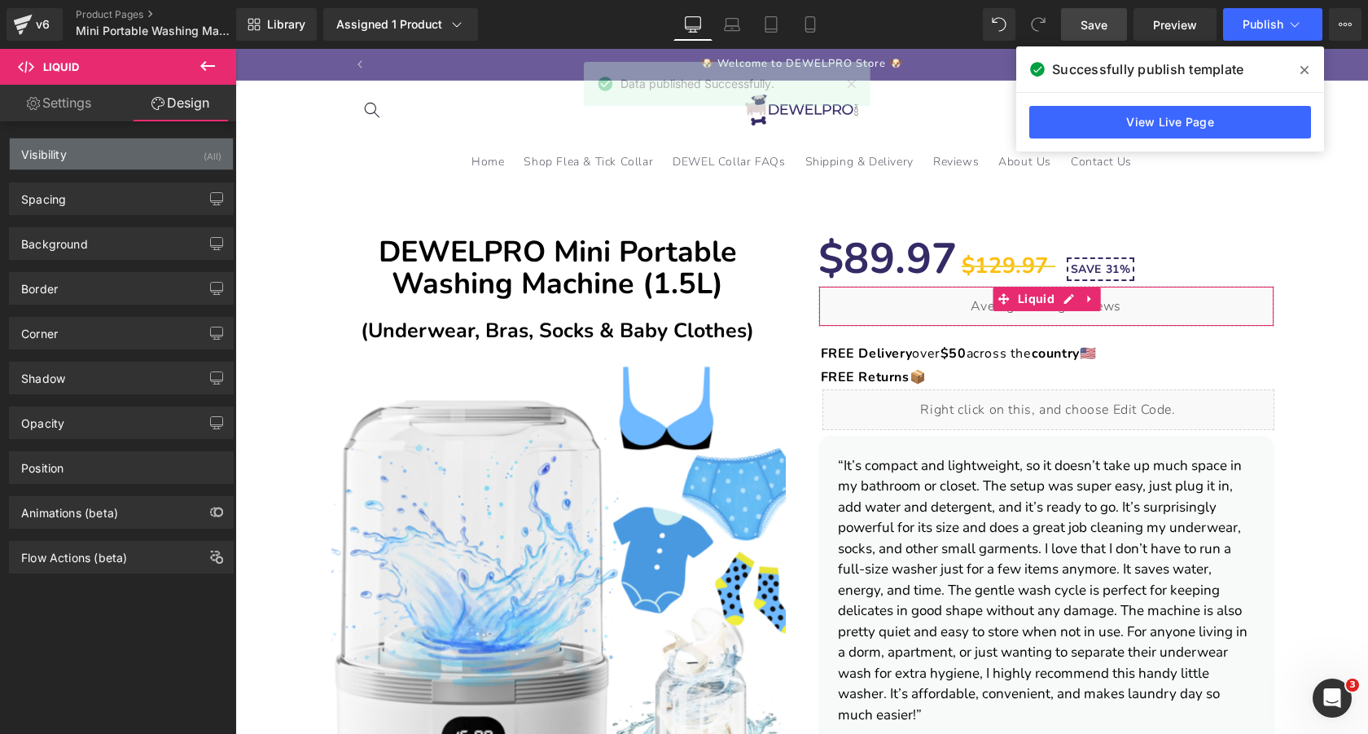
click at [114, 148] on div "Visibility (All)" at bounding box center [121, 153] width 223 height 31
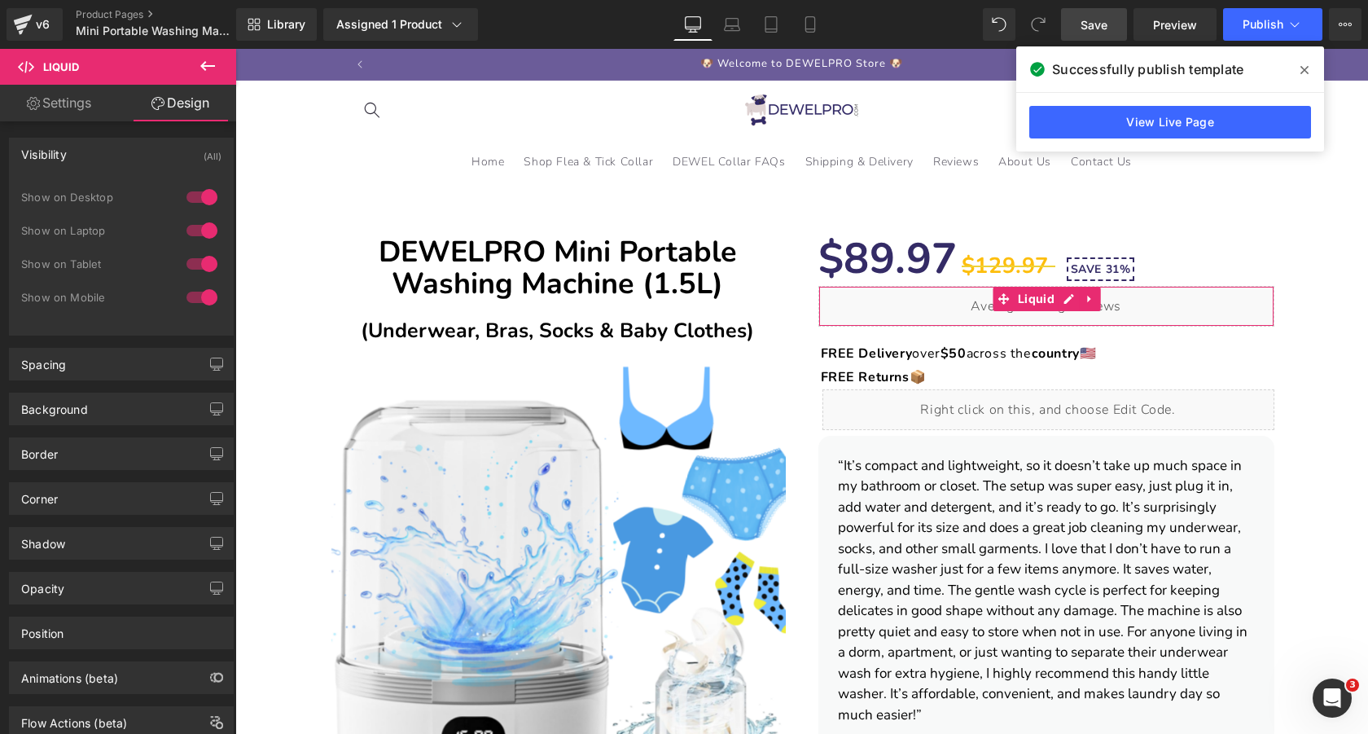
click at [114, 148] on div "Visibility (All)" at bounding box center [121, 153] width 223 height 31
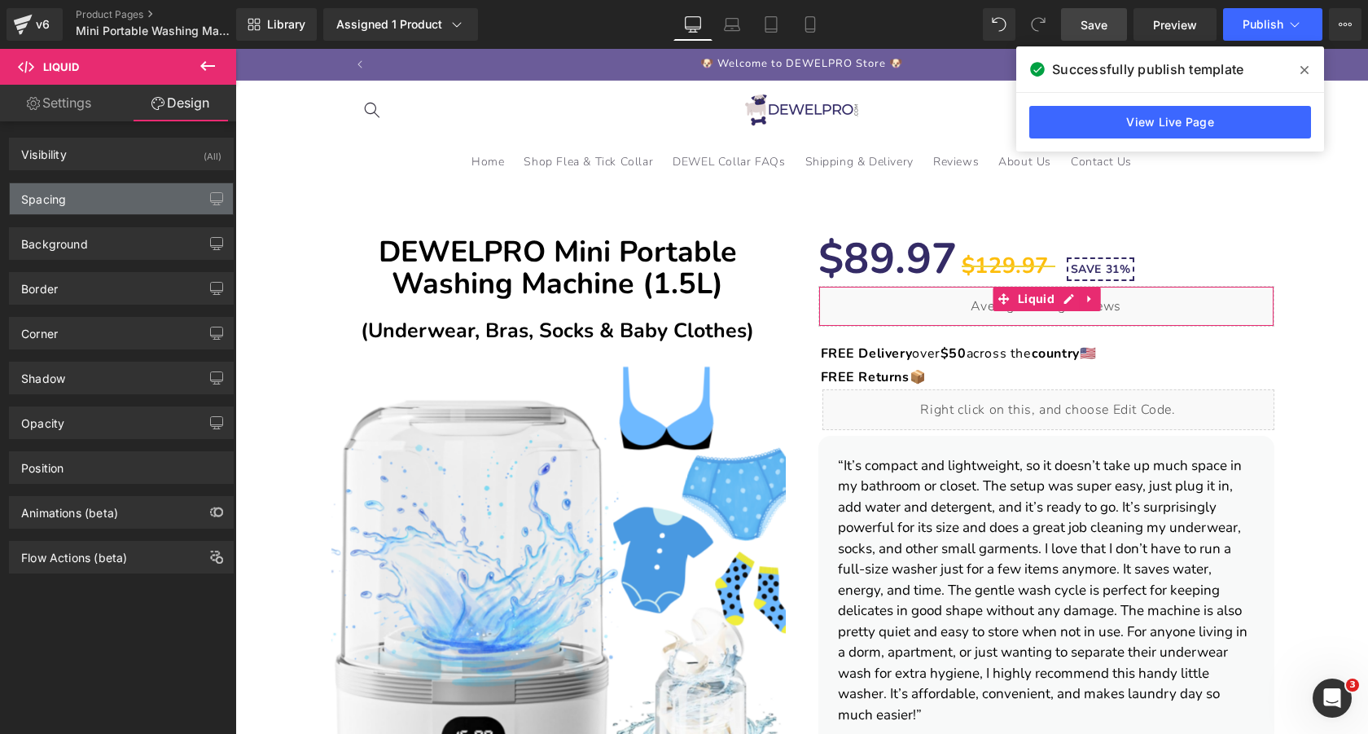
click at [127, 211] on div "Spacing" at bounding box center [121, 198] width 223 height 31
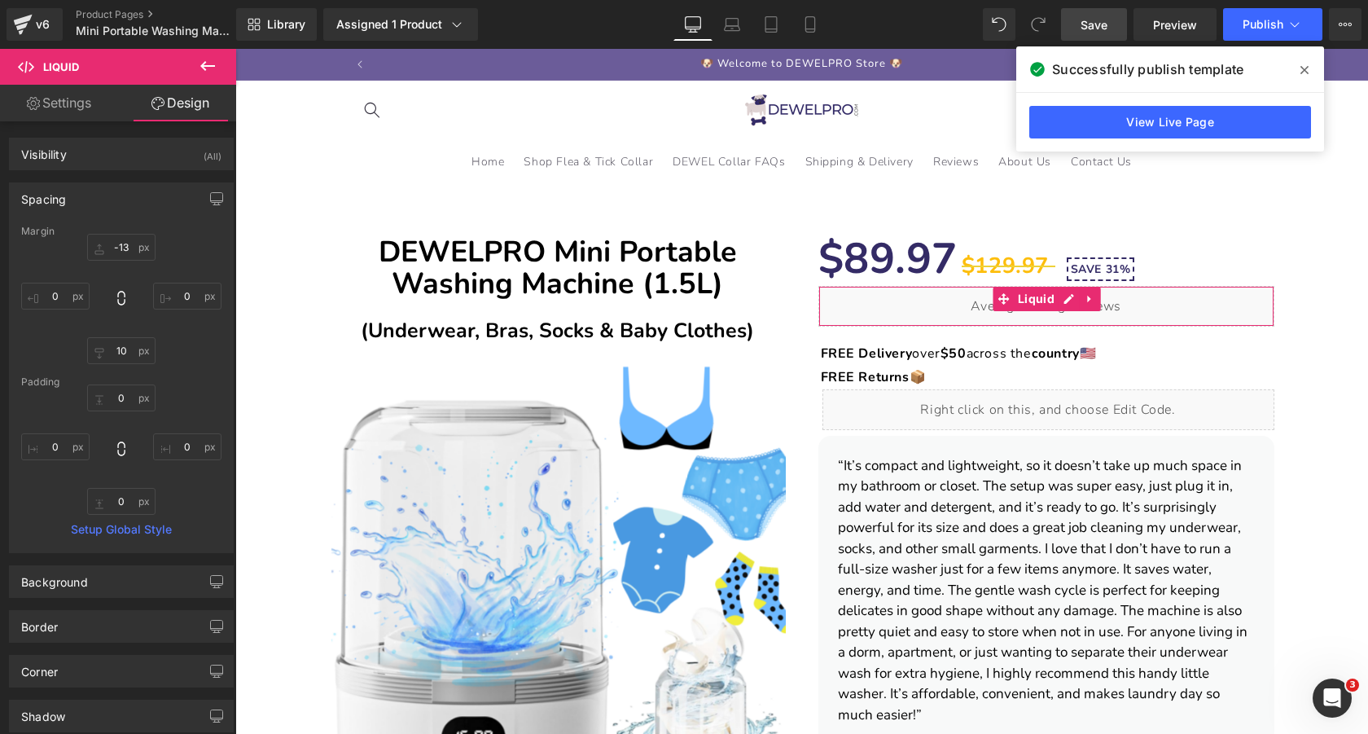
click at [127, 211] on div "Spacing" at bounding box center [121, 198] width 223 height 31
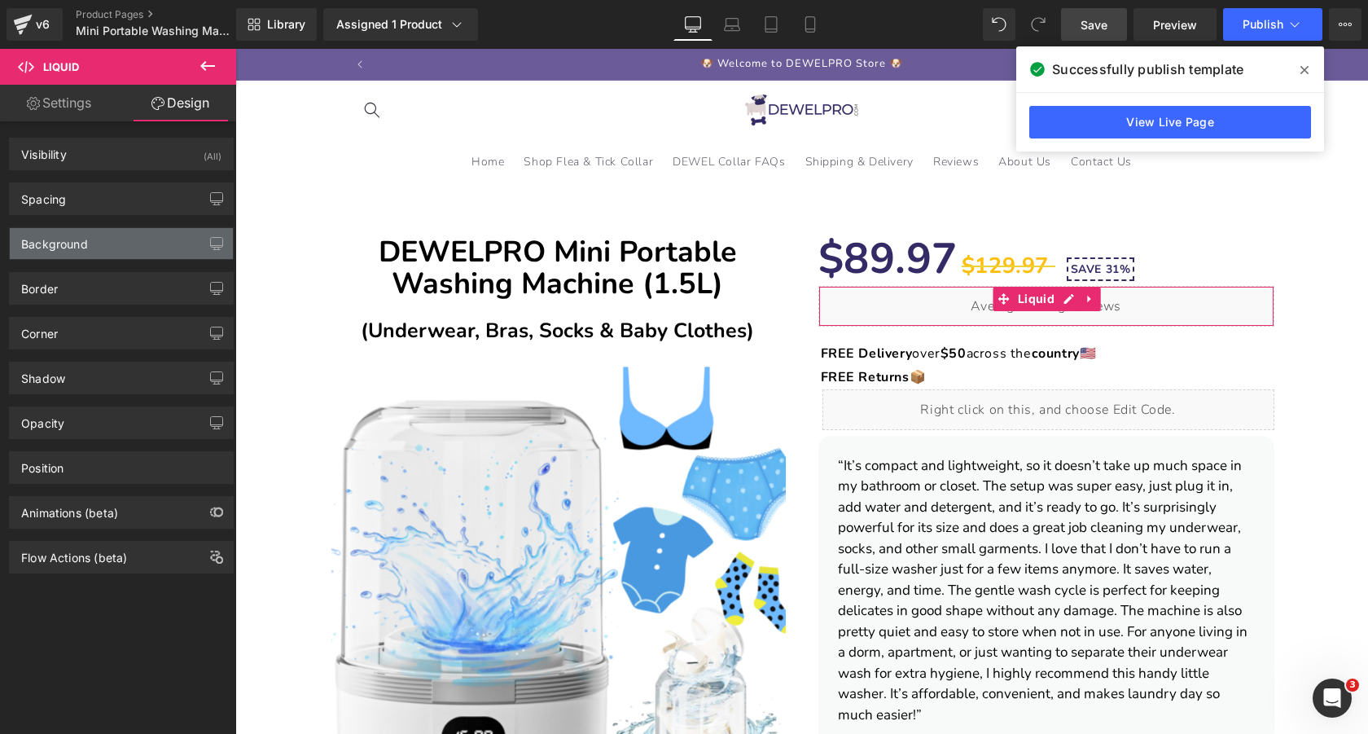
click at [127, 247] on div "Background" at bounding box center [121, 243] width 223 height 31
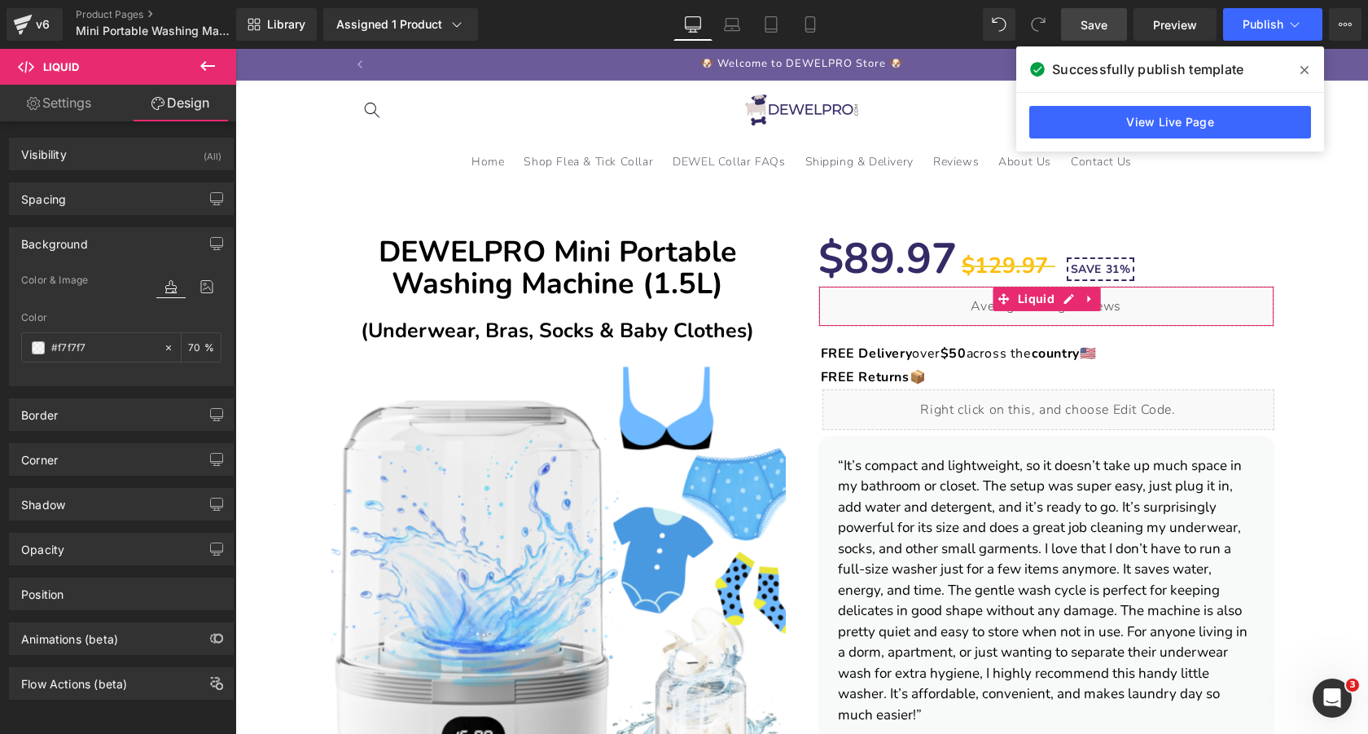
click at [151, 247] on div "Background" at bounding box center [121, 243] width 223 height 31
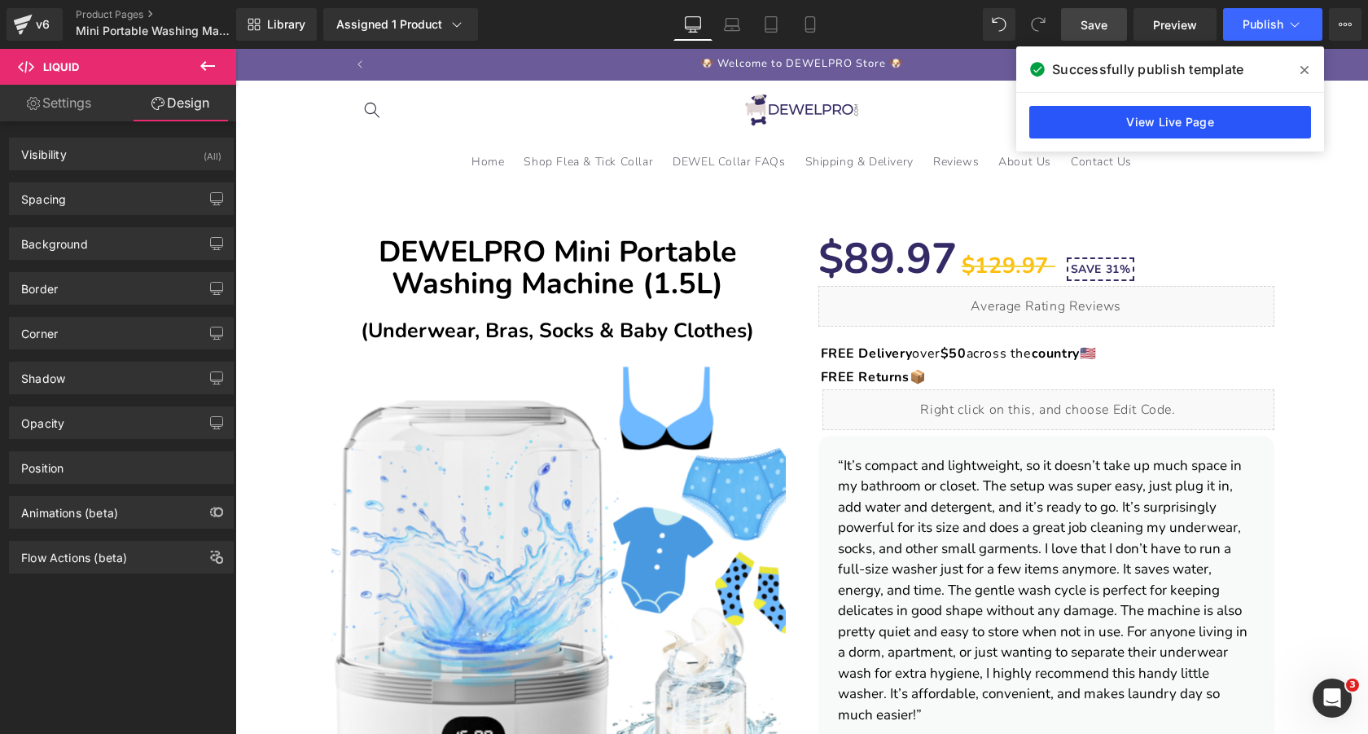
click at [1165, 126] on link "View Live Page" at bounding box center [1170, 122] width 282 height 33
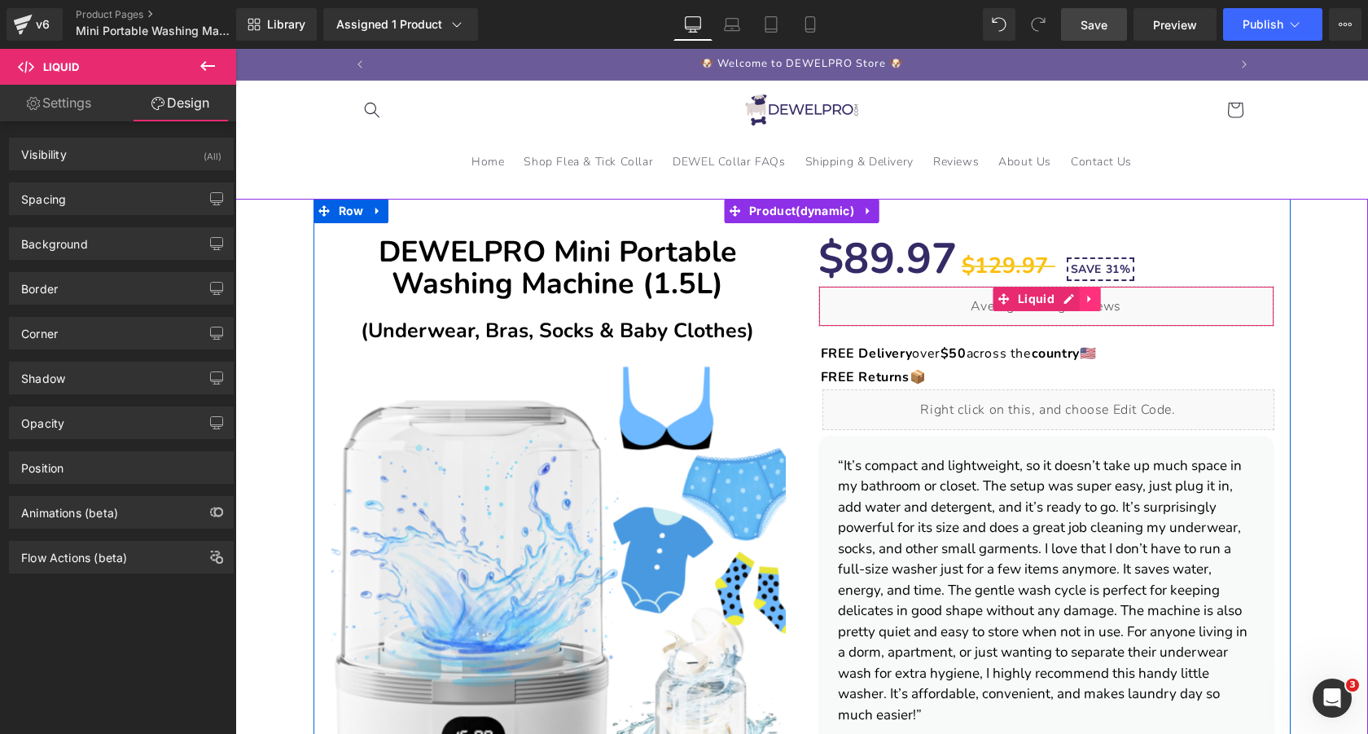
click at [1092, 298] on icon at bounding box center [1090, 299] width 11 height 12
click at [1098, 301] on icon at bounding box center [1100, 298] width 11 height 11
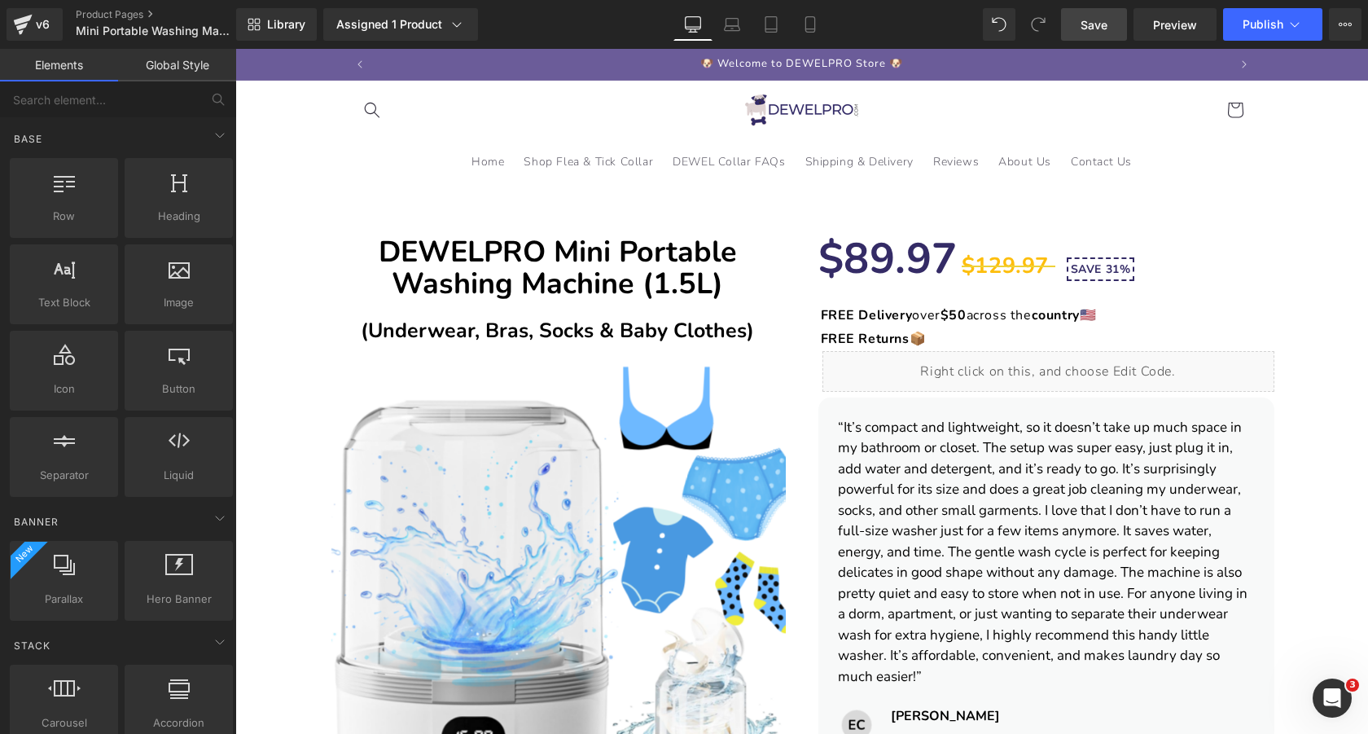
click at [1099, 26] on span "Save" at bounding box center [1093, 24] width 27 height 17
click at [147, 98] on input "text" at bounding box center [100, 99] width 200 height 36
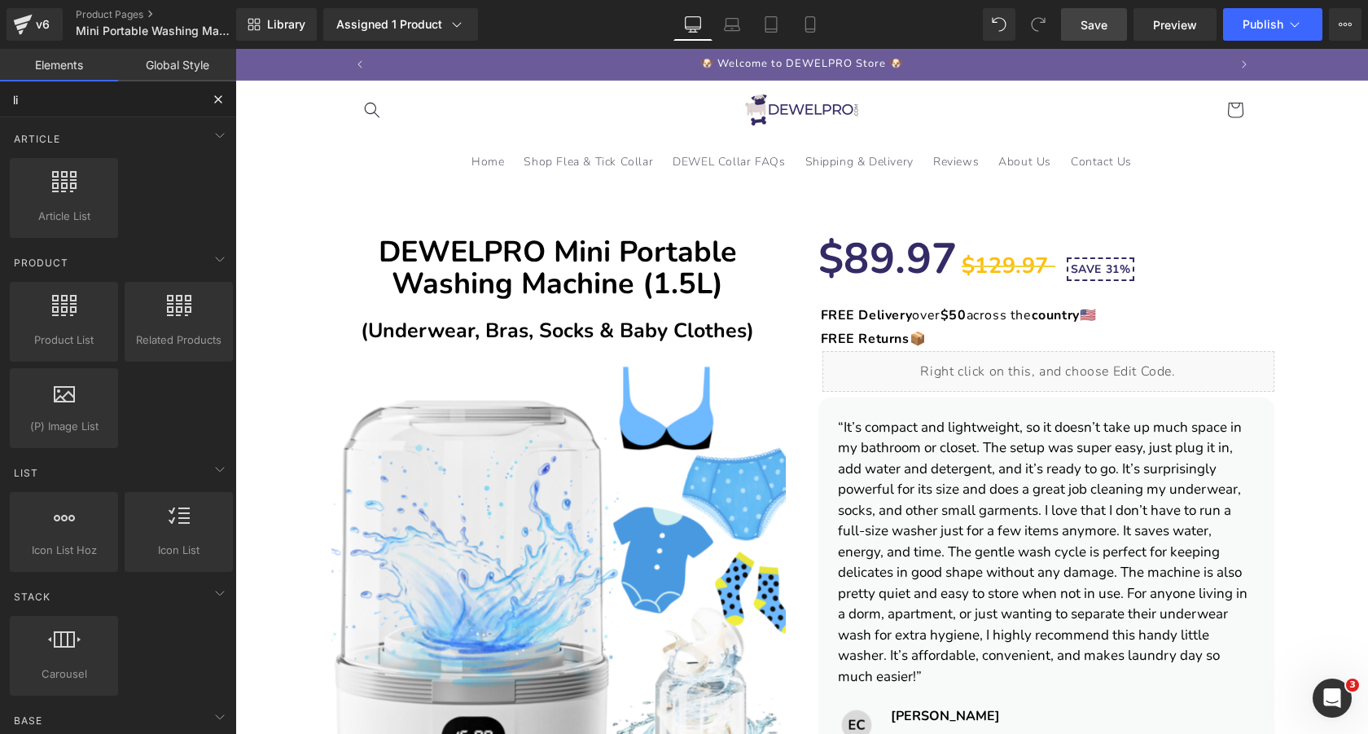
type input "liq"
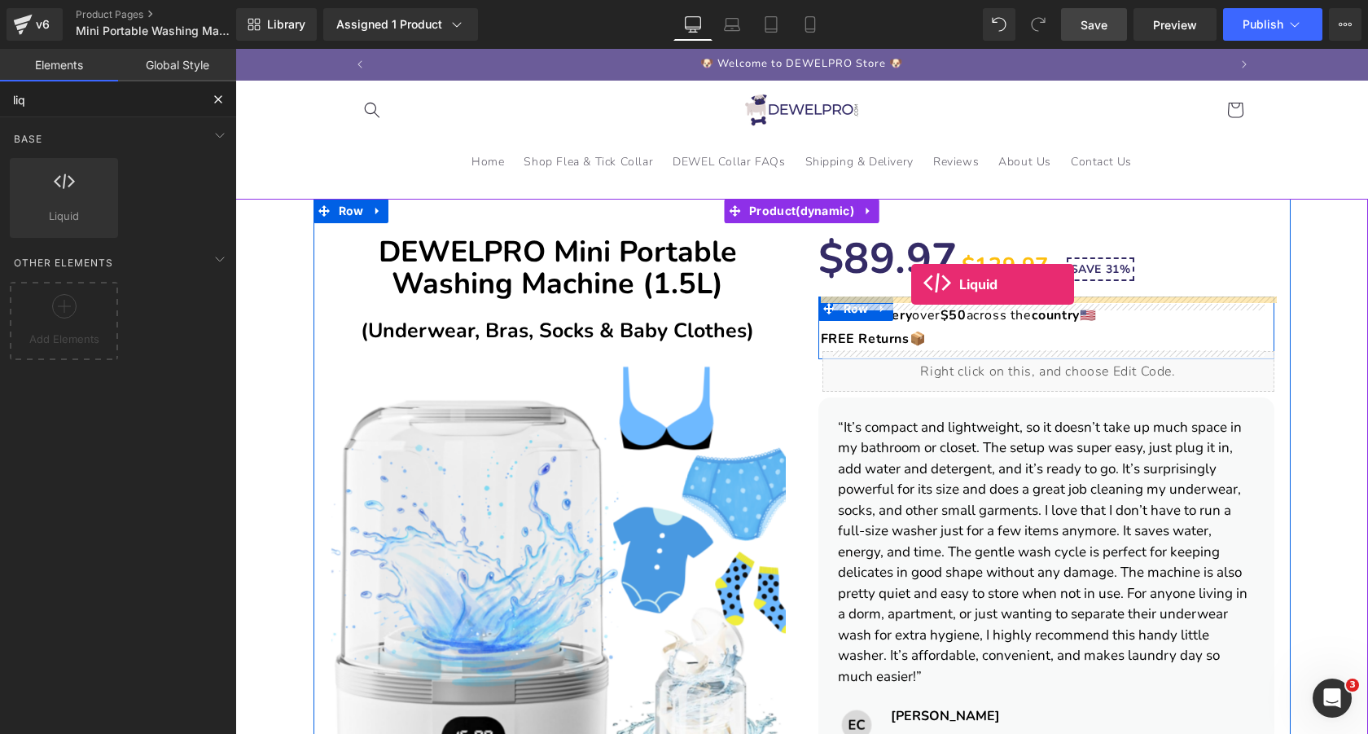
drag, startPoint x: 300, startPoint y: 239, endPoint x: 911, endPoint y: 284, distance: 612.3
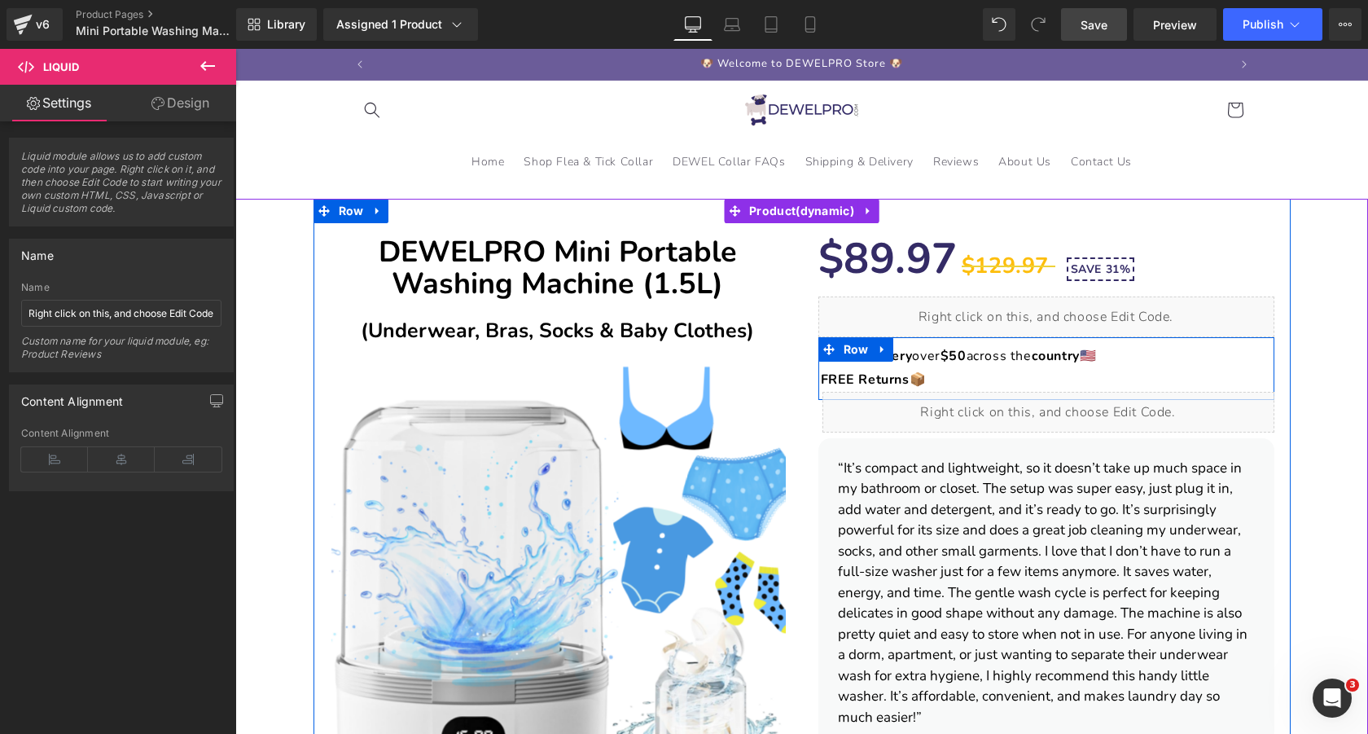
click at [1061, 312] on div "Liquid" at bounding box center [1046, 316] width 456 height 41
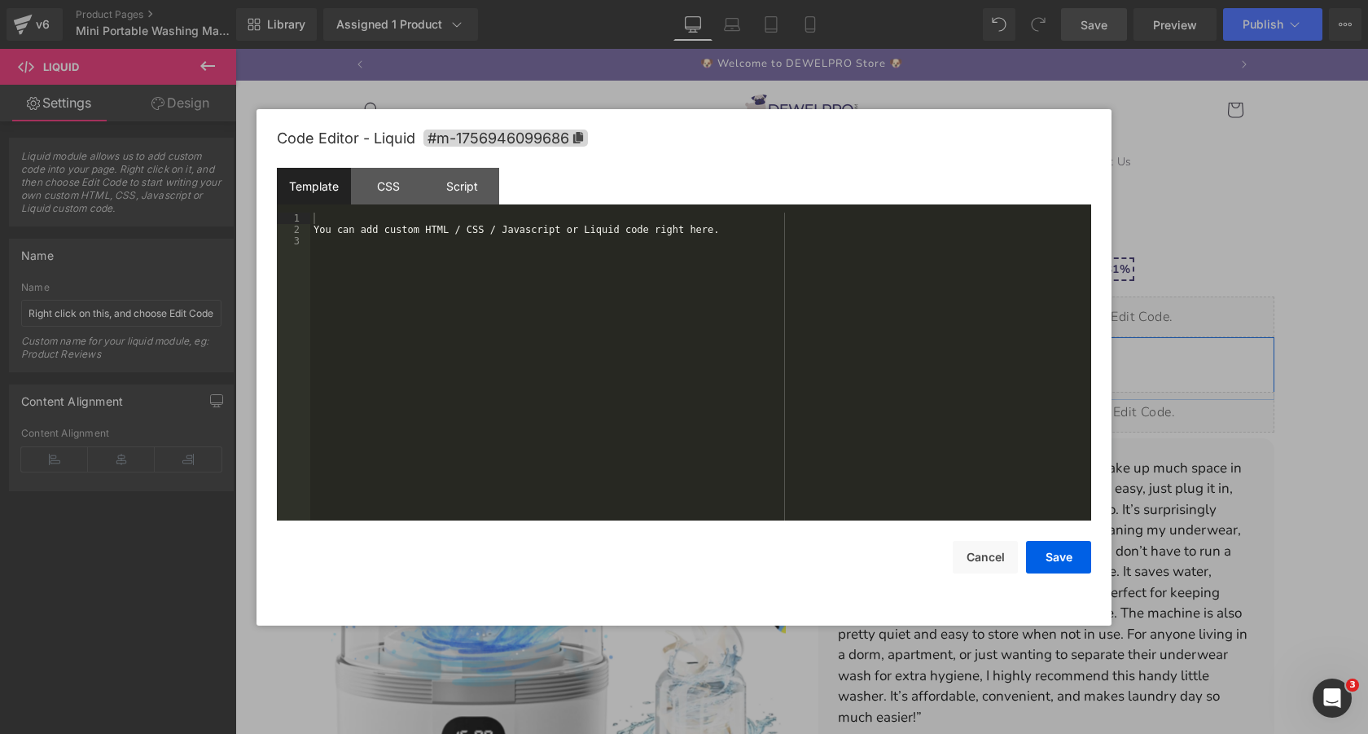
click at [947, 257] on div "You can add custom HTML / CSS / Javascript or Liquid code right here." at bounding box center [700, 378] width 781 height 331
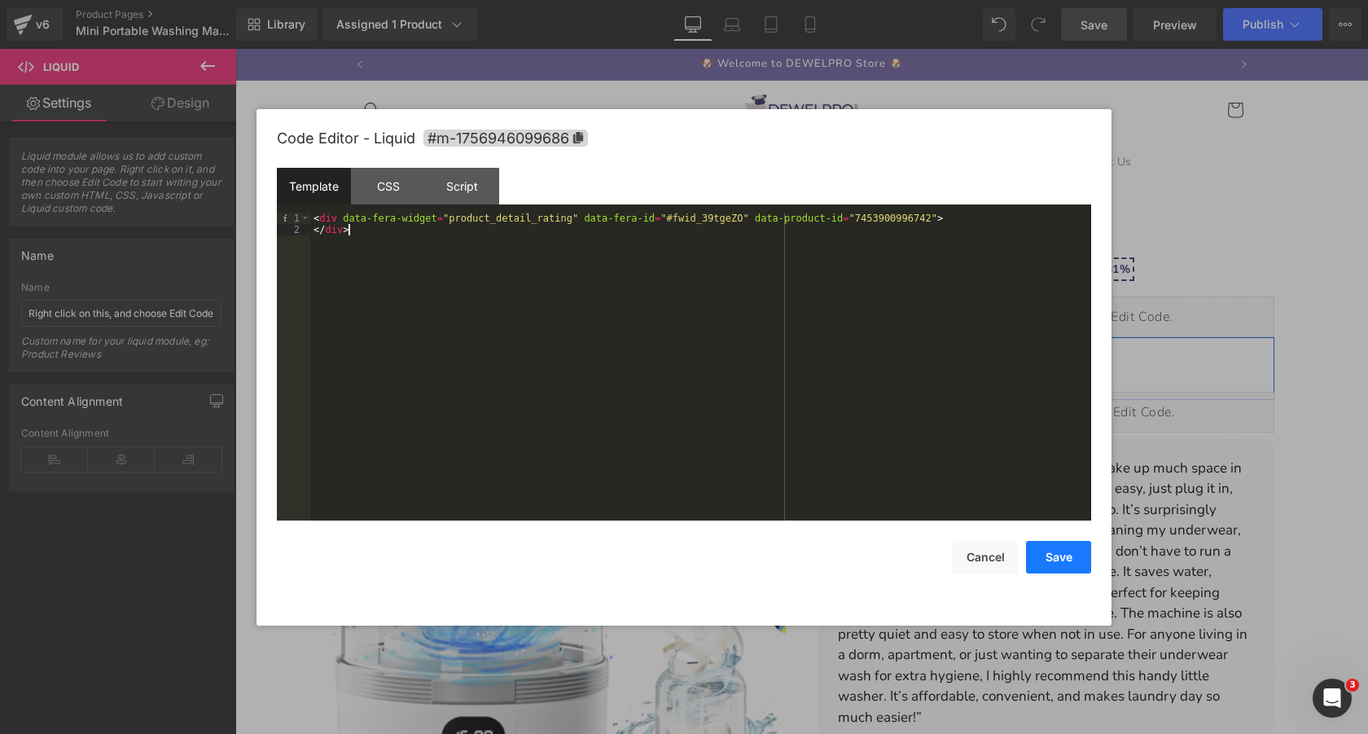
click at [1060, 552] on button "Save" at bounding box center [1058, 557] width 65 height 33
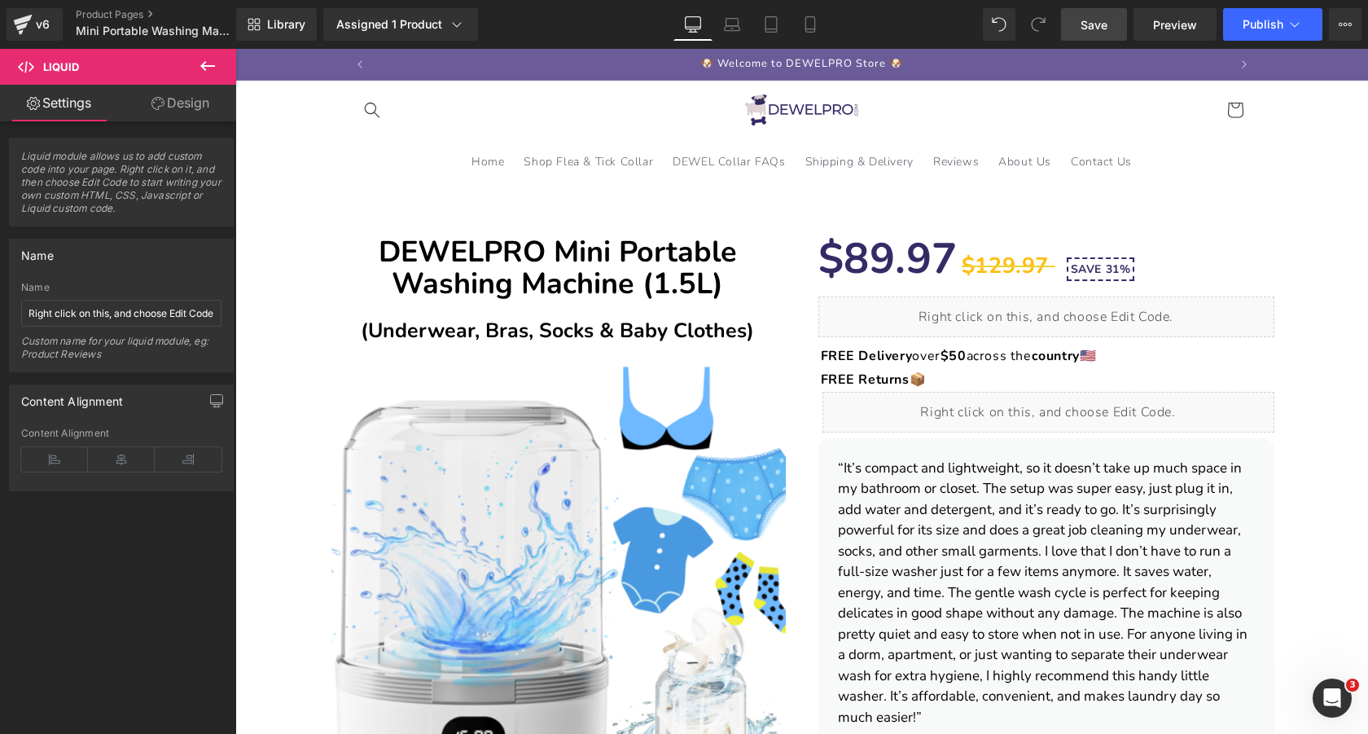
click at [1094, 21] on span "Save" at bounding box center [1093, 24] width 27 height 17
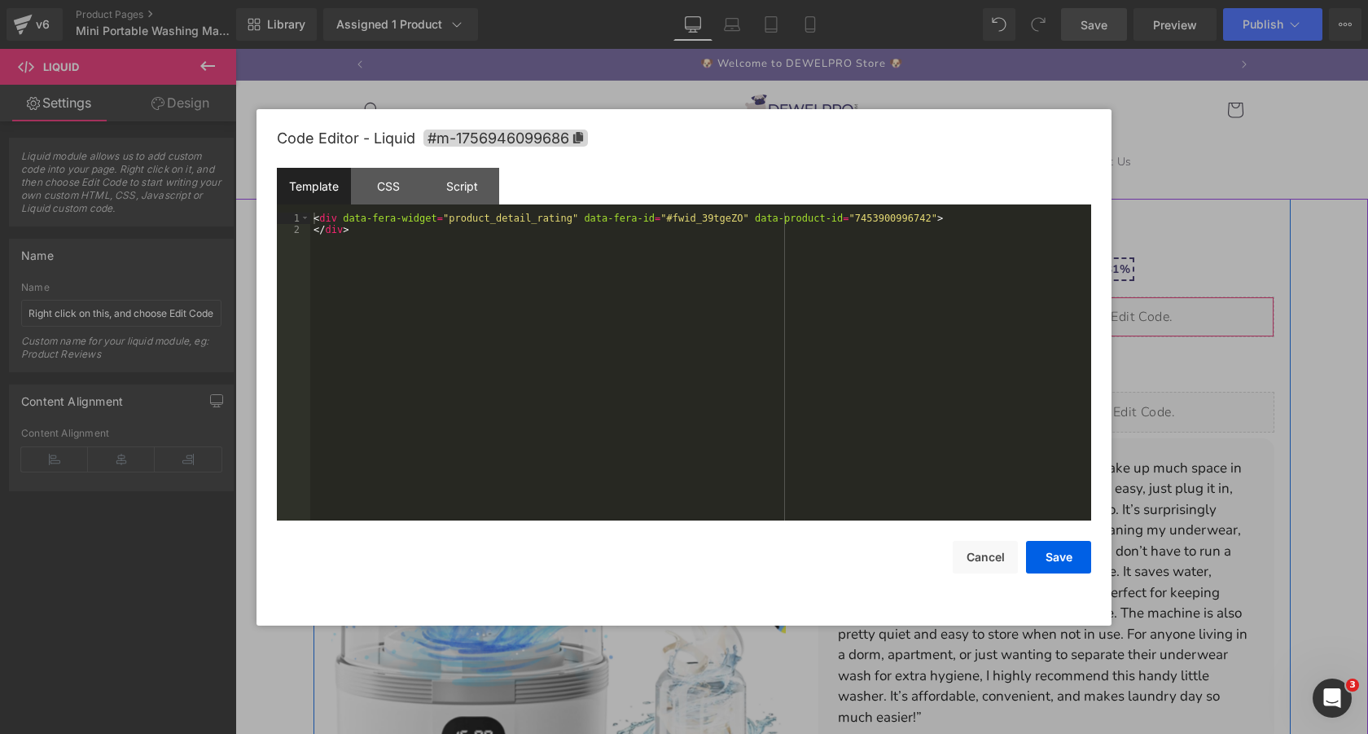
click at [1060, 310] on div "Liquid" at bounding box center [1046, 316] width 456 height 41
drag, startPoint x: 853, startPoint y: 220, endPoint x: 929, endPoint y: 220, distance: 75.7
click at [929, 220] on div "< div data-fera-widget = "product_detail_rating" data-fera-id = "#fwid_39tgeZO"…" at bounding box center [700, 378] width 781 height 331
click at [1062, 557] on button "Save" at bounding box center [1058, 557] width 65 height 33
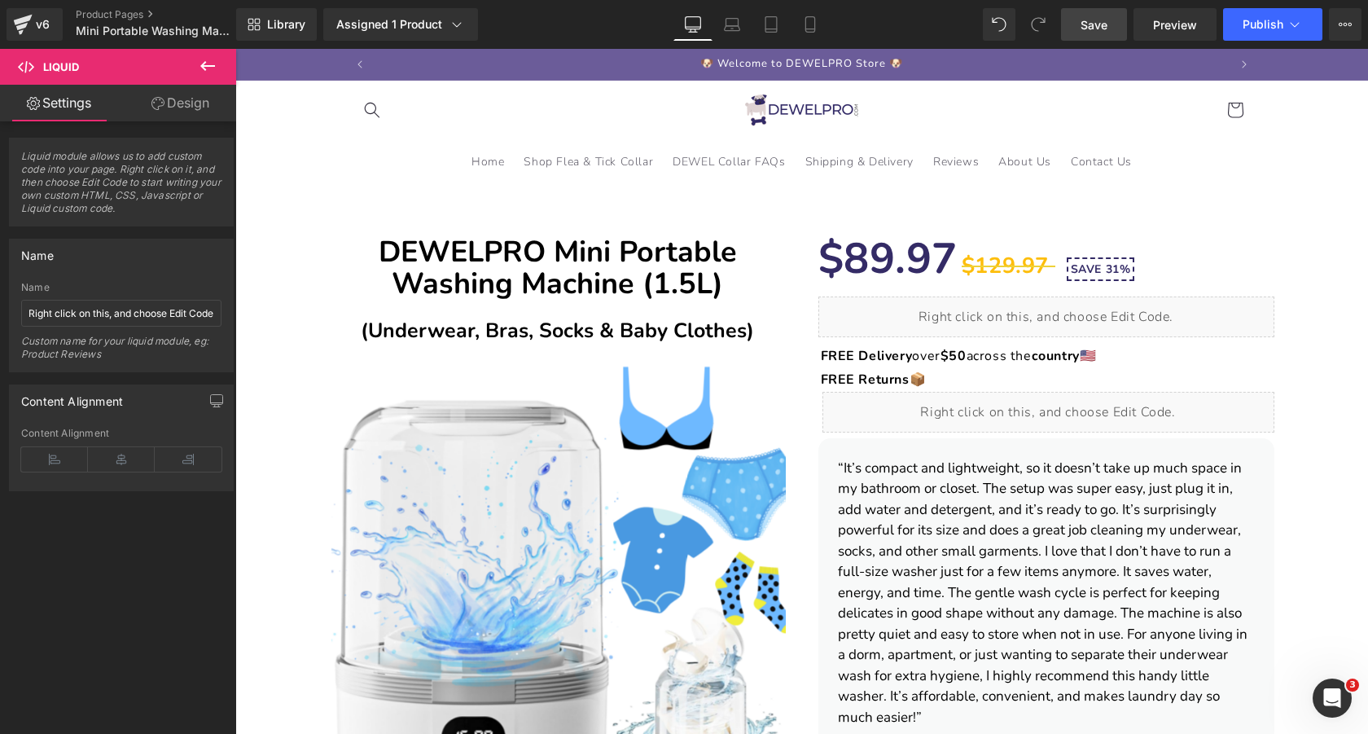
click at [1094, 24] on span "Save" at bounding box center [1093, 24] width 27 height 17
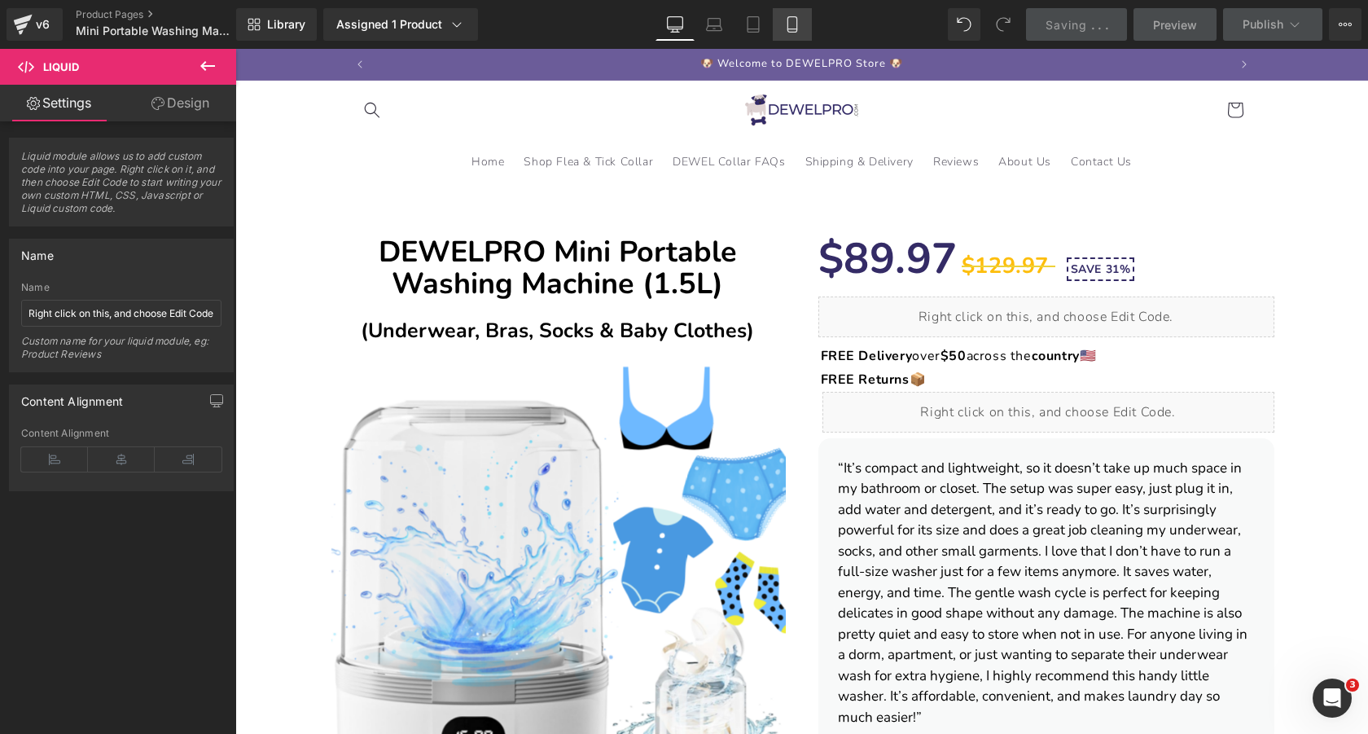
click at [785, 24] on link "Mobile" at bounding box center [792, 24] width 39 height 33
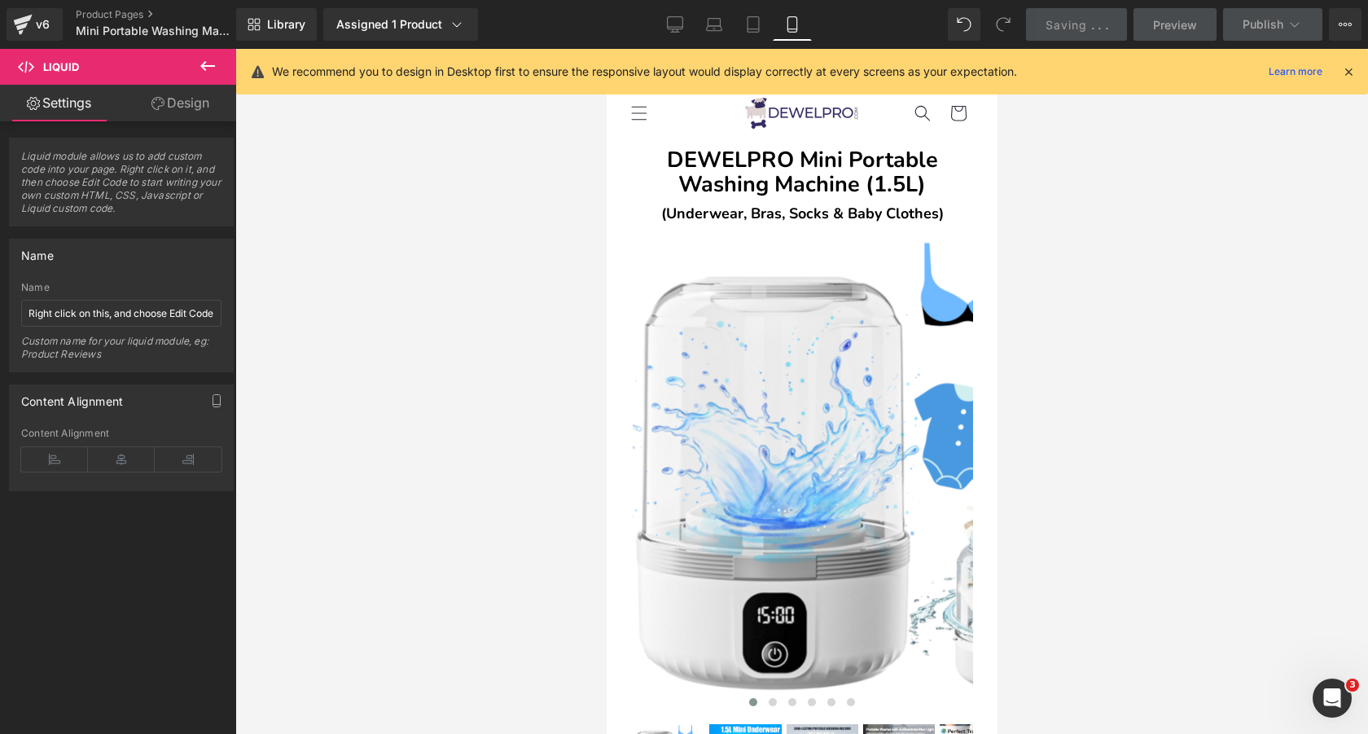
scroll to position [582, 0]
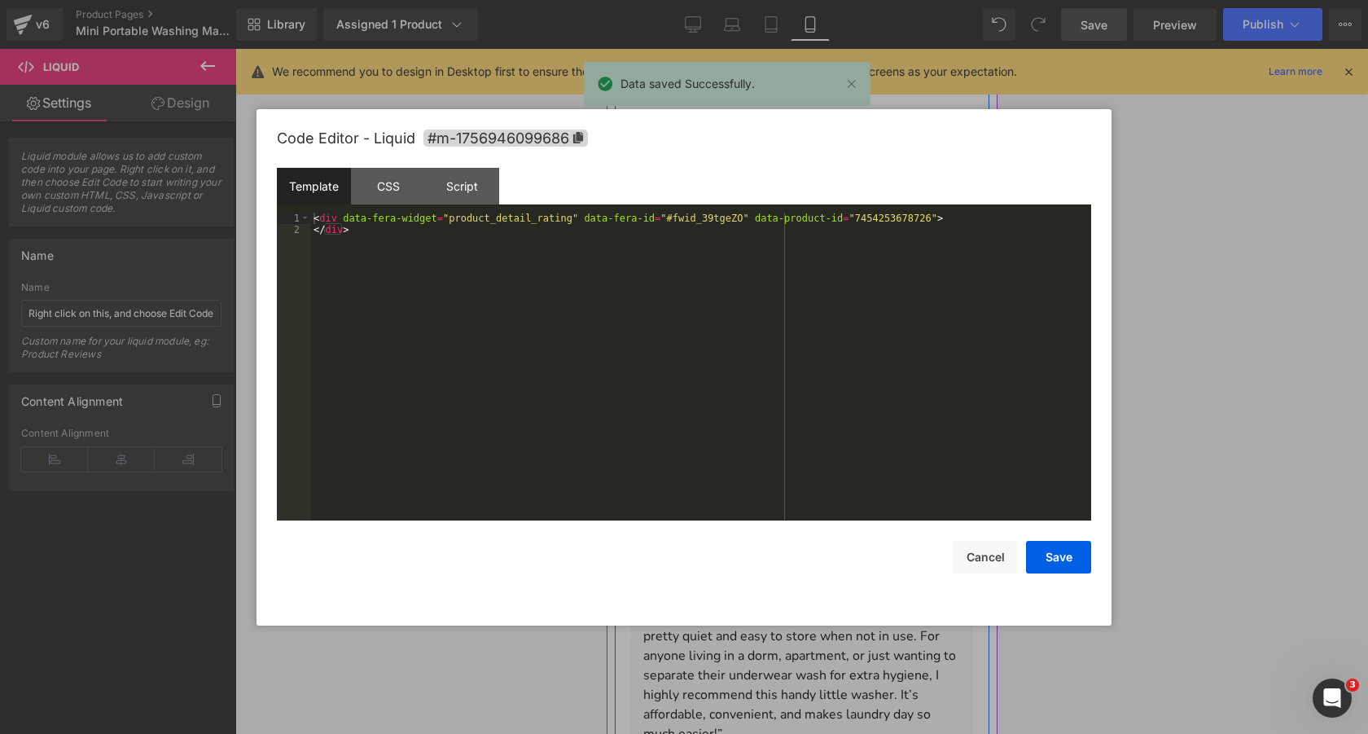
click at [818, 172] on div "Liquid" at bounding box center [801, 180] width 342 height 41
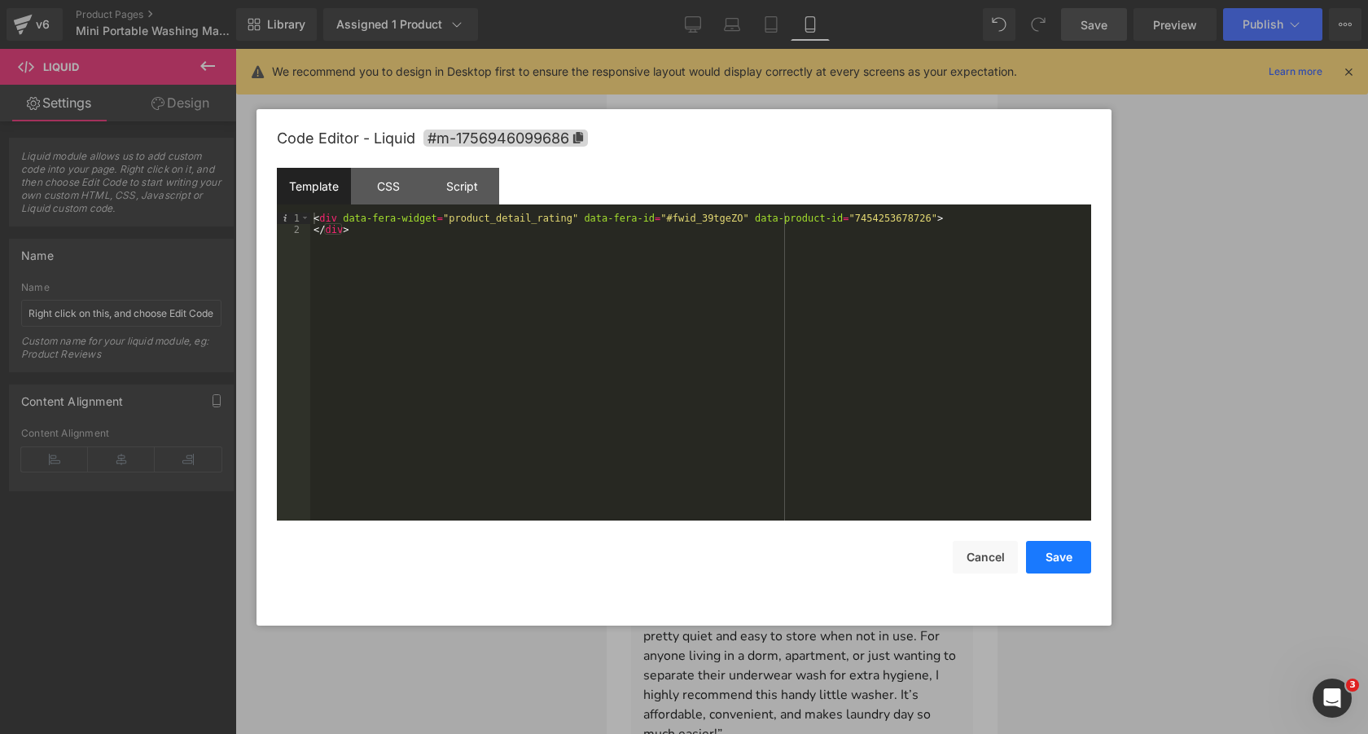
click at [1054, 554] on button "Save" at bounding box center [1058, 557] width 65 height 33
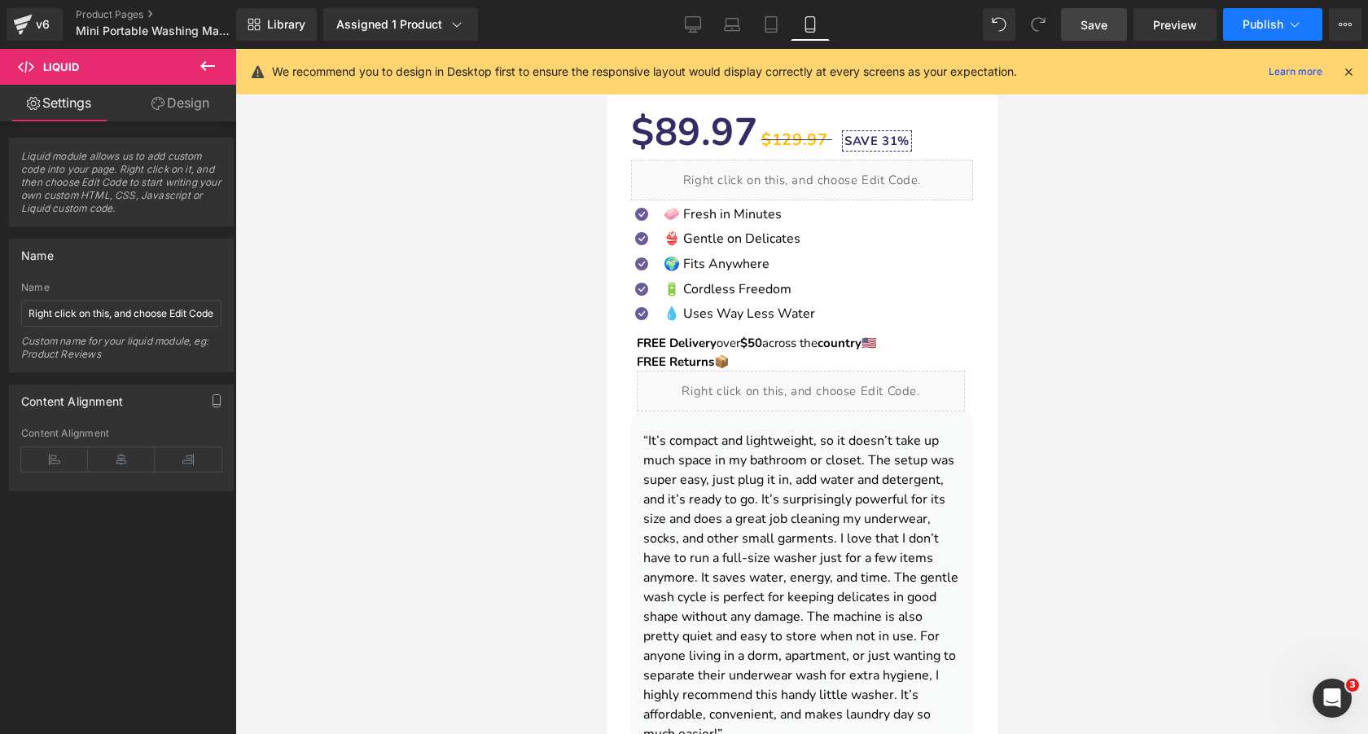
click at [1262, 18] on span "Publish" at bounding box center [1262, 24] width 41 height 13
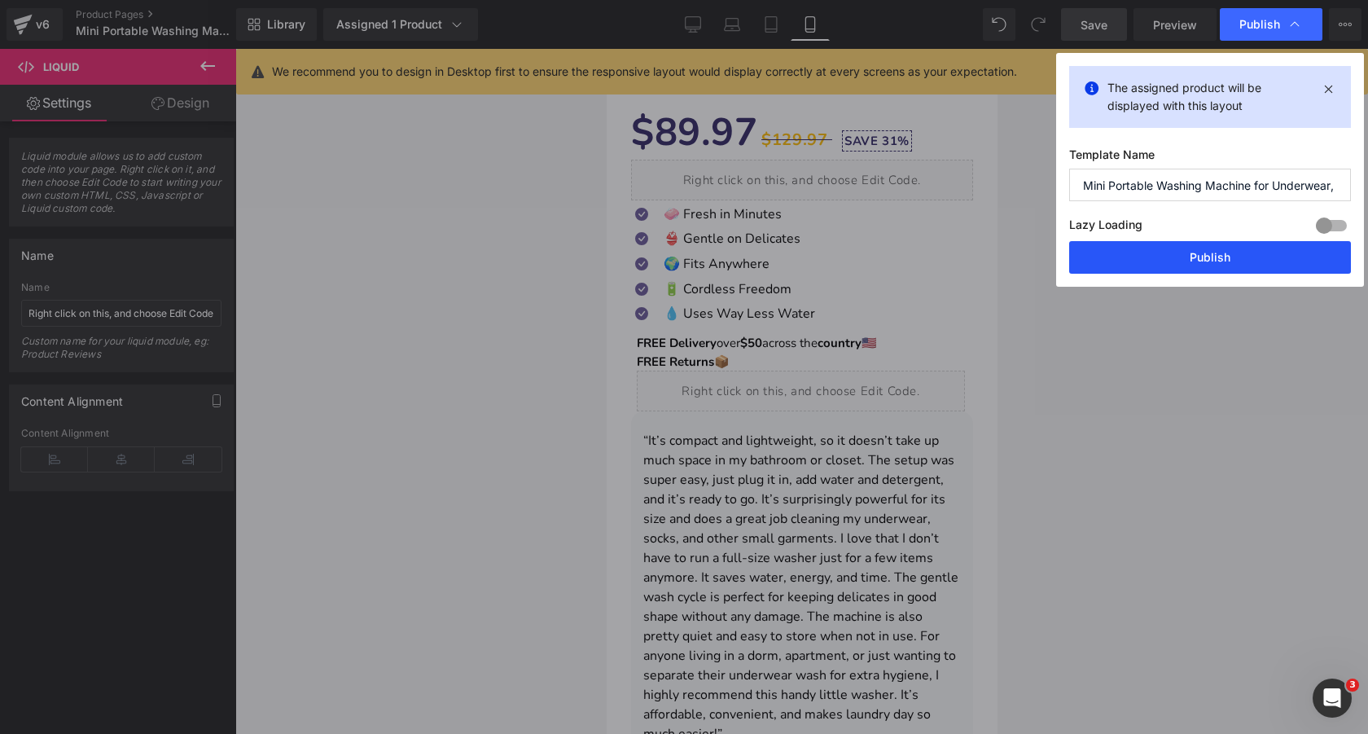
click at [1176, 250] on button "Publish" at bounding box center [1210, 257] width 282 height 33
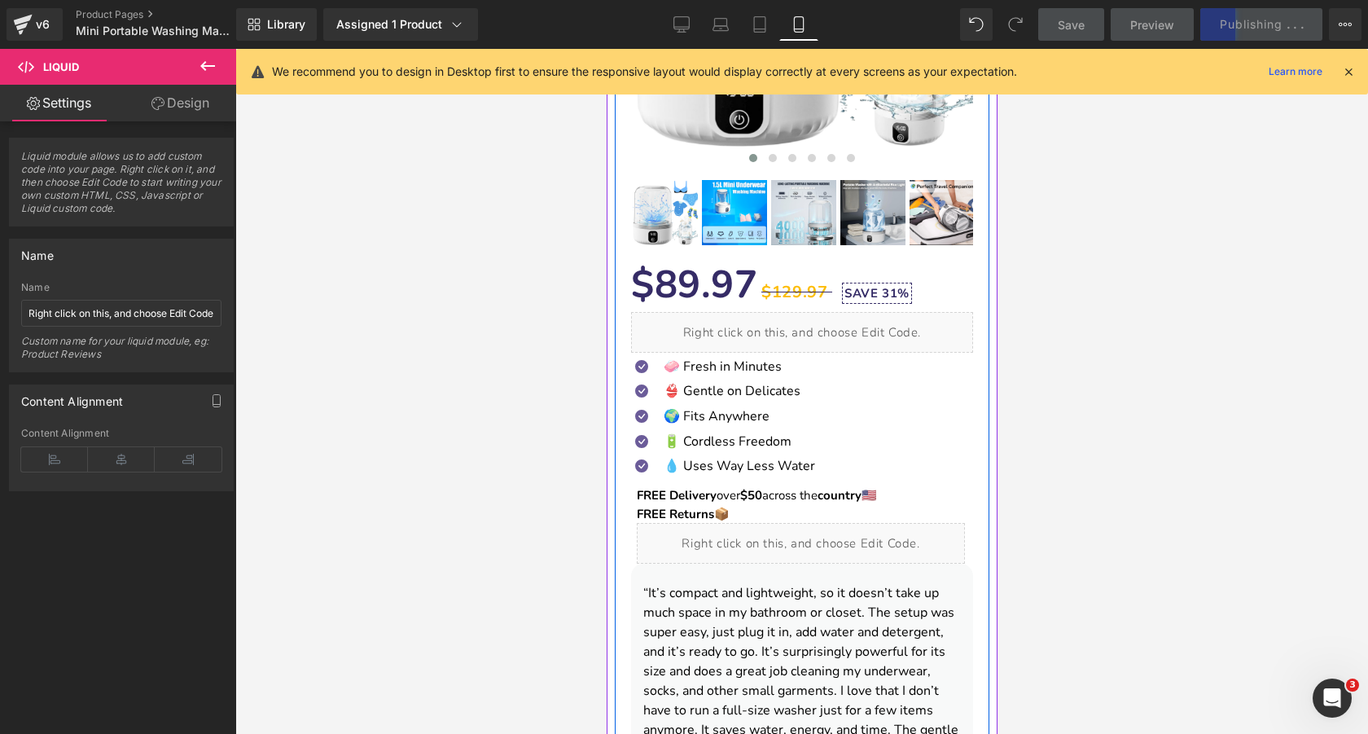
scroll to position [419, 0]
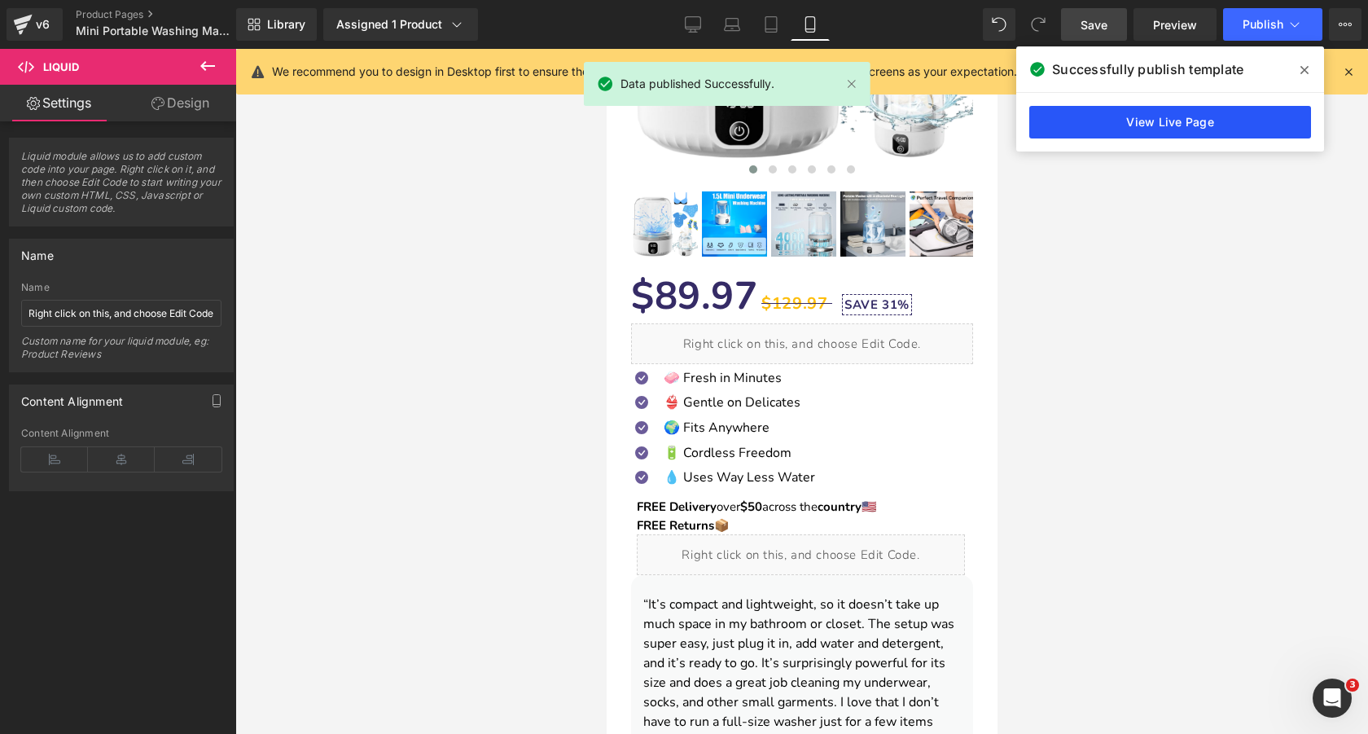
click at [1216, 108] on link "View Live Page" at bounding box center [1170, 122] width 282 height 33
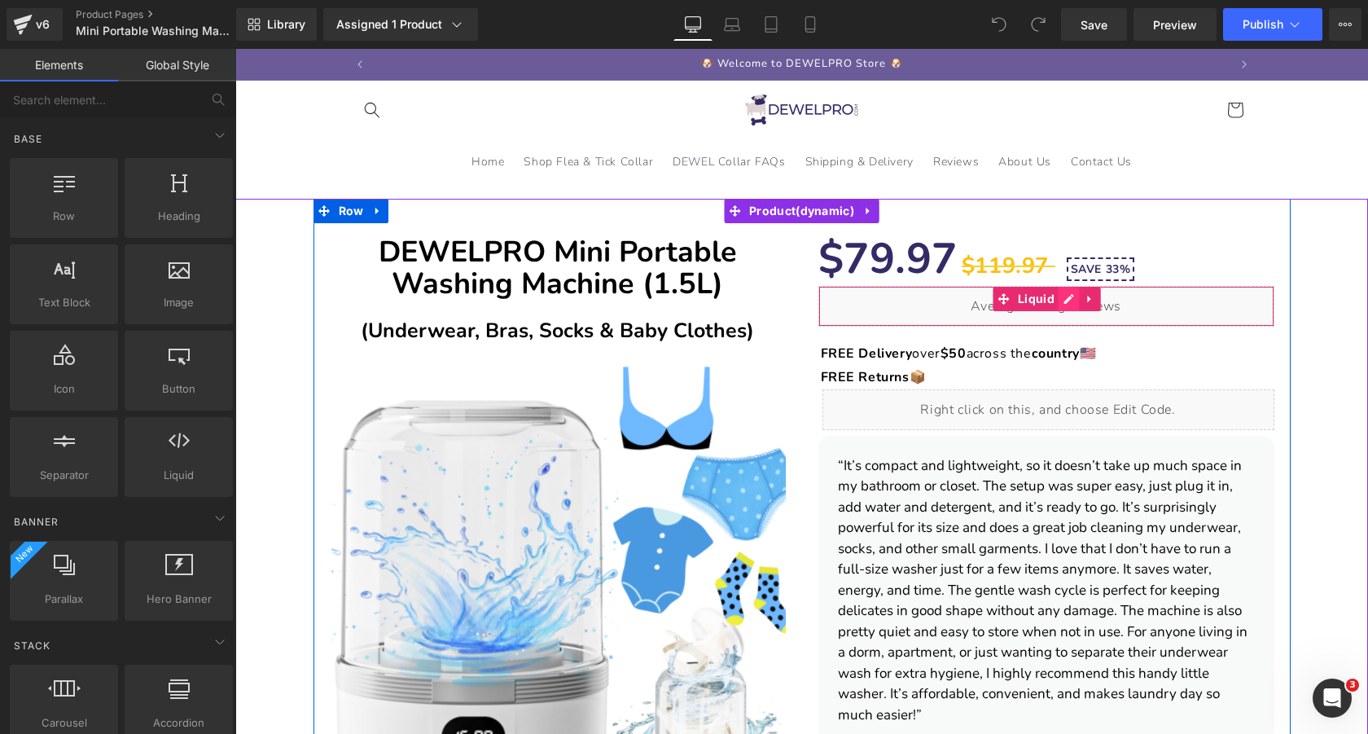
click at [1063, 305] on div "Liquid" at bounding box center [1046, 306] width 456 height 41
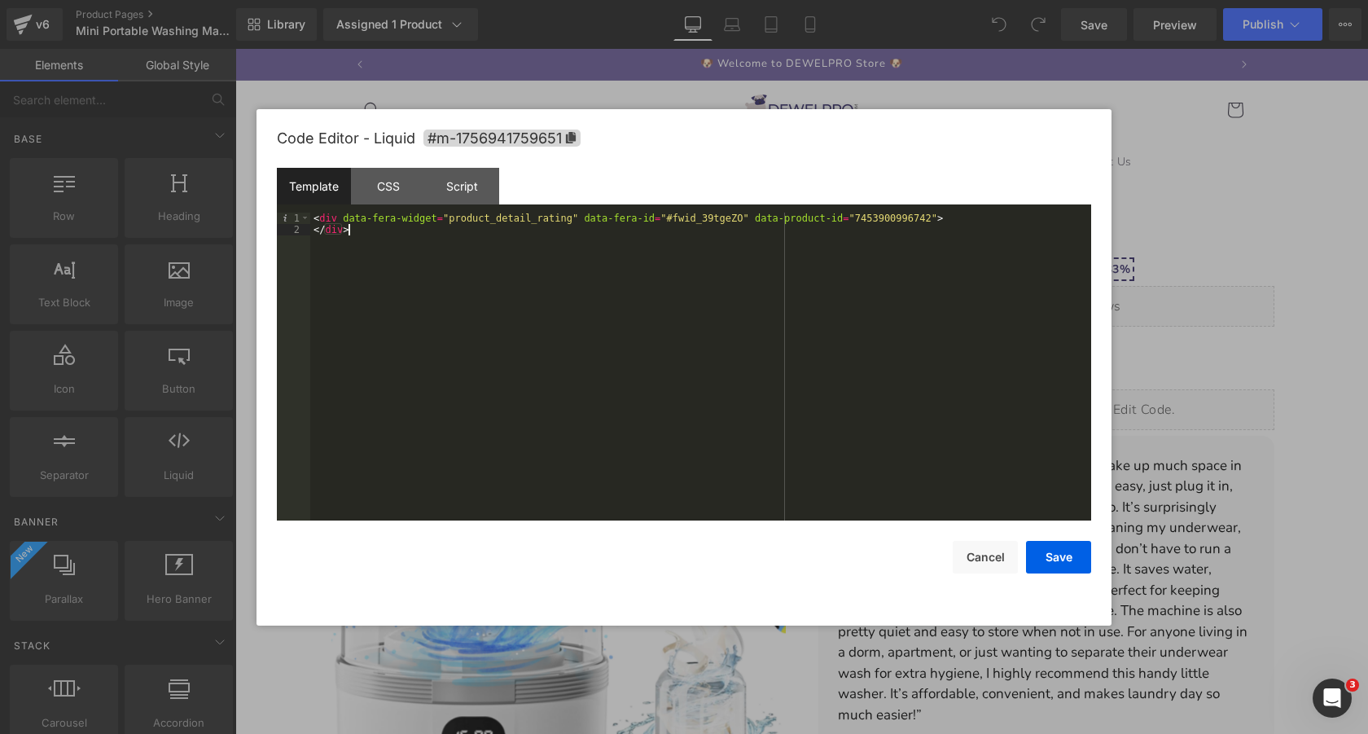
click at [978, 226] on div "< div data-fera-widget = "product_detail_rating" data-fera-id = "#fwid_39tgeZO"…" at bounding box center [700, 378] width 781 height 331
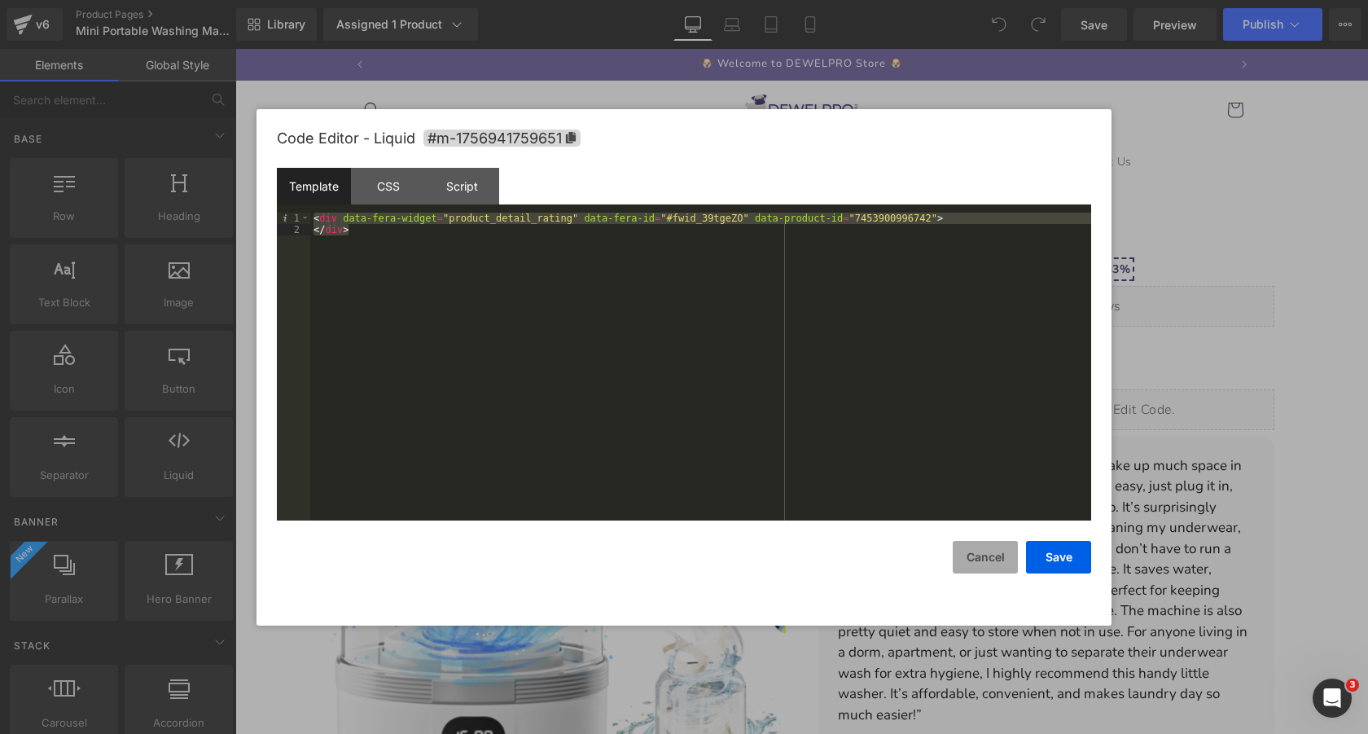
click at [975, 564] on button "Cancel" at bounding box center [985, 557] width 65 height 33
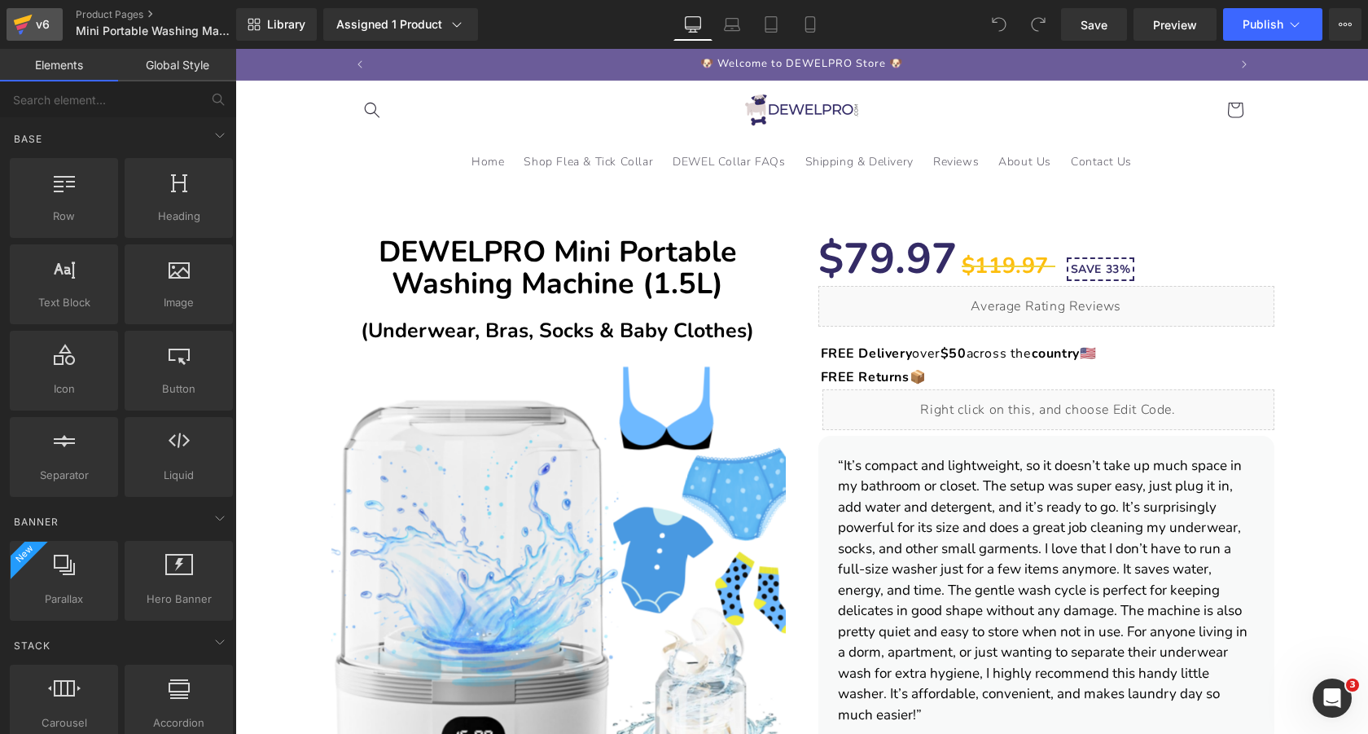
click at [19, 21] on icon at bounding box center [23, 20] width 19 height 11
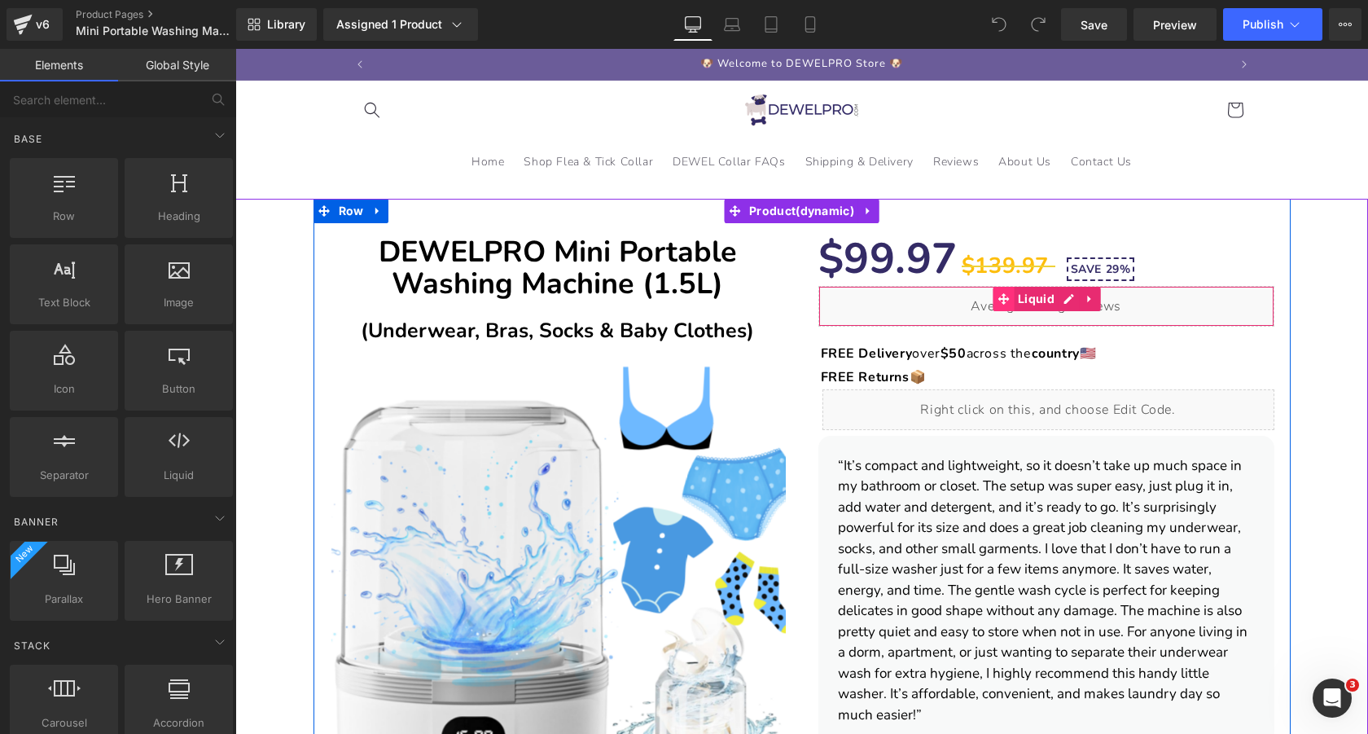
click at [1000, 298] on icon at bounding box center [1002, 298] width 11 height 11
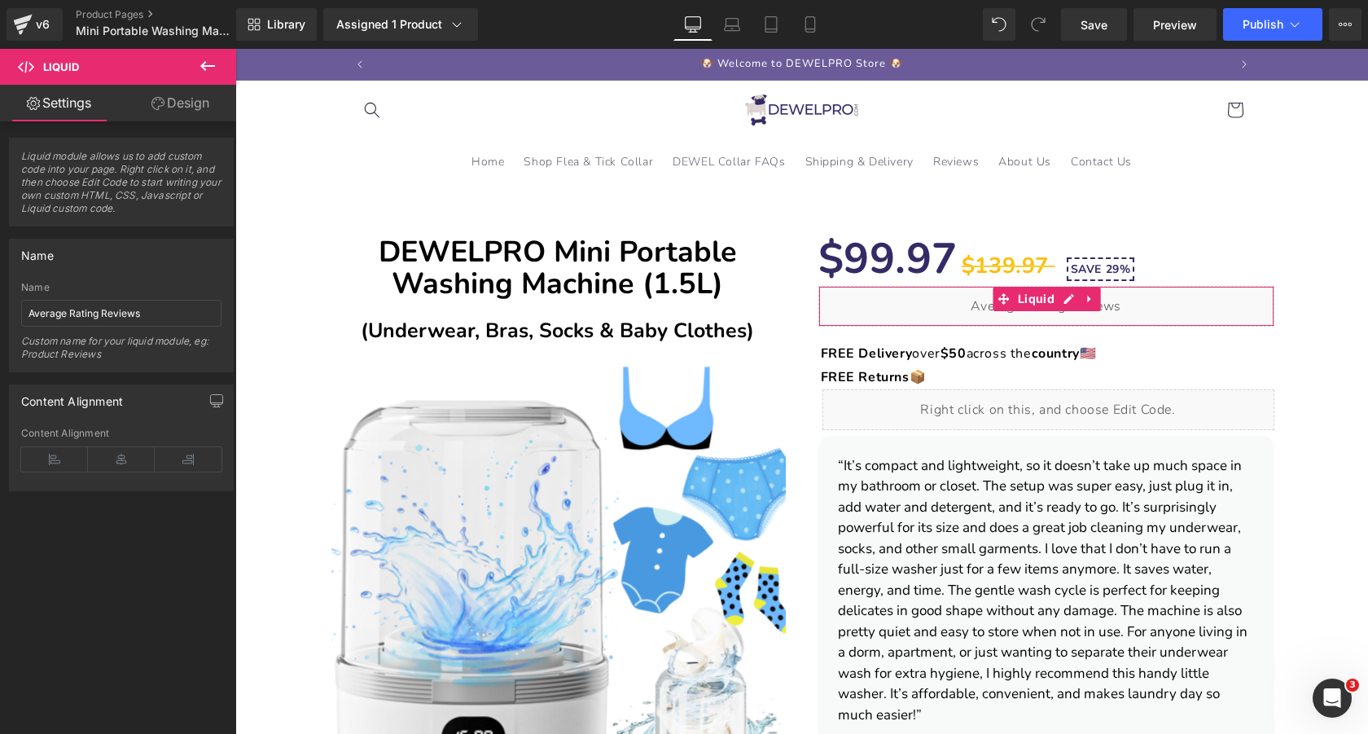
click at [179, 103] on link "Design" at bounding box center [180, 103] width 118 height 37
click at [0, 0] on div "Spacing" at bounding box center [0, 0] width 0 height 0
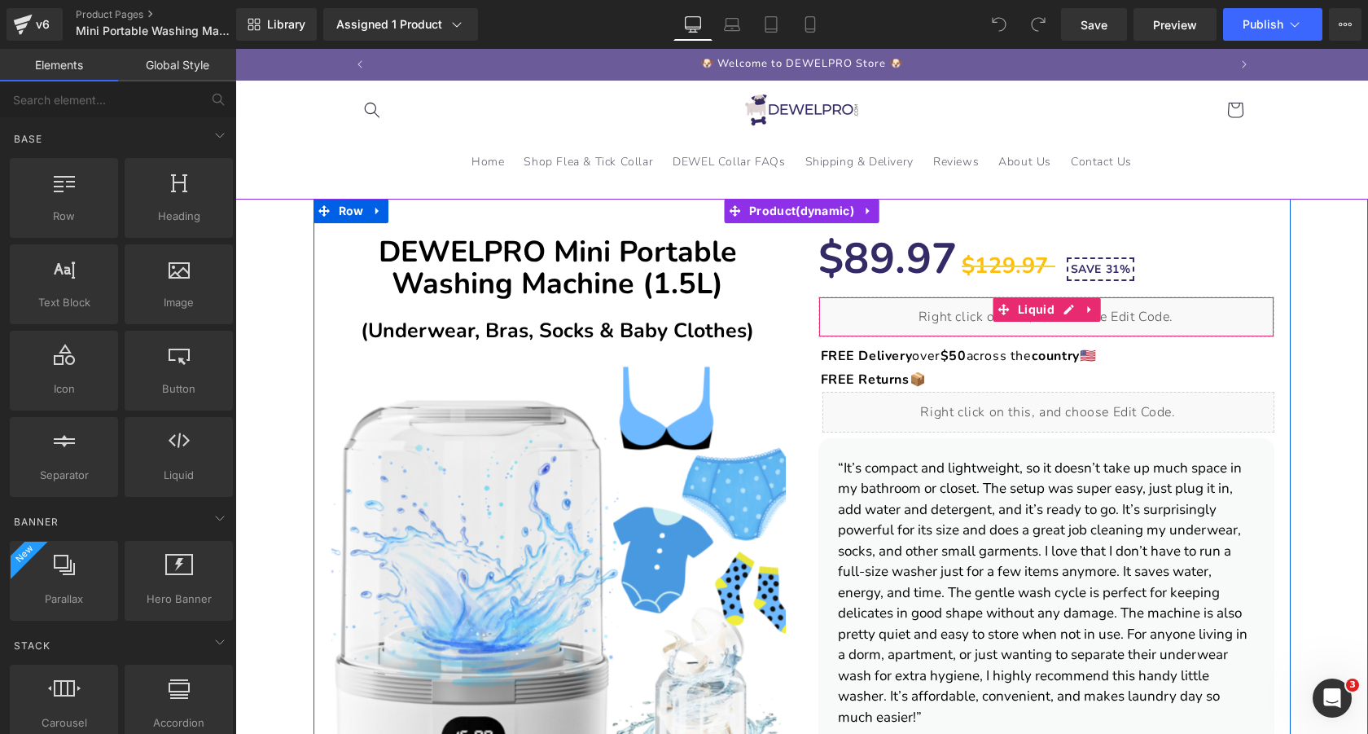
click at [1001, 310] on icon at bounding box center [1002, 309] width 11 height 11
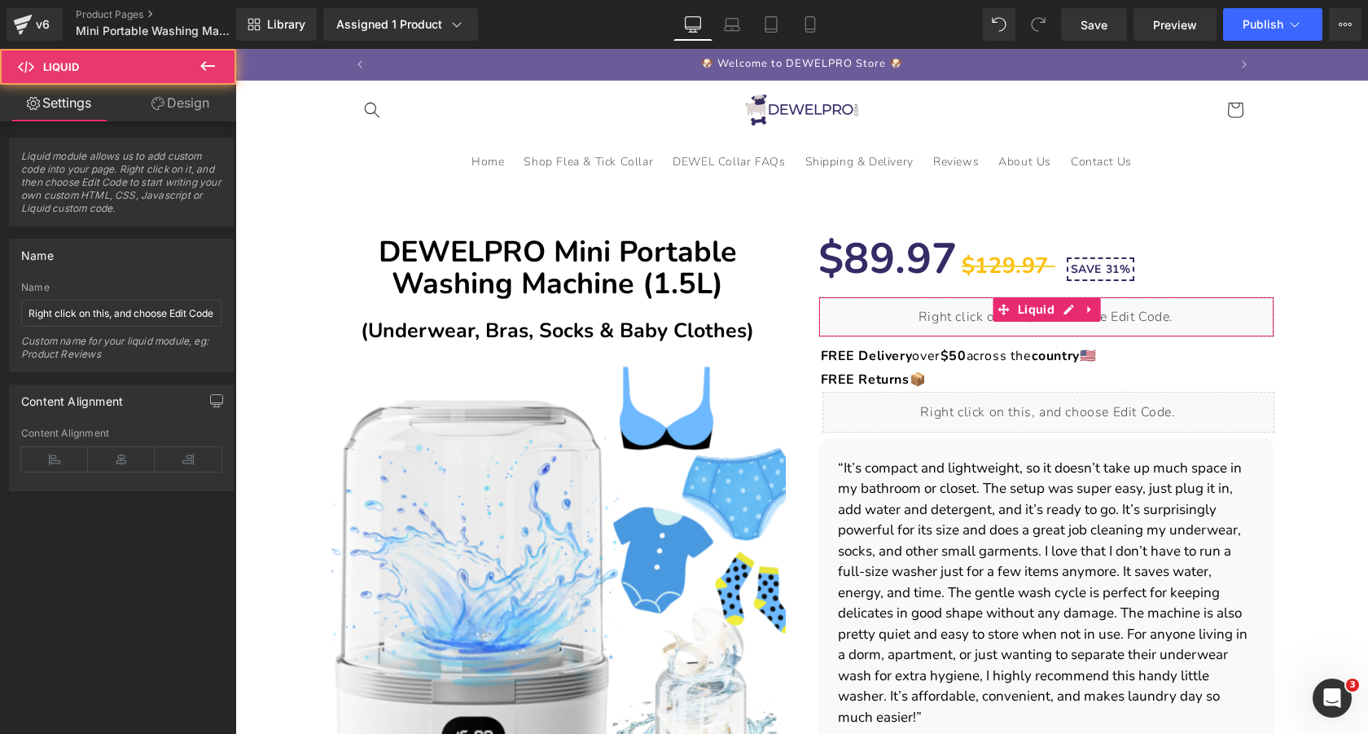
click at [179, 113] on link "Design" at bounding box center [180, 103] width 118 height 37
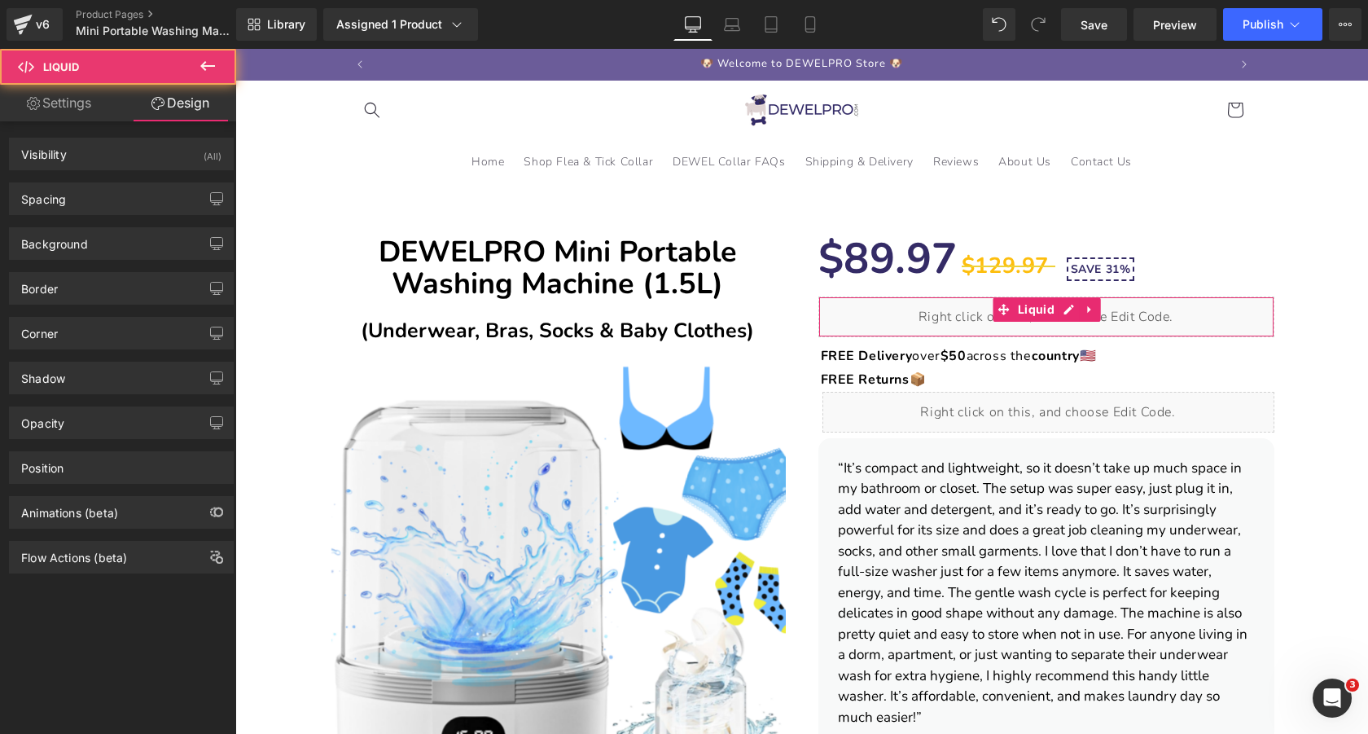
click at [124, 217] on div "Background Color & Image color Color % Image Replace Image Upload image or Brow…" at bounding box center [121, 237] width 243 height 45
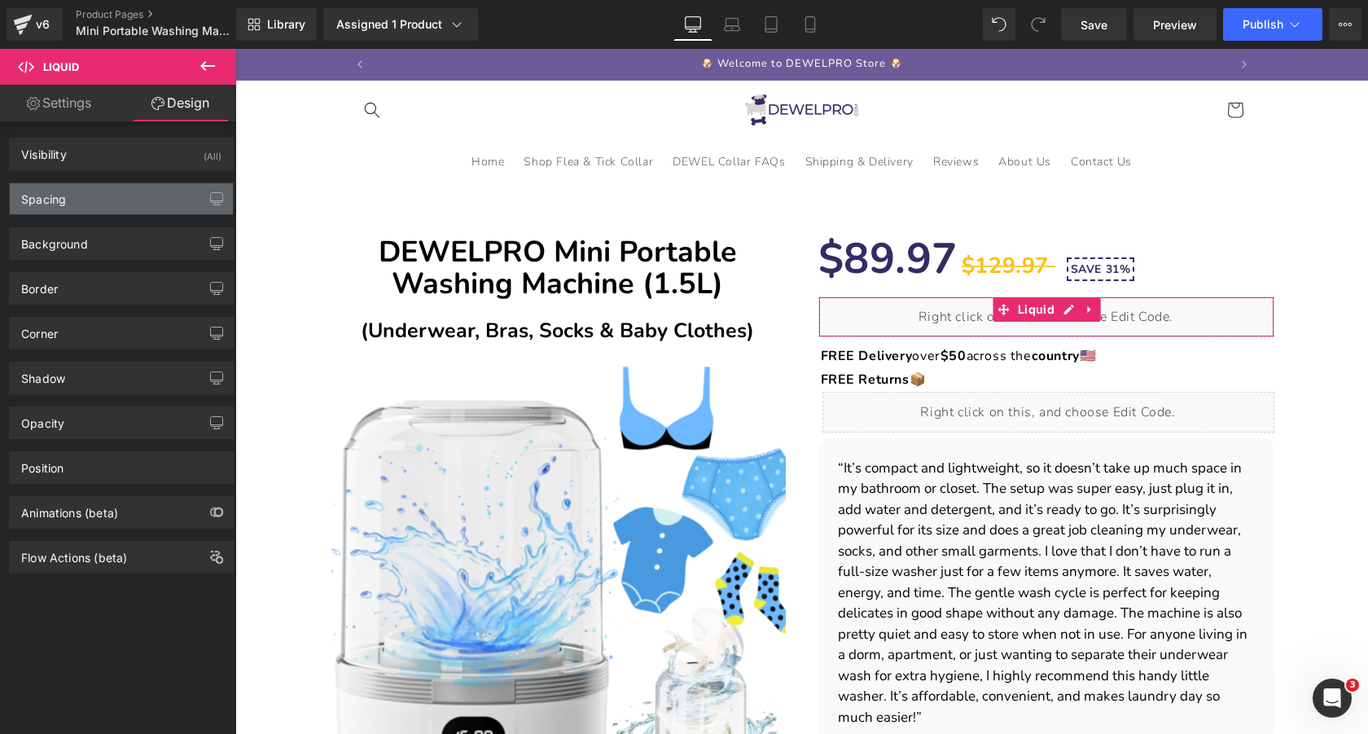
click at [124, 212] on div "Spacing" at bounding box center [121, 198] width 223 height 31
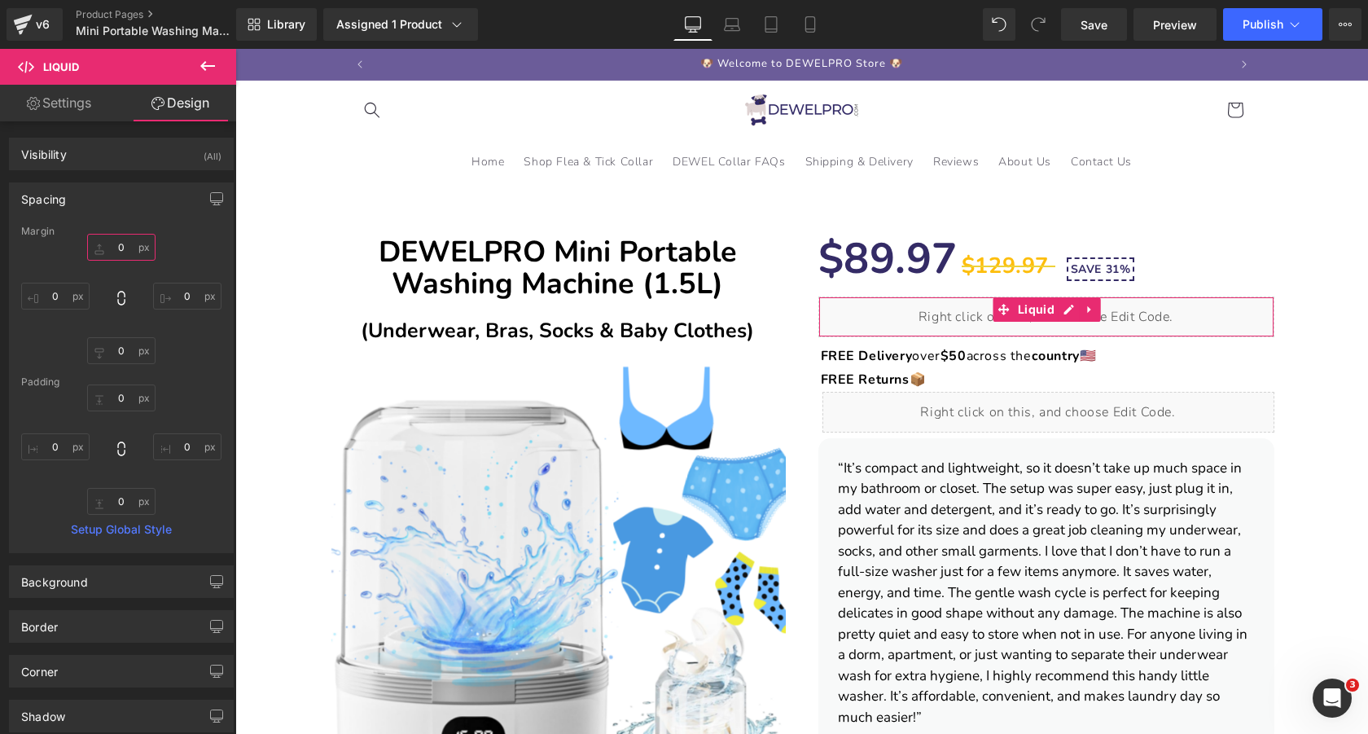
click at [124, 247] on input "text" at bounding box center [121, 247] width 68 height 27
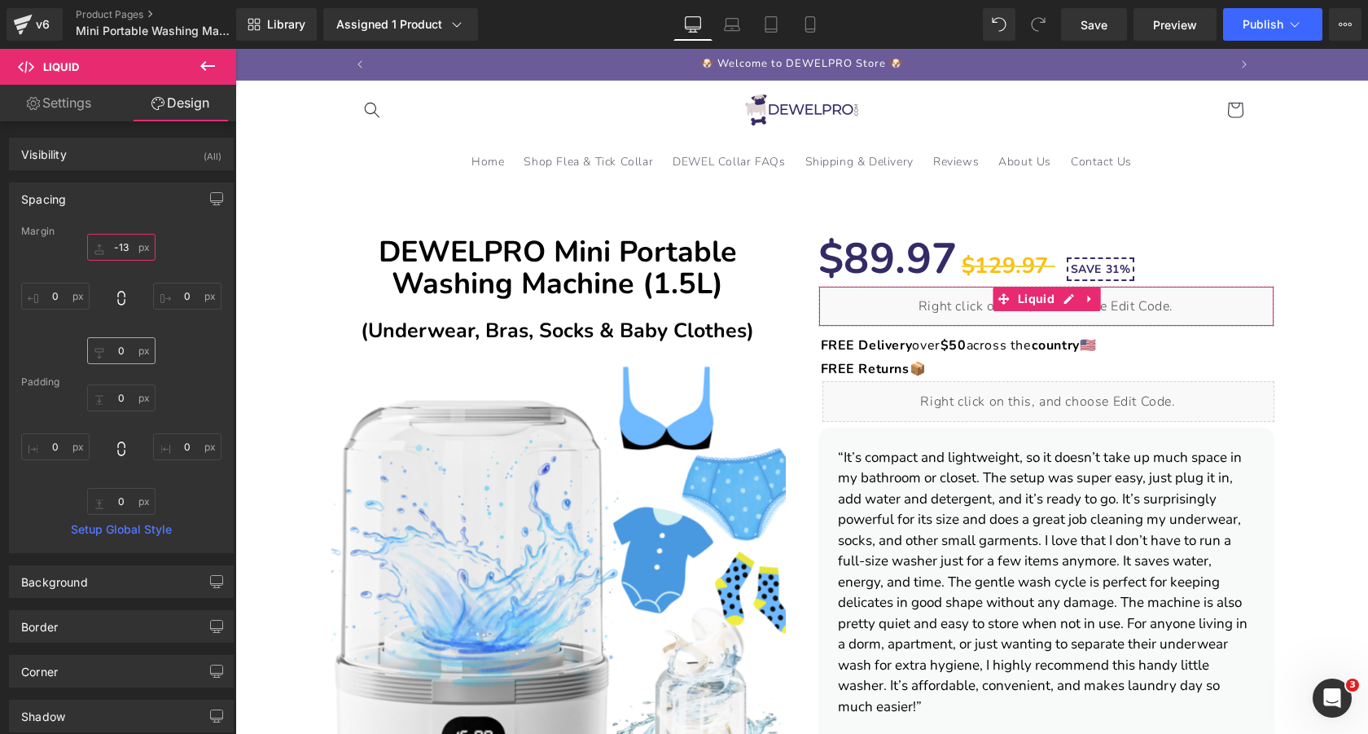
type input "-13"
click at [125, 348] on input "text" at bounding box center [121, 350] width 68 height 27
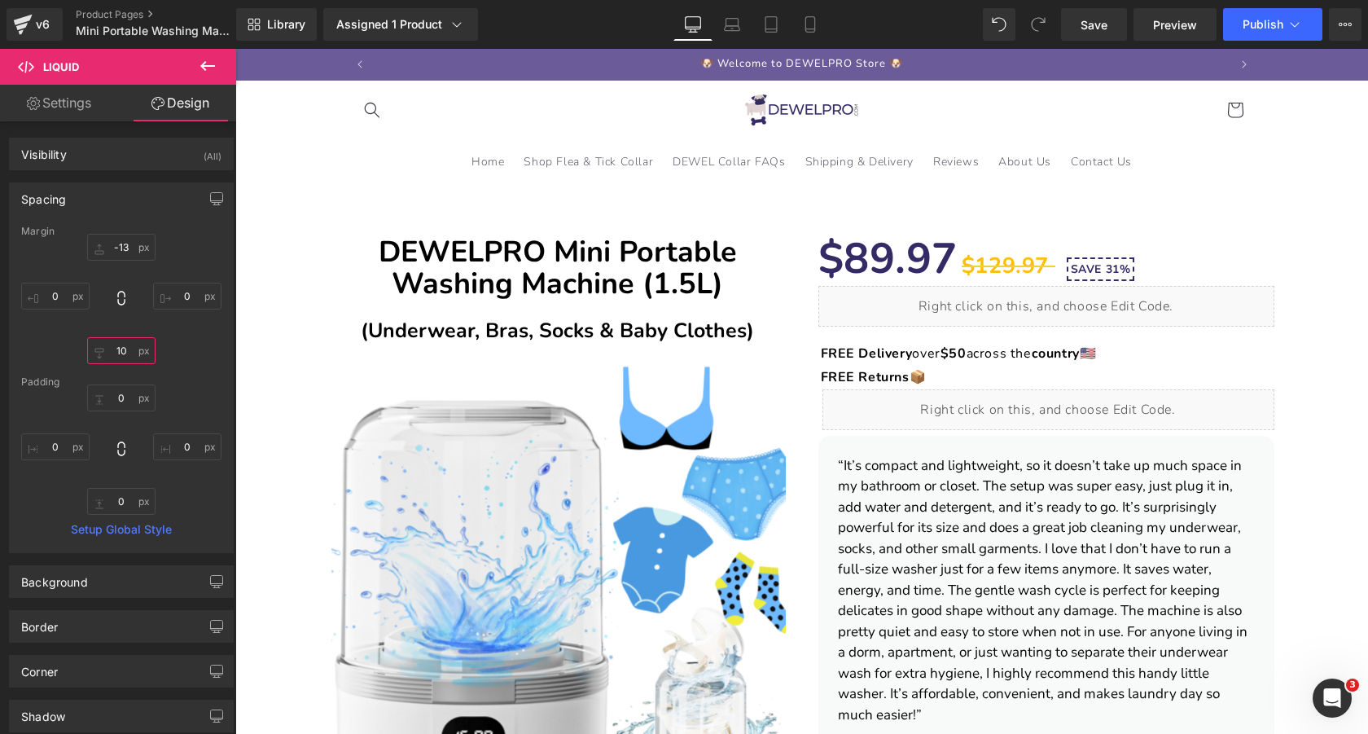
type input "10"
click at [1097, 20] on span "Save" at bounding box center [1093, 24] width 27 height 17
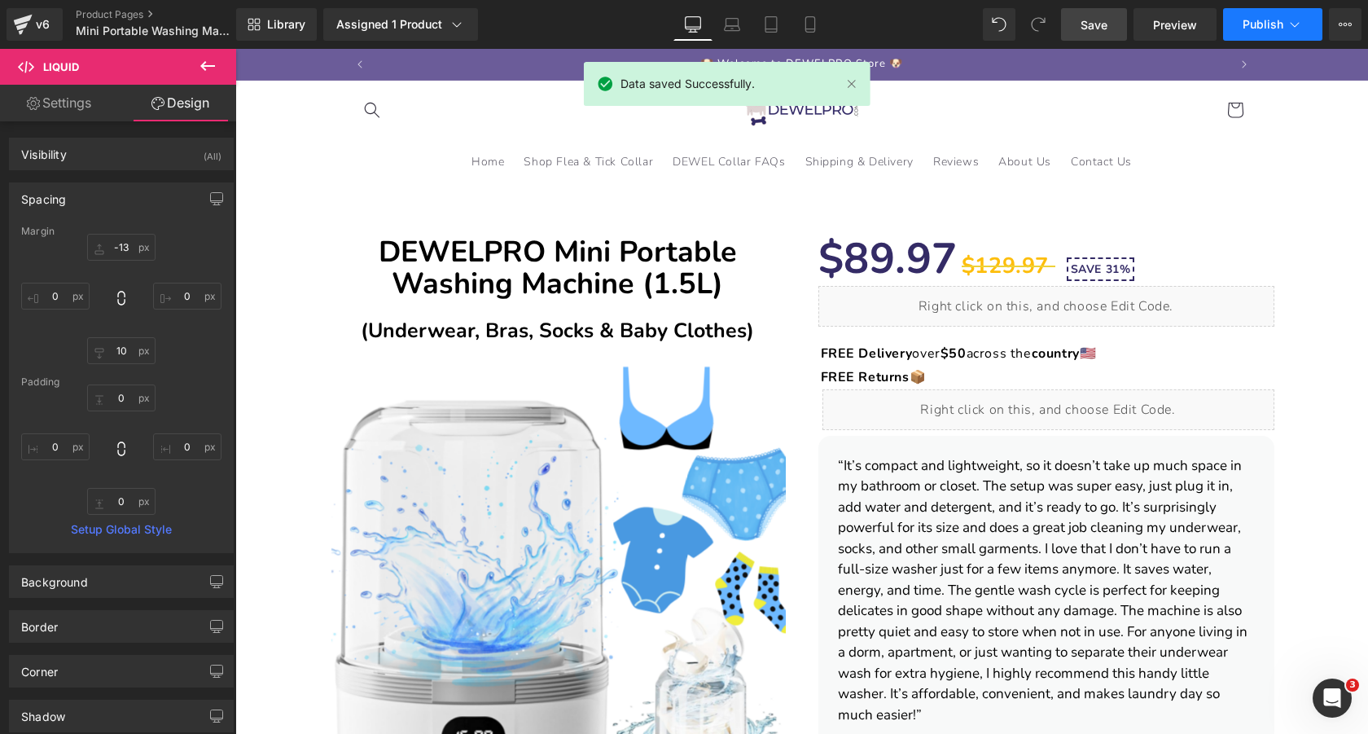
click at [1272, 24] on span "Publish" at bounding box center [1262, 24] width 41 height 13
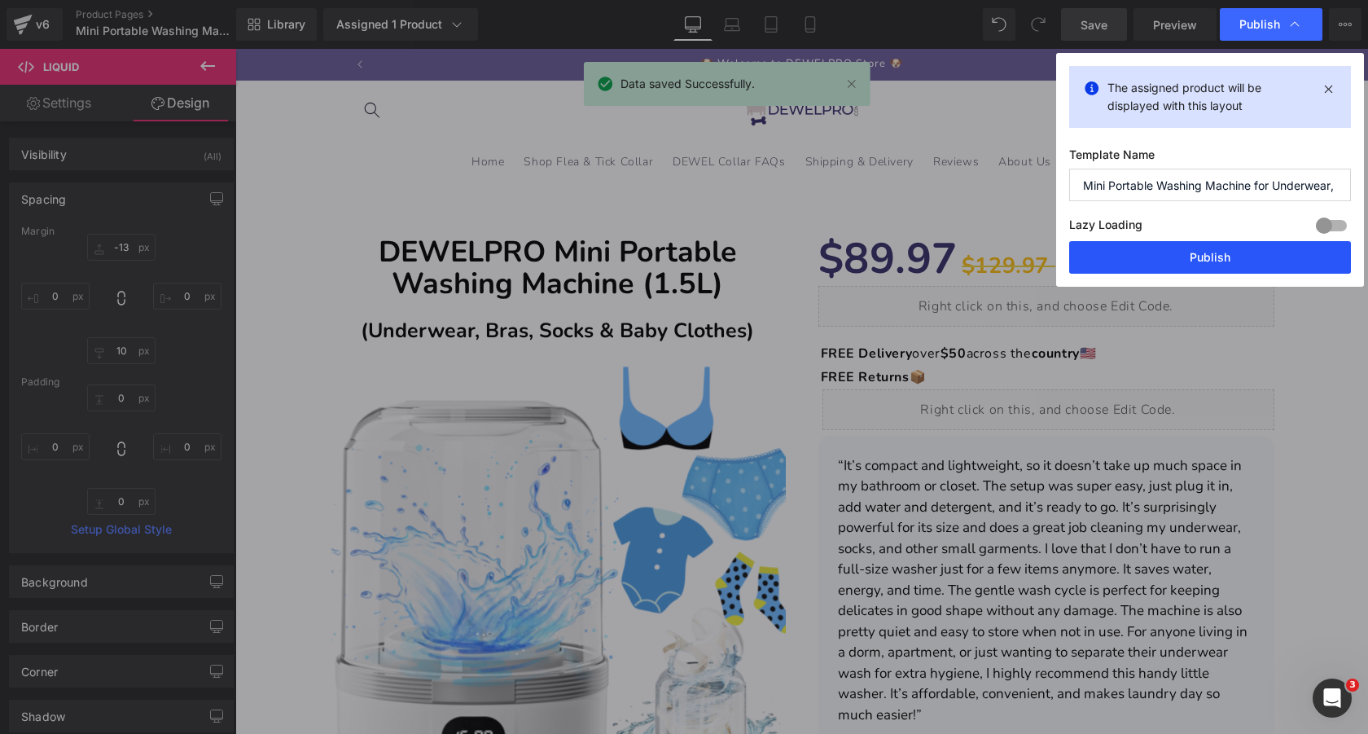
click at [1220, 255] on button "Publish" at bounding box center [1210, 257] width 282 height 33
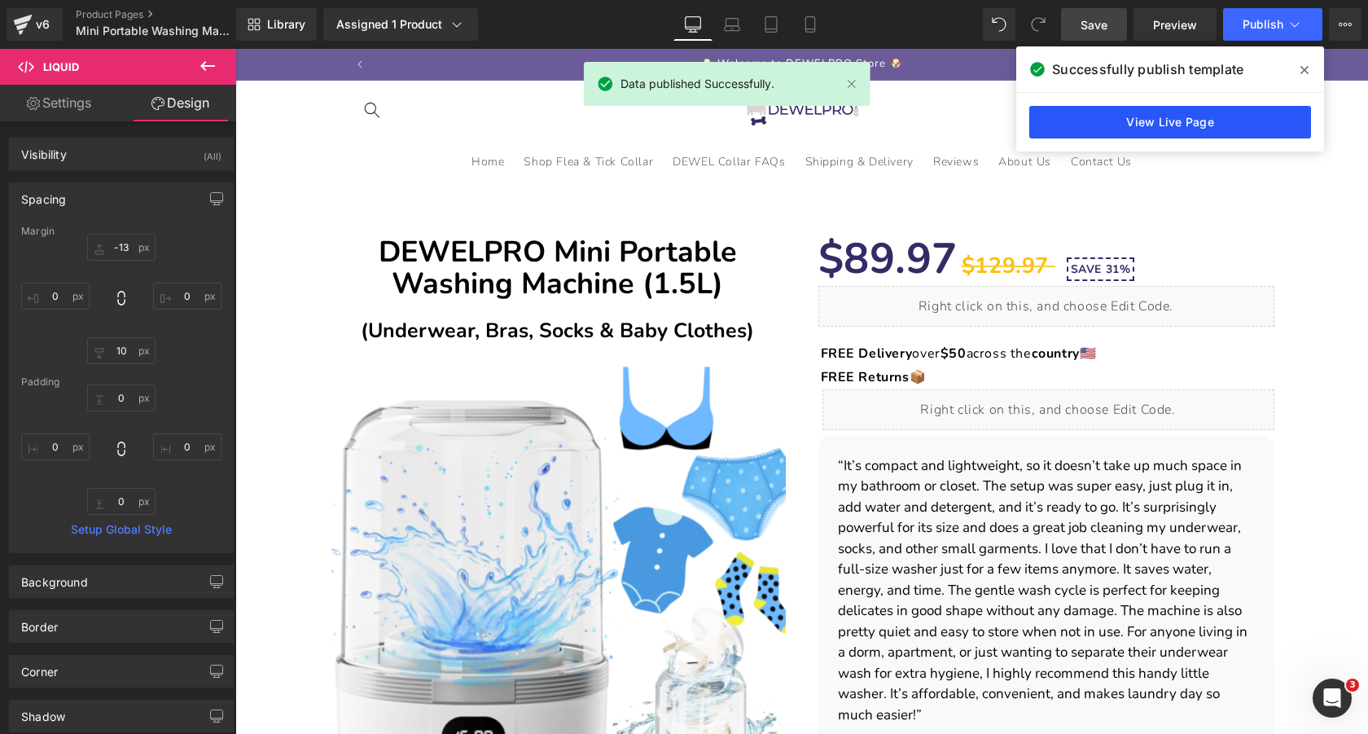
click at [1200, 118] on link "View Live Page" at bounding box center [1170, 122] width 282 height 33
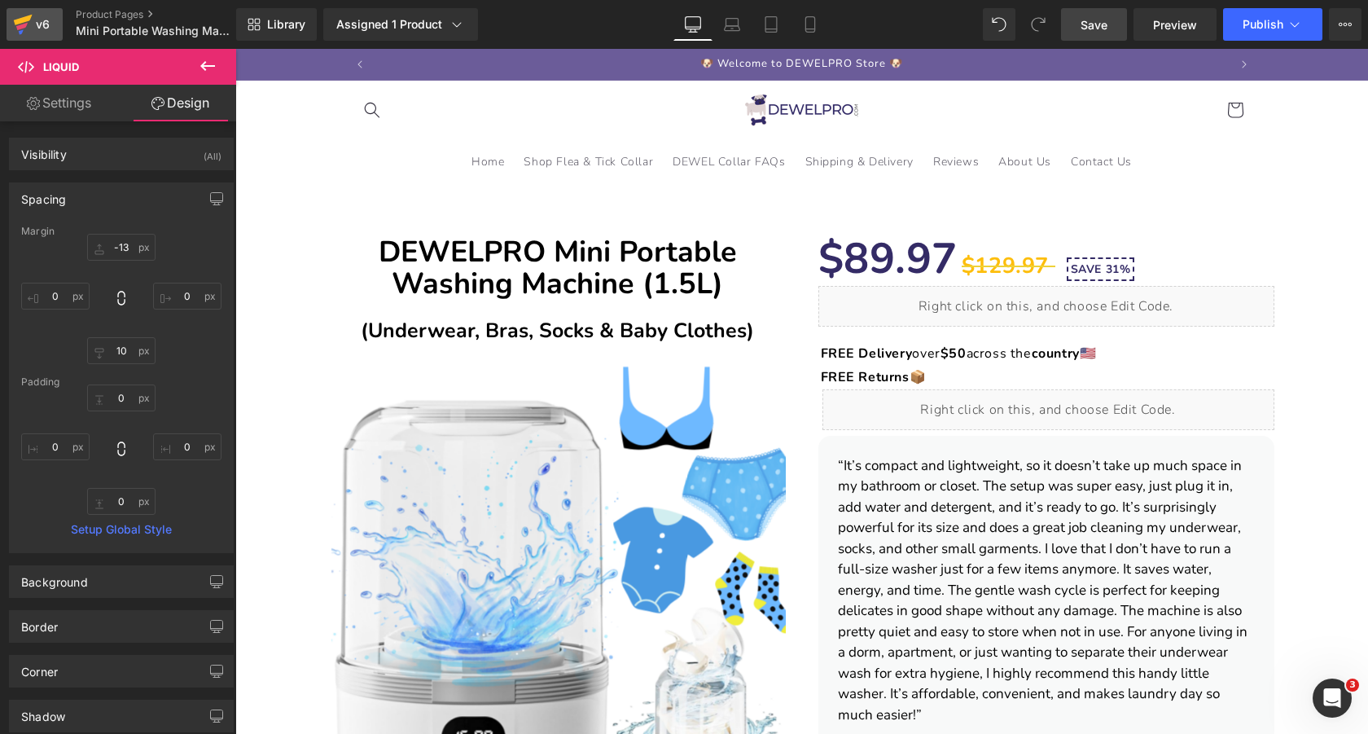
click at [23, 24] on icon at bounding box center [23, 24] width 20 height 41
